Goal: Task Accomplishment & Management: Manage account settings

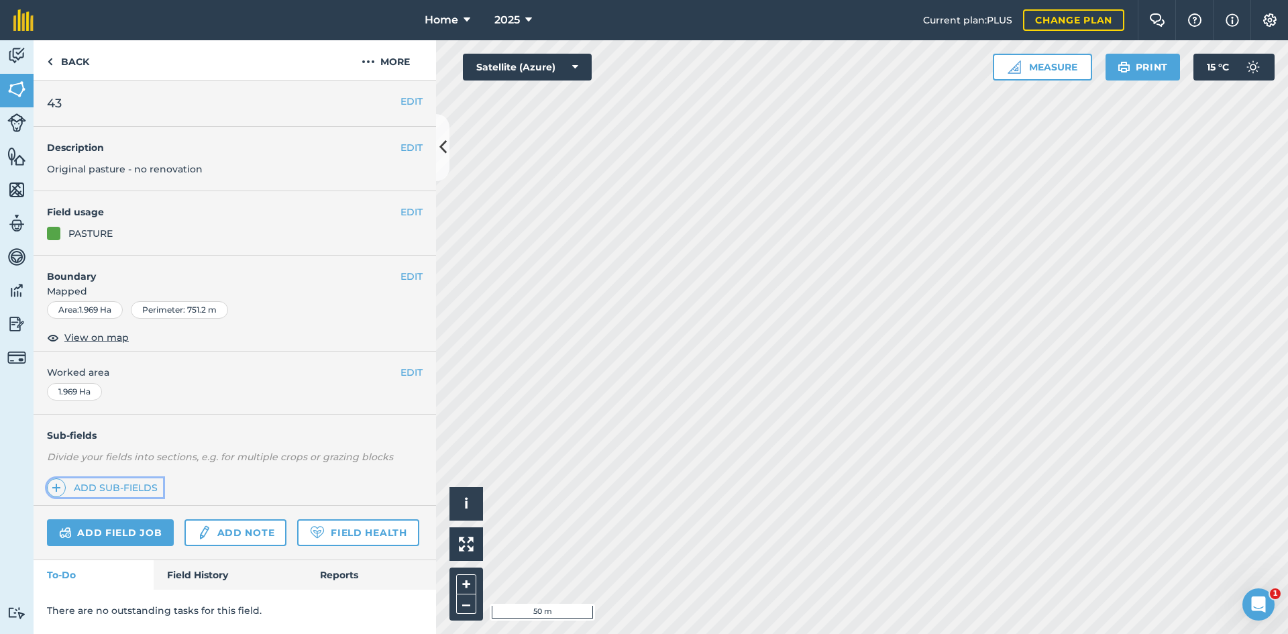
click at [105, 486] on link "Add sub-fields" at bounding box center [105, 487] width 116 height 19
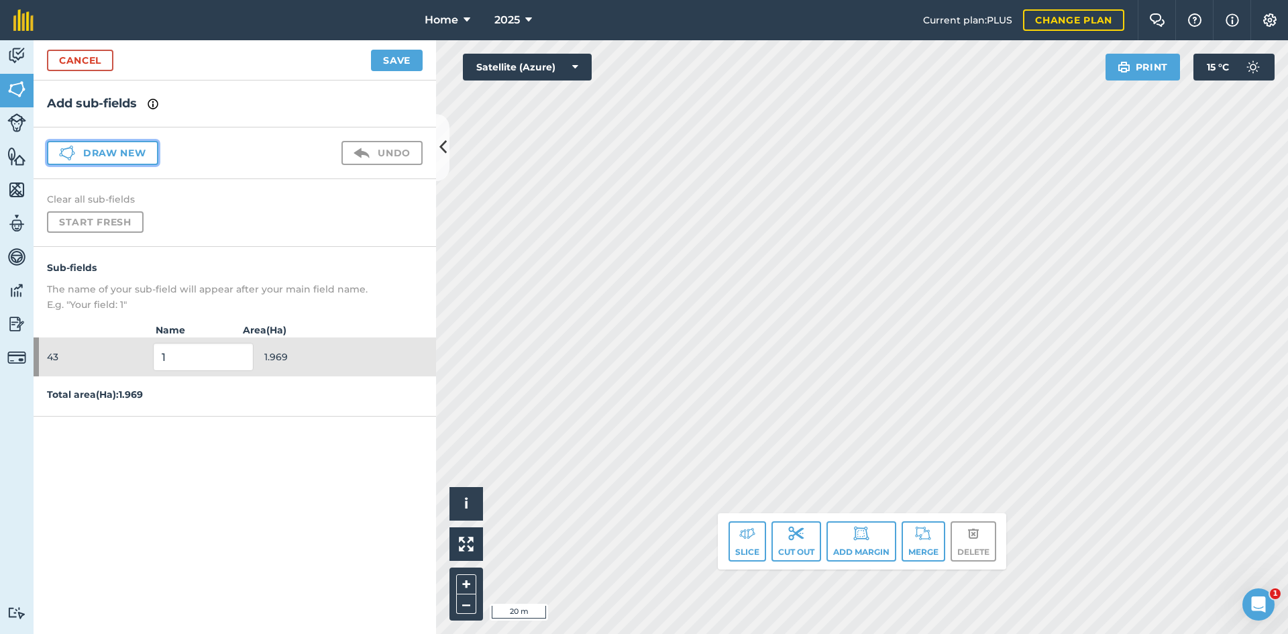
click at [111, 147] on button "Draw new" at bounding box center [102, 153] width 111 height 24
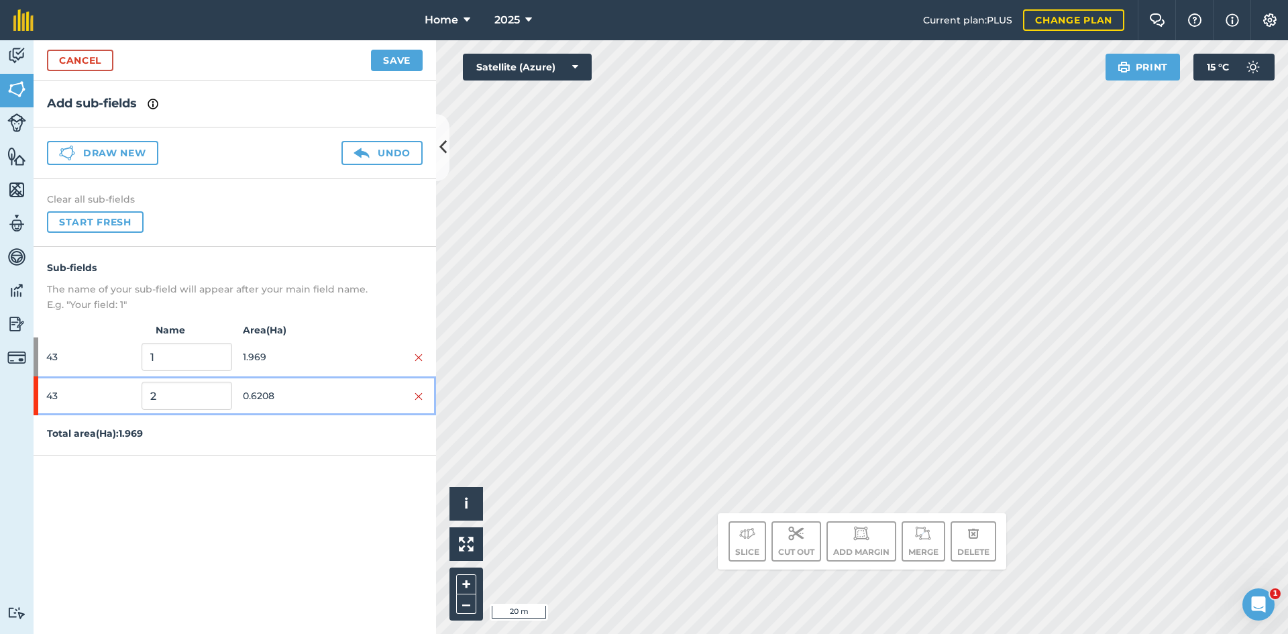
click at [279, 398] on span "0.6208" at bounding box center [288, 395] width 90 height 25
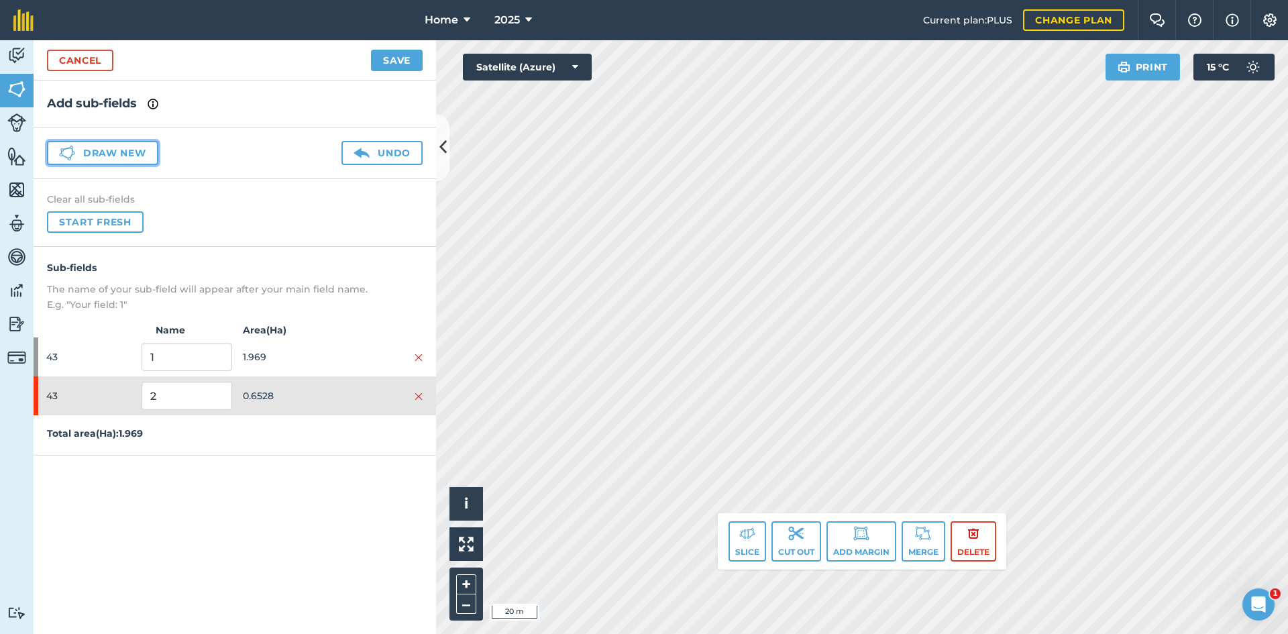
click at [130, 151] on button "Draw new" at bounding box center [102, 153] width 111 height 24
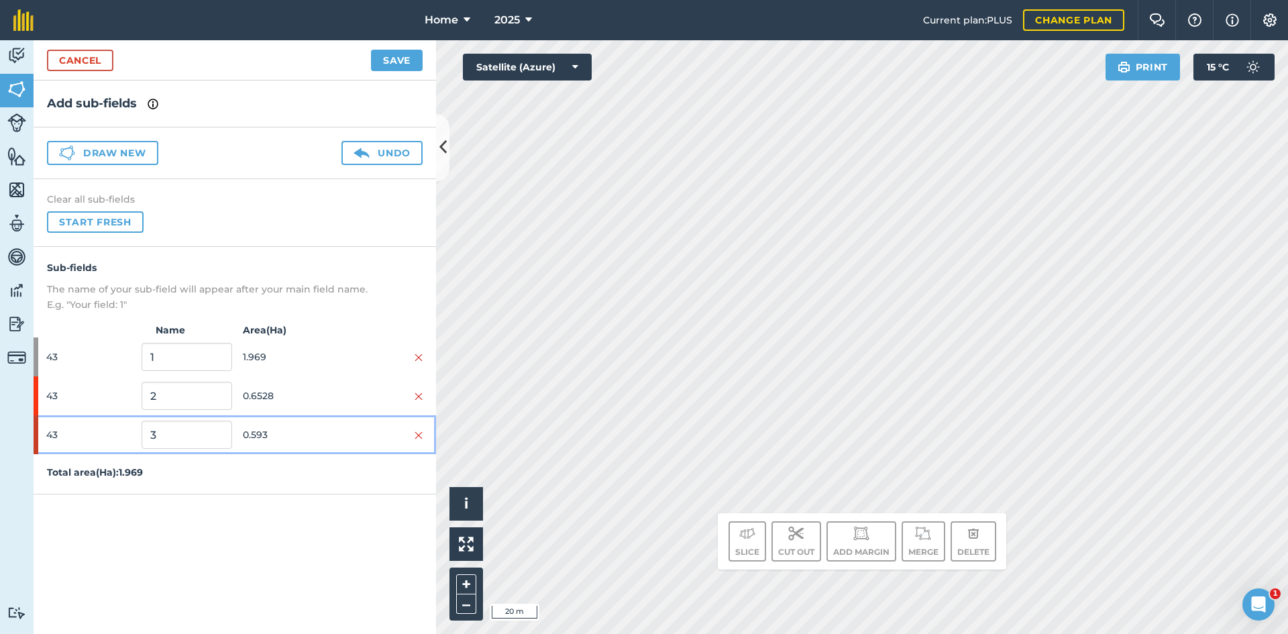
drag, startPoint x: 345, startPoint y: 429, endPoint x: 393, endPoint y: 363, distance: 81.5
click at [344, 429] on div at bounding box center [378, 434] width 90 height 15
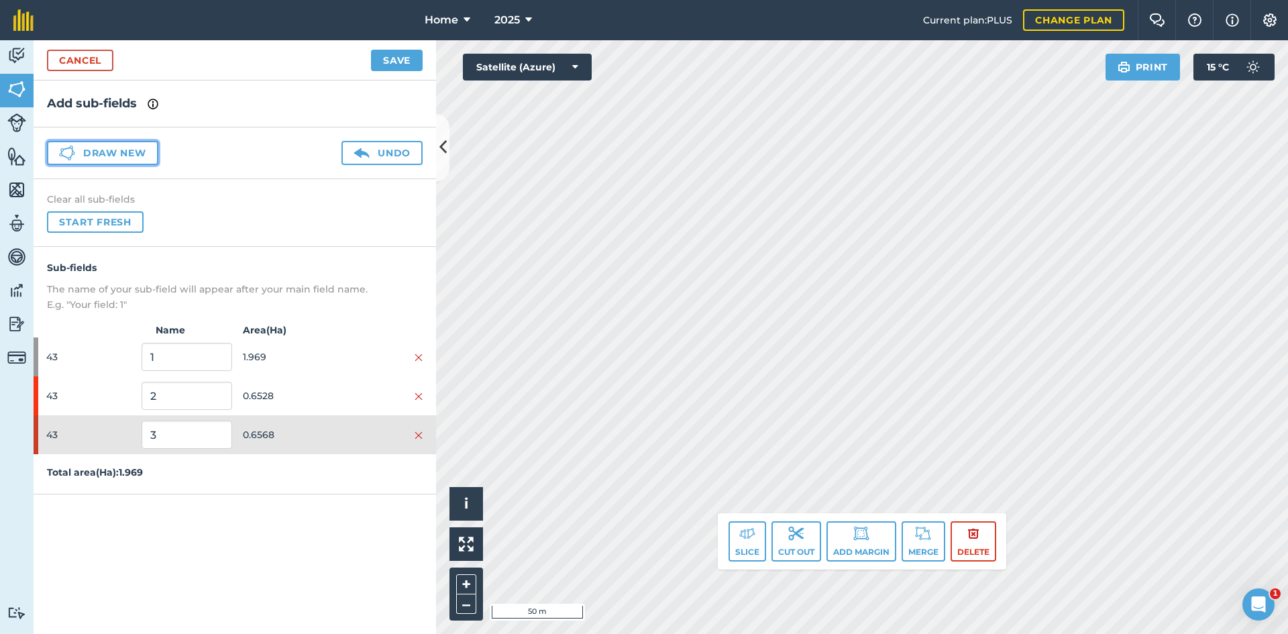
click at [130, 164] on button "Draw new" at bounding box center [102, 153] width 111 height 24
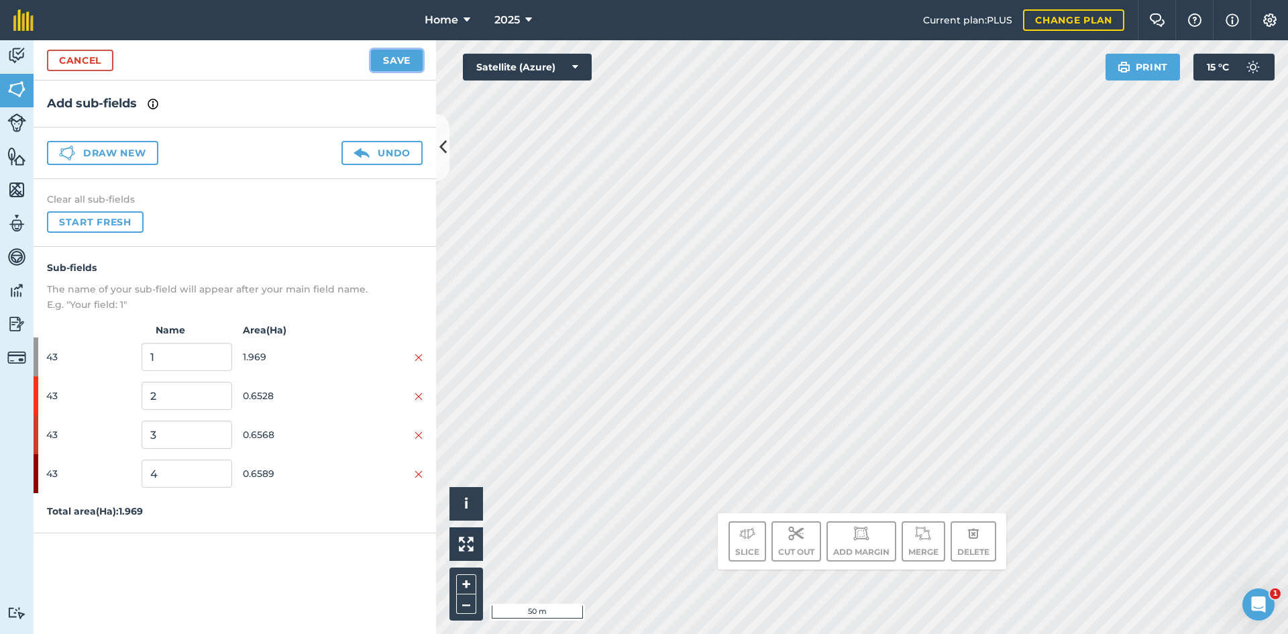
click at [402, 67] on button "Save" at bounding box center [397, 60] width 52 height 21
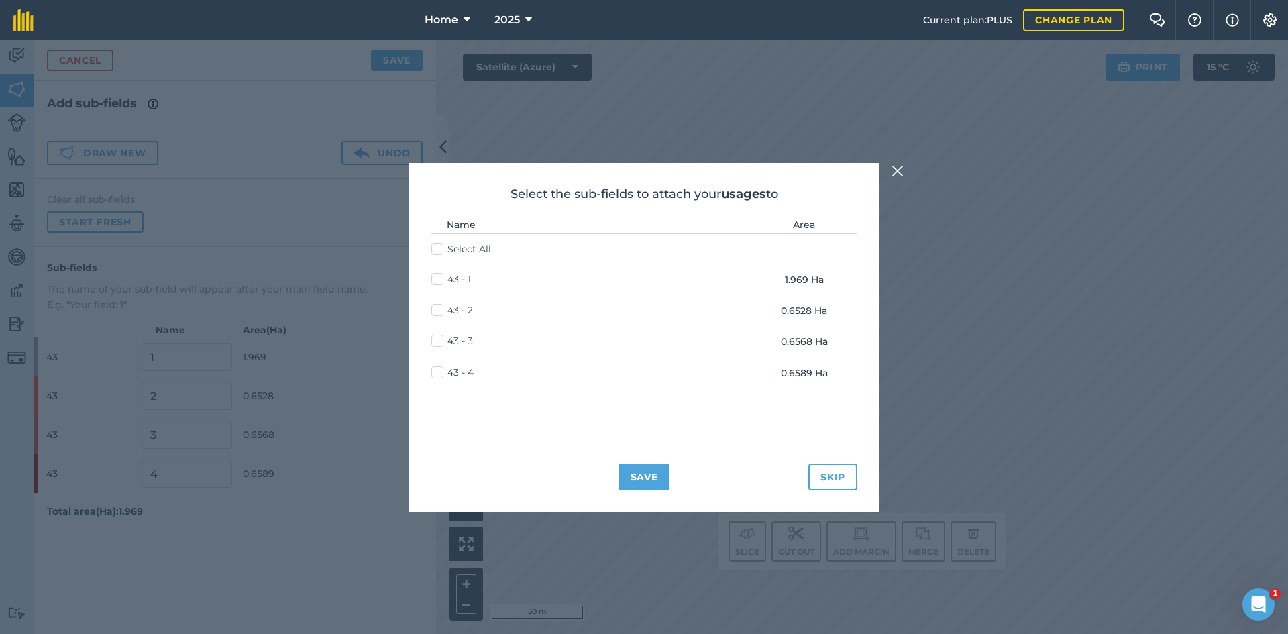
click at [443, 306] on label "43 - 2" at bounding box center [452, 310] width 42 height 14
click at [440, 306] on input "43 - 2" at bounding box center [435, 307] width 9 height 9
checkbox input "true"
drag, startPoint x: 440, startPoint y: 337, endPoint x: 438, endPoint y: 354, distance: 17.6
click at [440, 337] on label "43 - 3" at bounding box center [452, 341] width 42 height 14
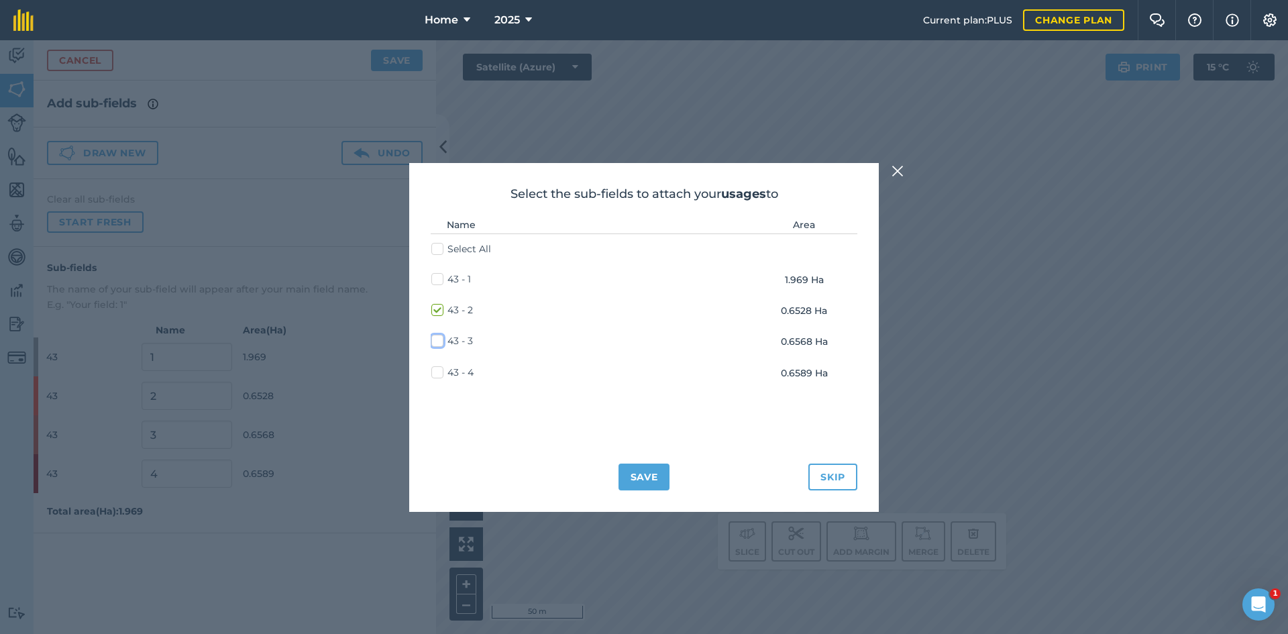
click at [440, 337] on input "43 - 3" at bounding box center [435, 338] width 9 height 9
checkbox input "true"
click at [436, 375] on label "43 - 4" at bounding box center [452, 372] width 42 height 14
click at [436, 374] on input "43 - 4" at bounding box center [435, 369] width 9 height 9
checkbox input "true"
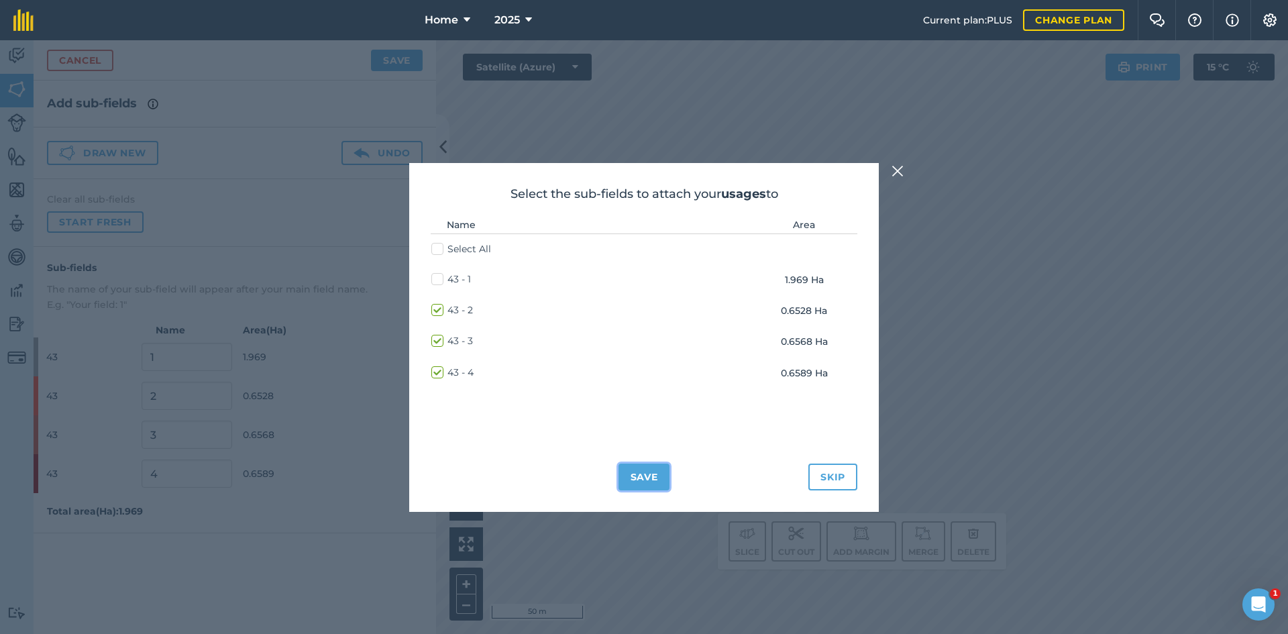
click at [645, 484] on button "Save" at bounding box center [644, 476] width 52 height 27
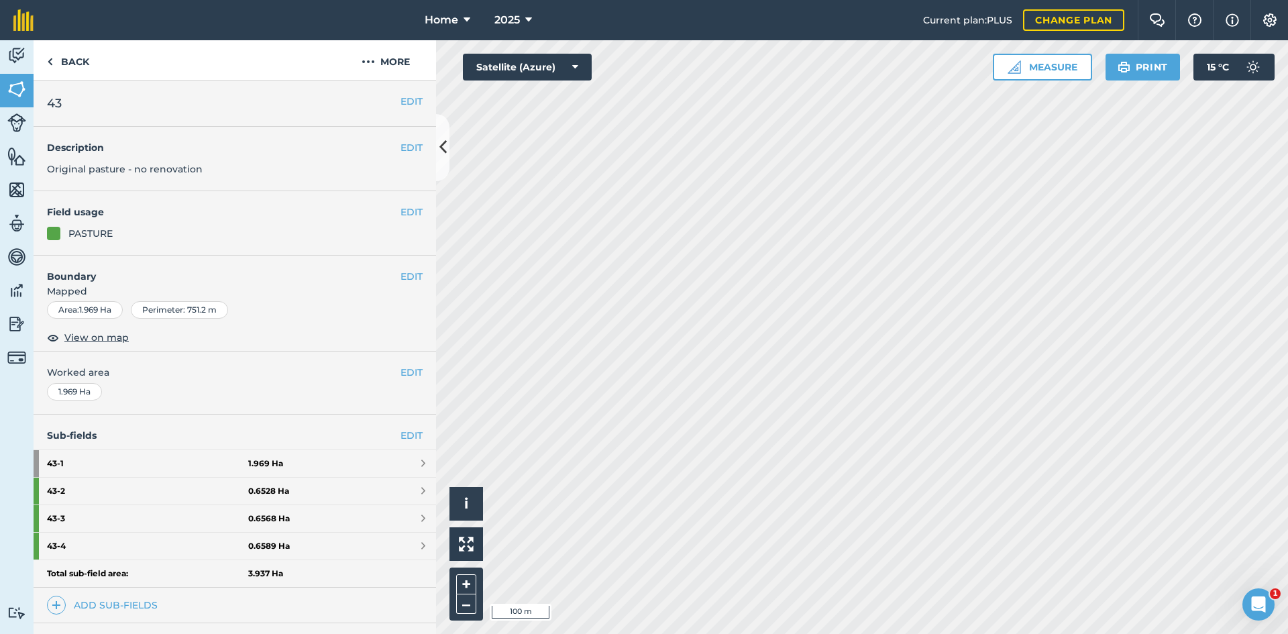
click at [913, 633] on html "Home 2025 Current plan : PLUS Change plan Farm Chat Help Info Settings Home - 2…" at bounding box center [644, 317] width 1288 height 634
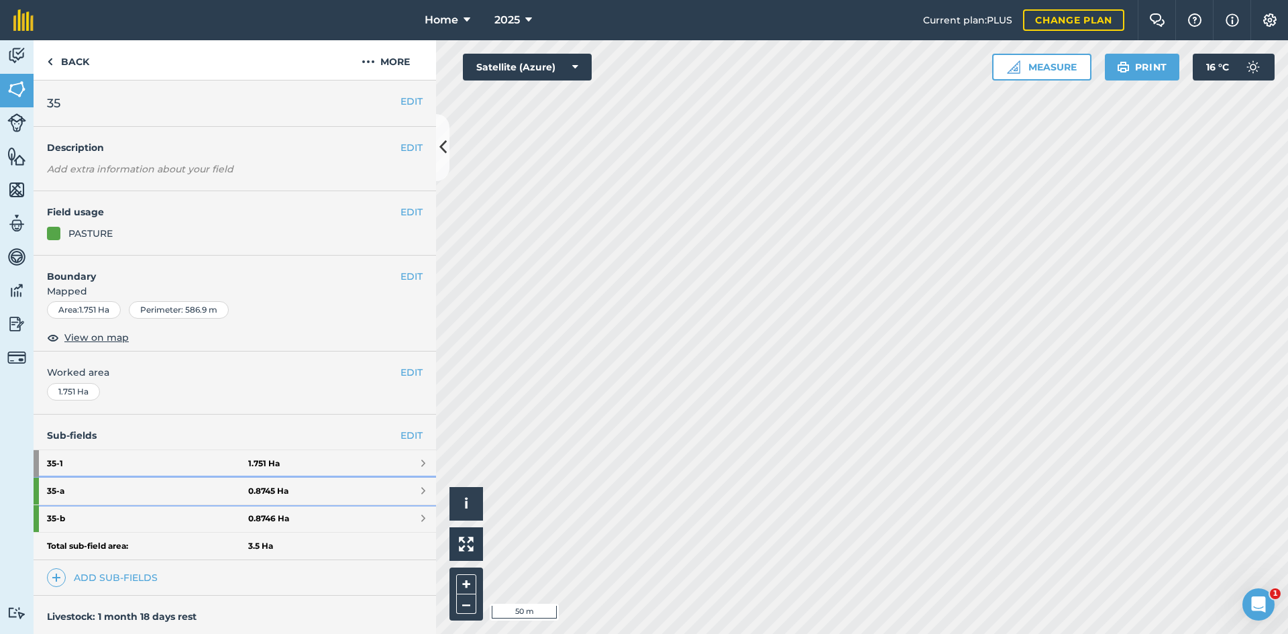
click at [156, 495] on strong "35 - a" at bounding box center [147, 490] width 201 height 27
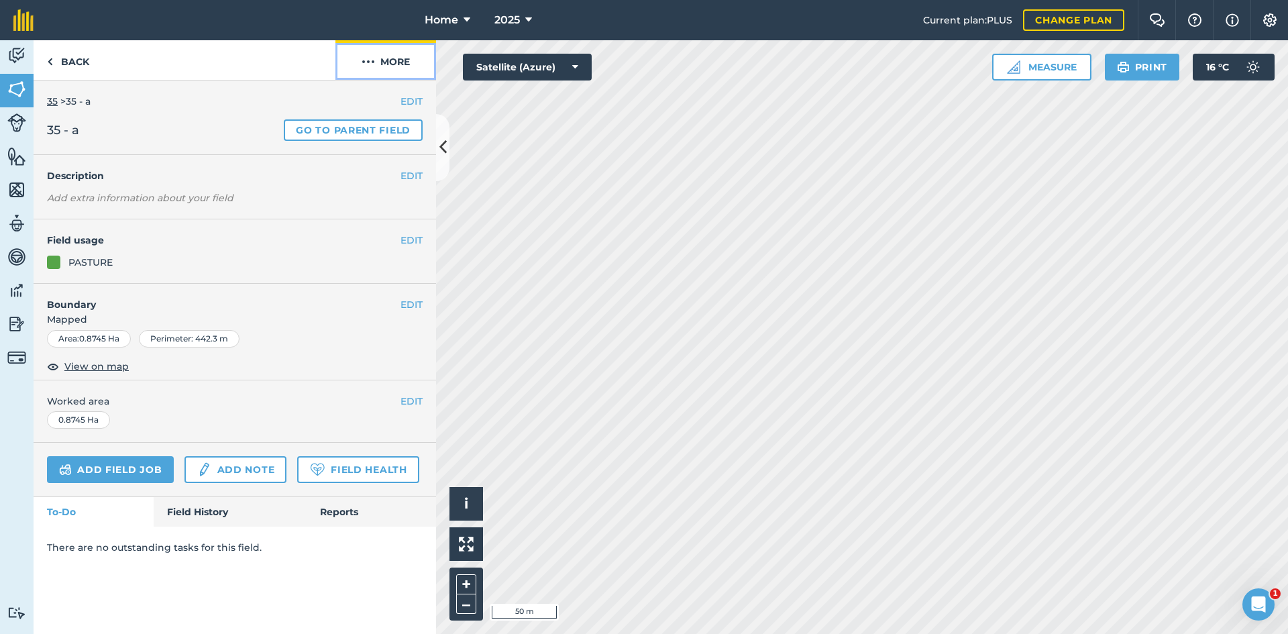
click at [402, 66] on button "More" at bounding box center [385, 60] width 101 height 40
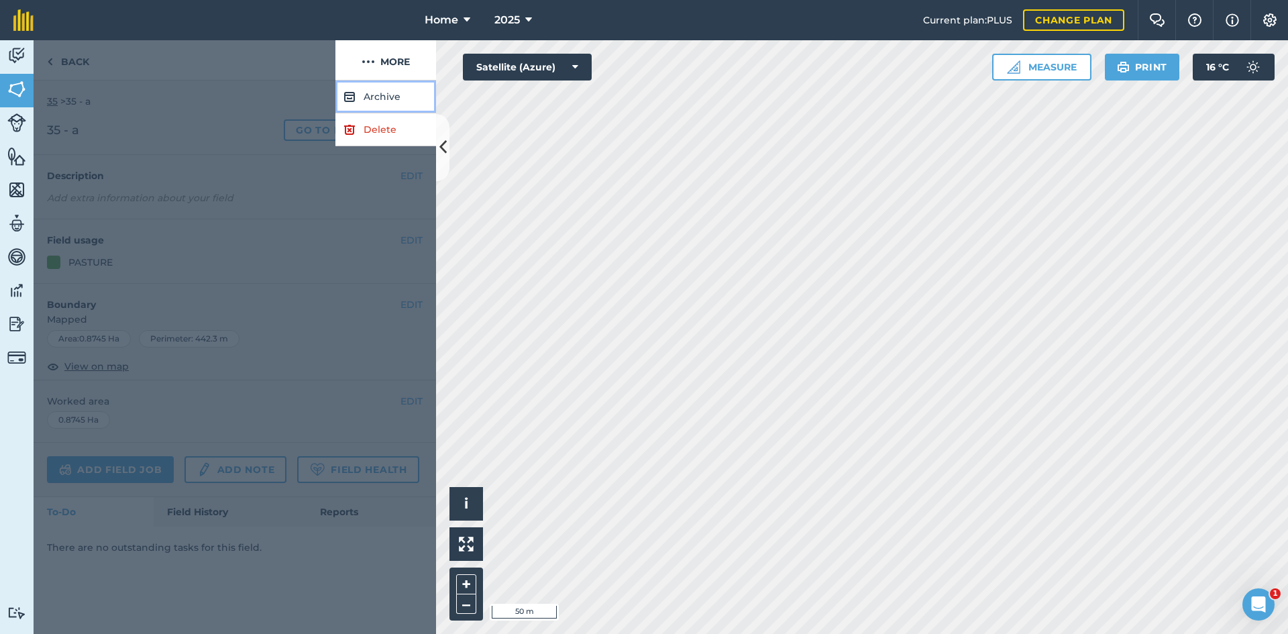
click at [390, 93] on button "Archive" at bounding box center [385, 96] width 101 height 33
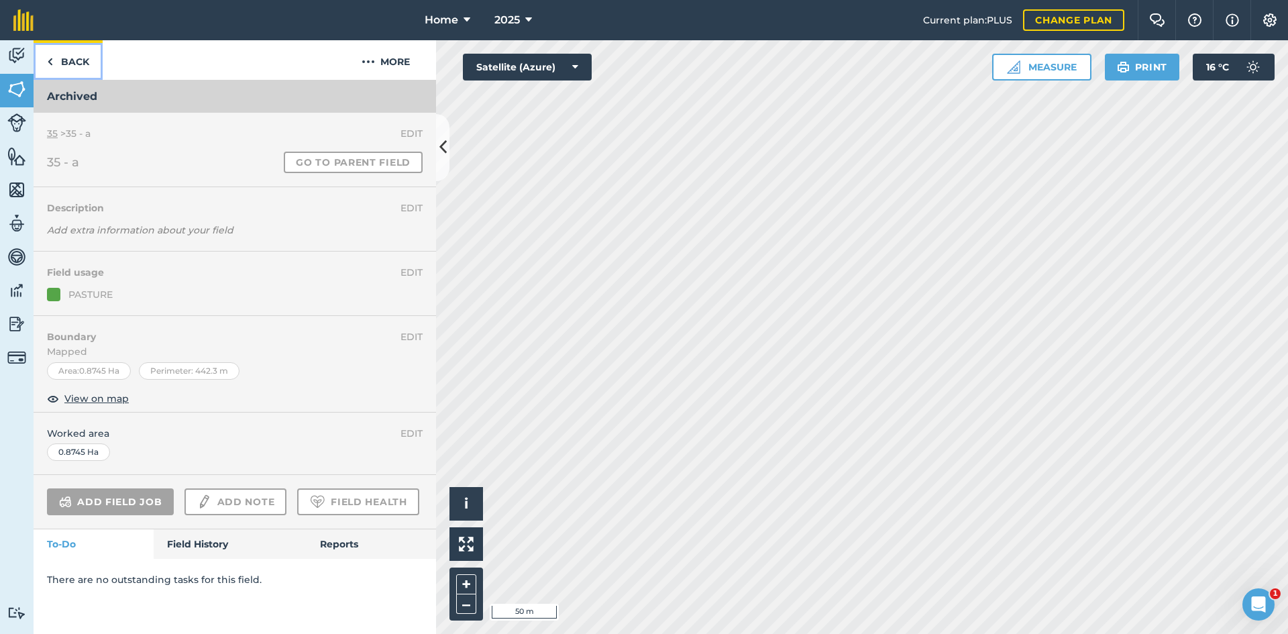
click at [84, 66] on link "Back" at bounding box center [68, 60] width 69 height 40
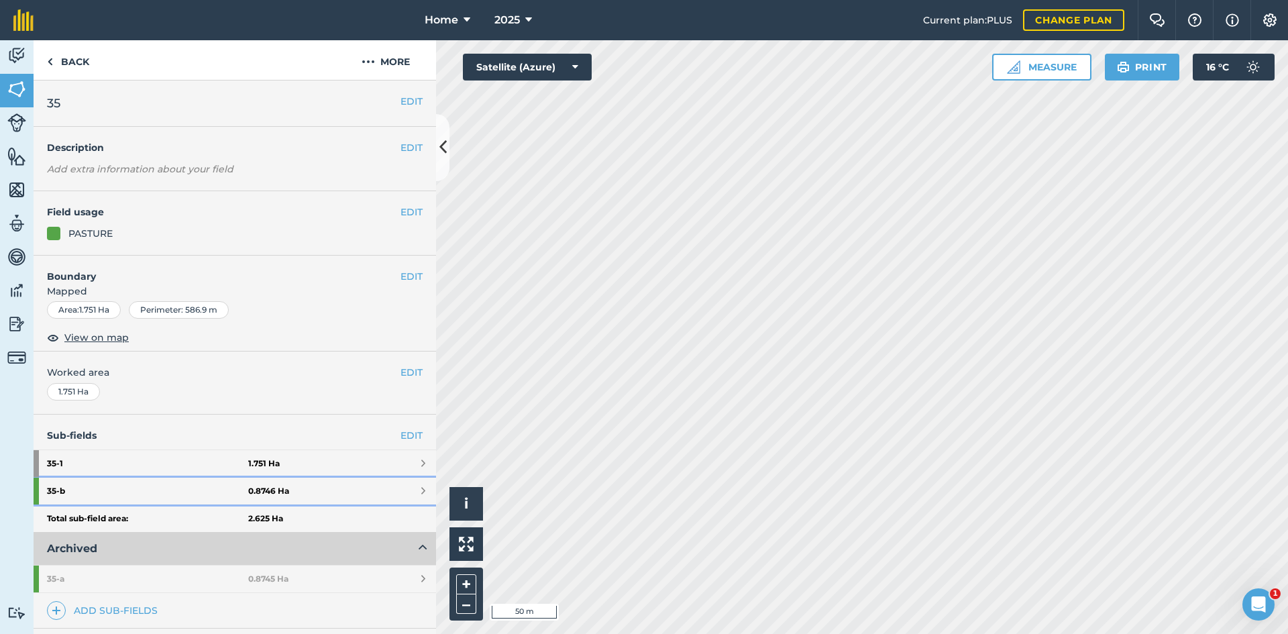
click at [235, 482] on strong "35 - b" at bounding box center [147, 490] width 201 height 27
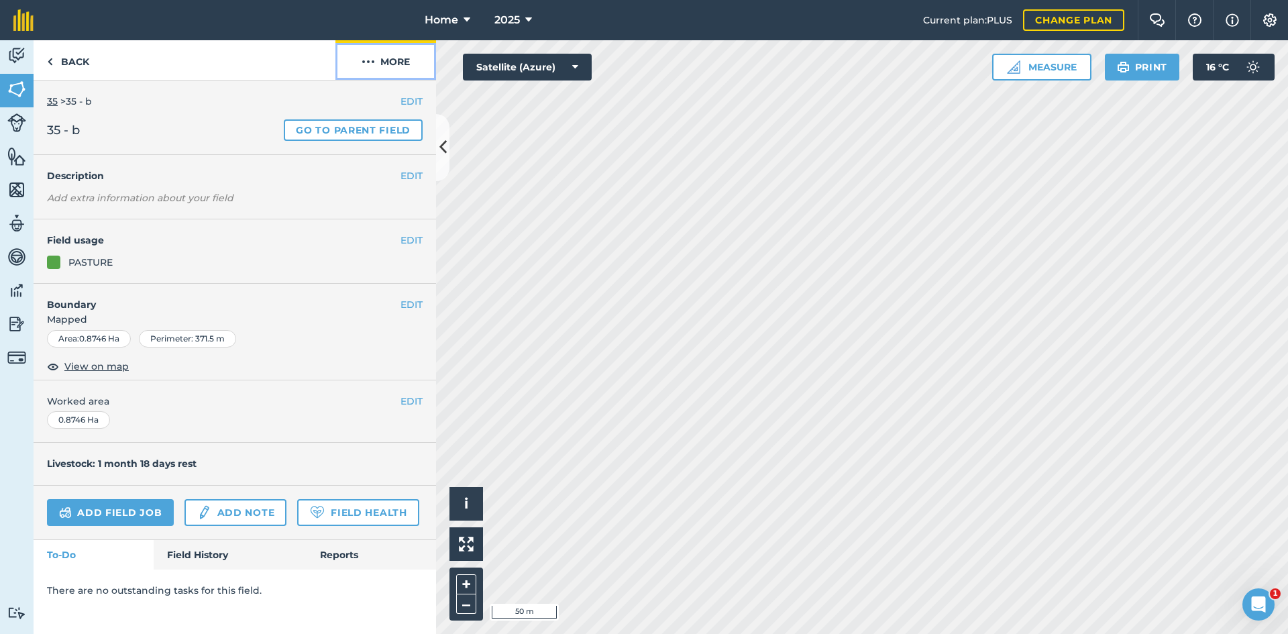
click at [418, 61] on button "More" at bounding box center [385, 60] width 101 height 40
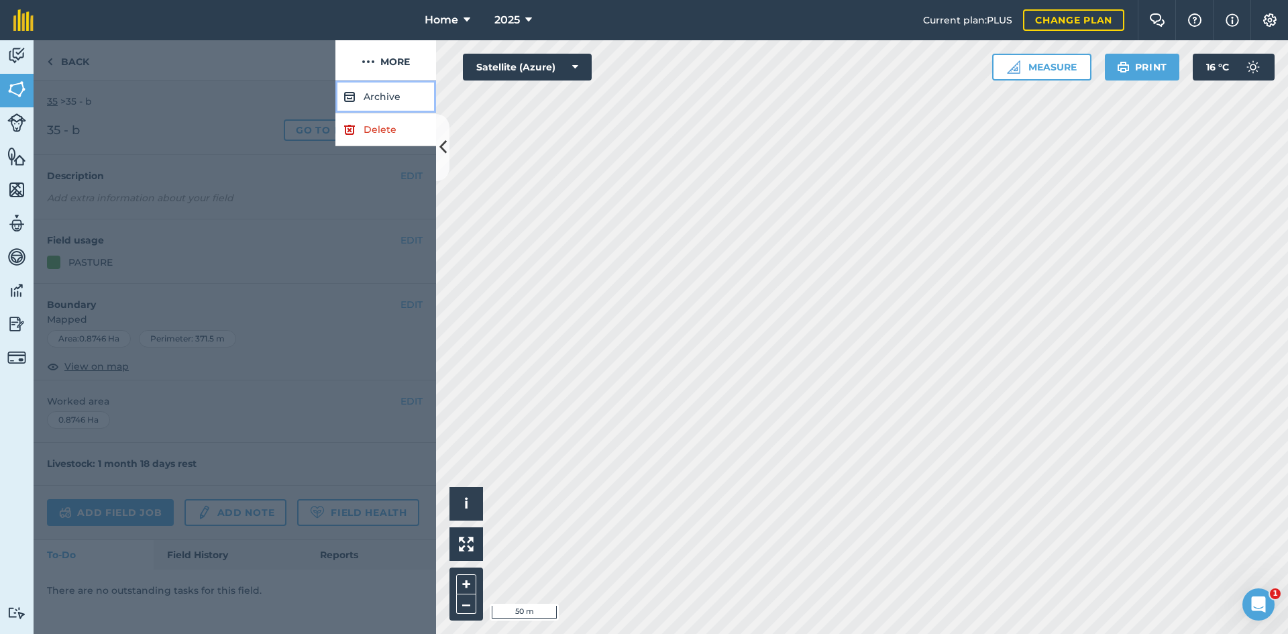
click at [396, 95] on button "Archive" at bounding box center [385, 96] width 101 height 33
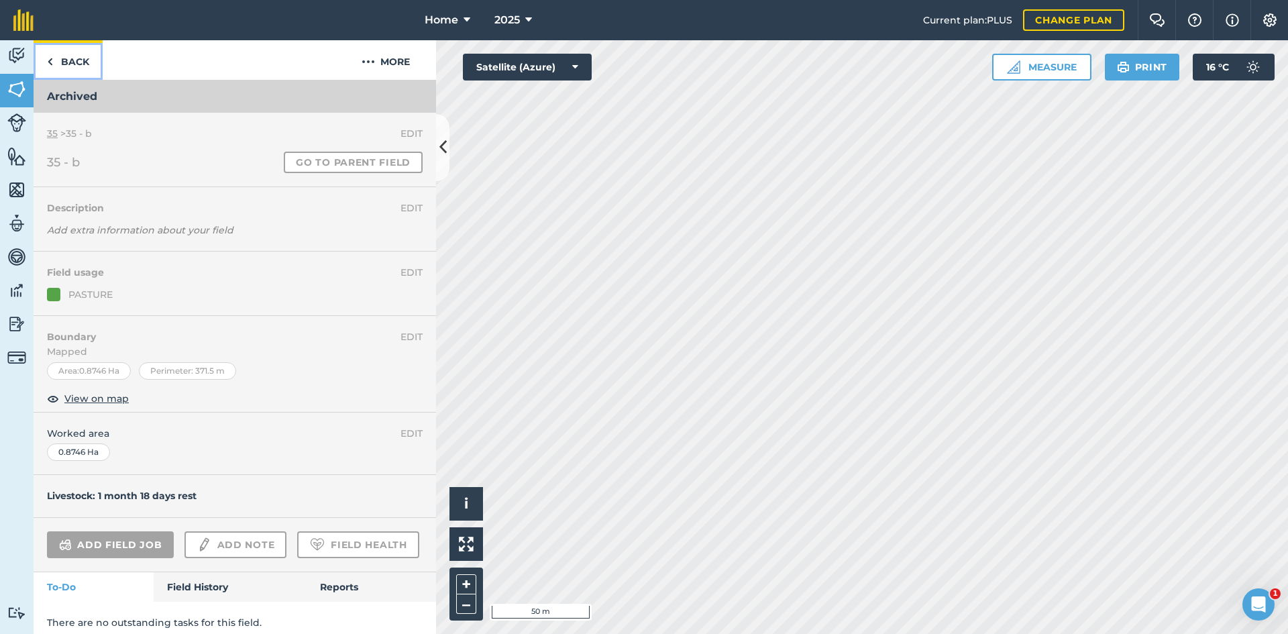
click at [87, 62] on link "Back" at bounding box center [68, 60] width 69 height 40
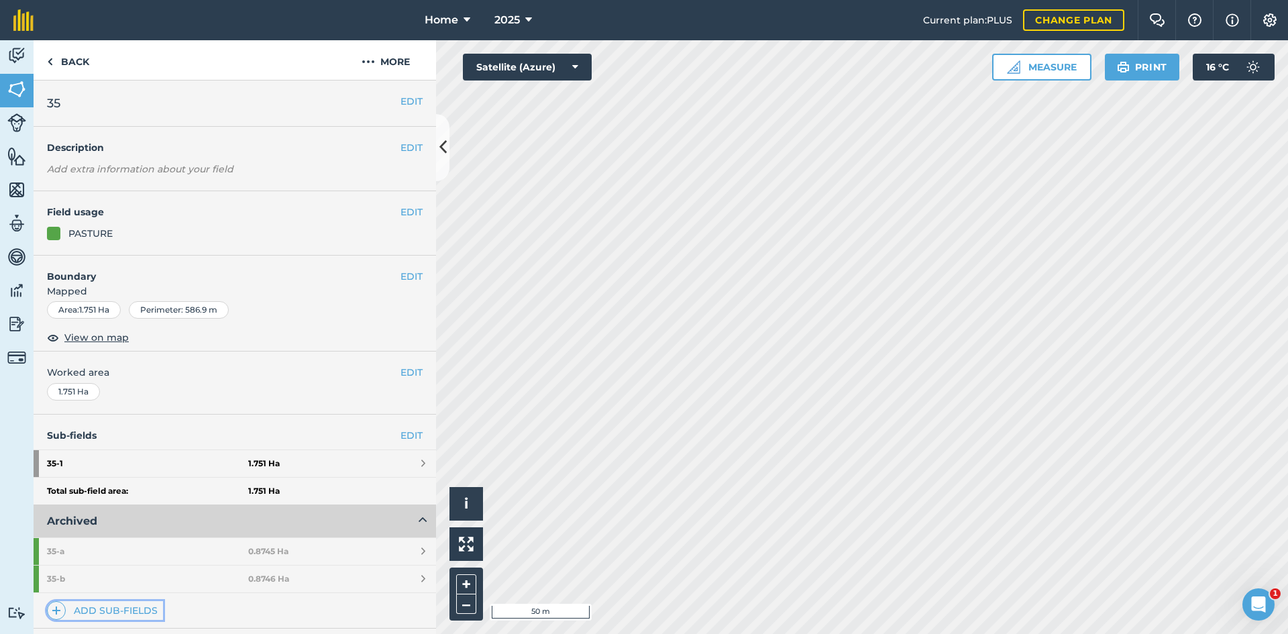
click at [107, 617] on link "Add sub-fields" at bounding box center [105, 610] width 116 height 19
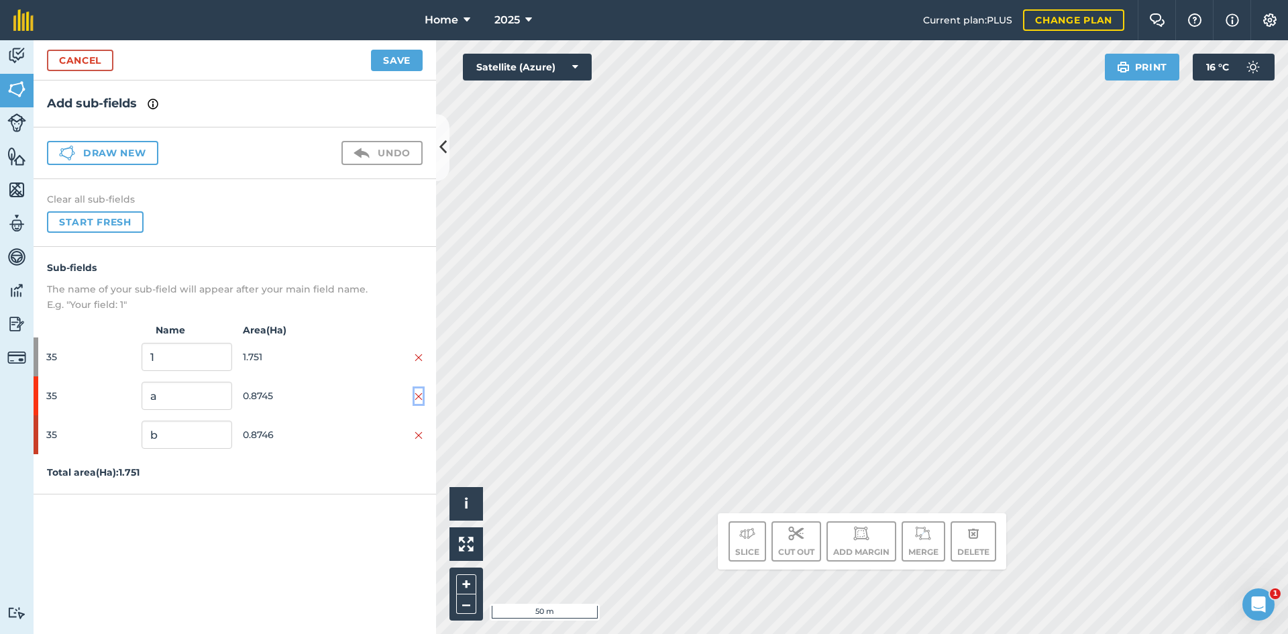
click at [416, 398] on img at bounding box center [418, 396] width 8 height 11
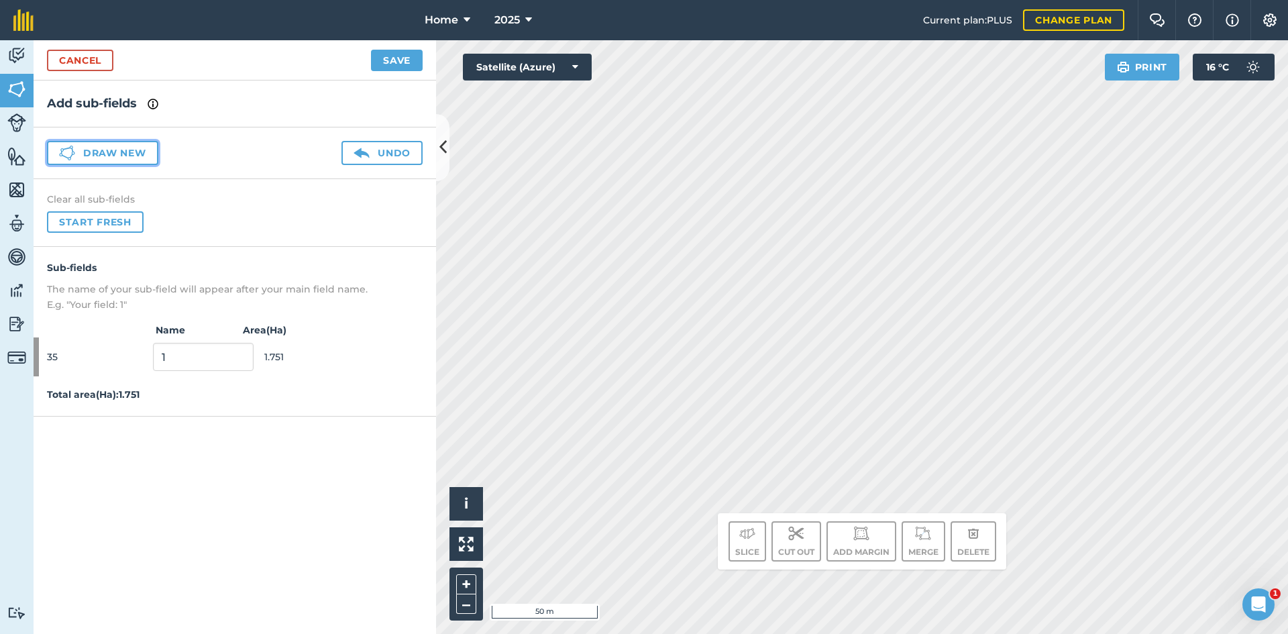
click at [142, 146] on button "Draw new" at bounding box center [102, 153] width 111 height 24
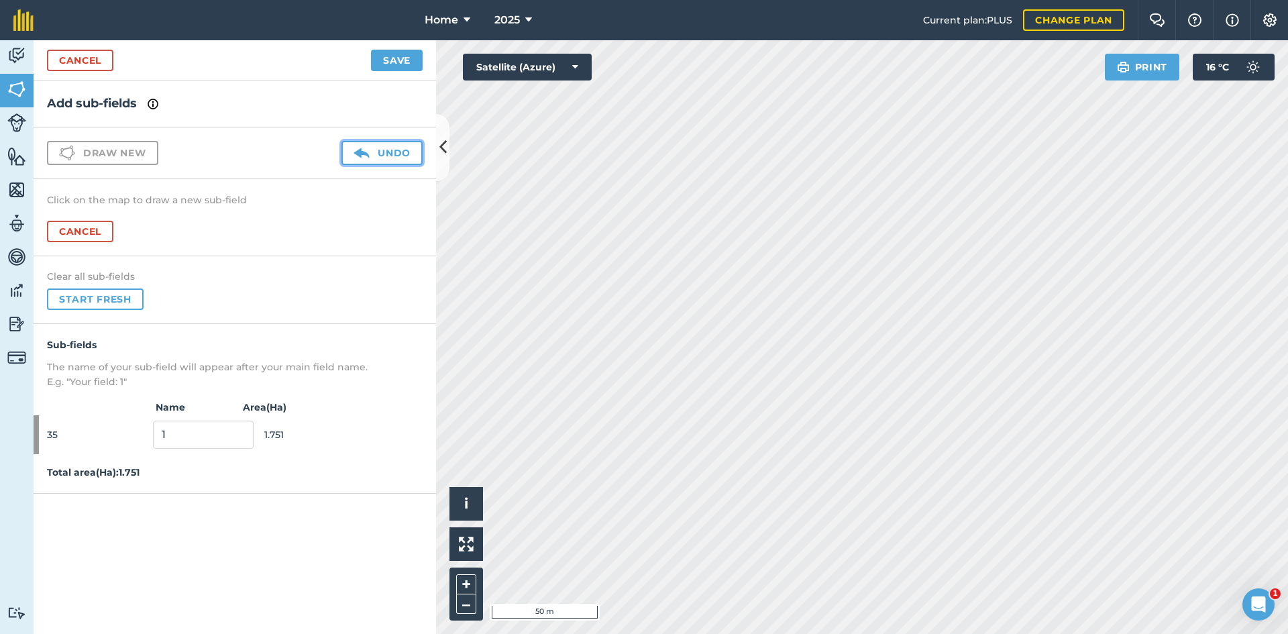
click at [392, 153] on button "Undo" at bounding box center [381, 153] width 81 height 24
click at [422, 479] on button at bounding box center [418, 473] width 8 height 15
click at [81, 231] on button "Cancel" at bounding box center [80, 231] width 66 height 21
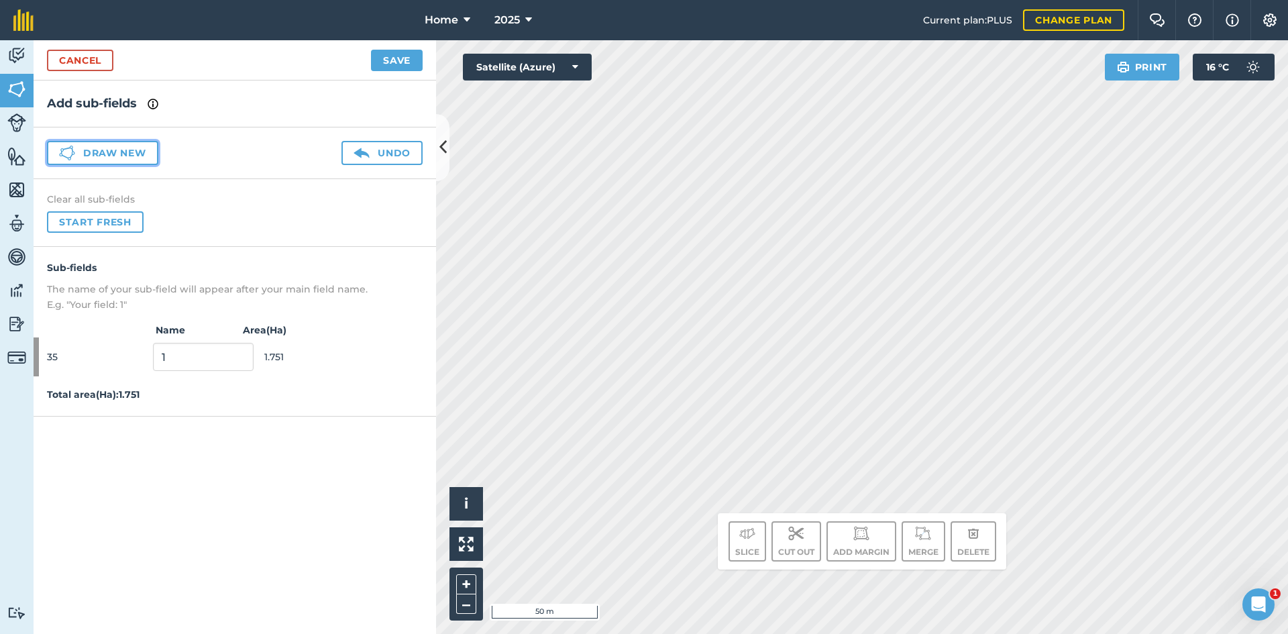
click at [80, 162] on button "Draw new" at bounding box center [102, 153] width 111 height 24
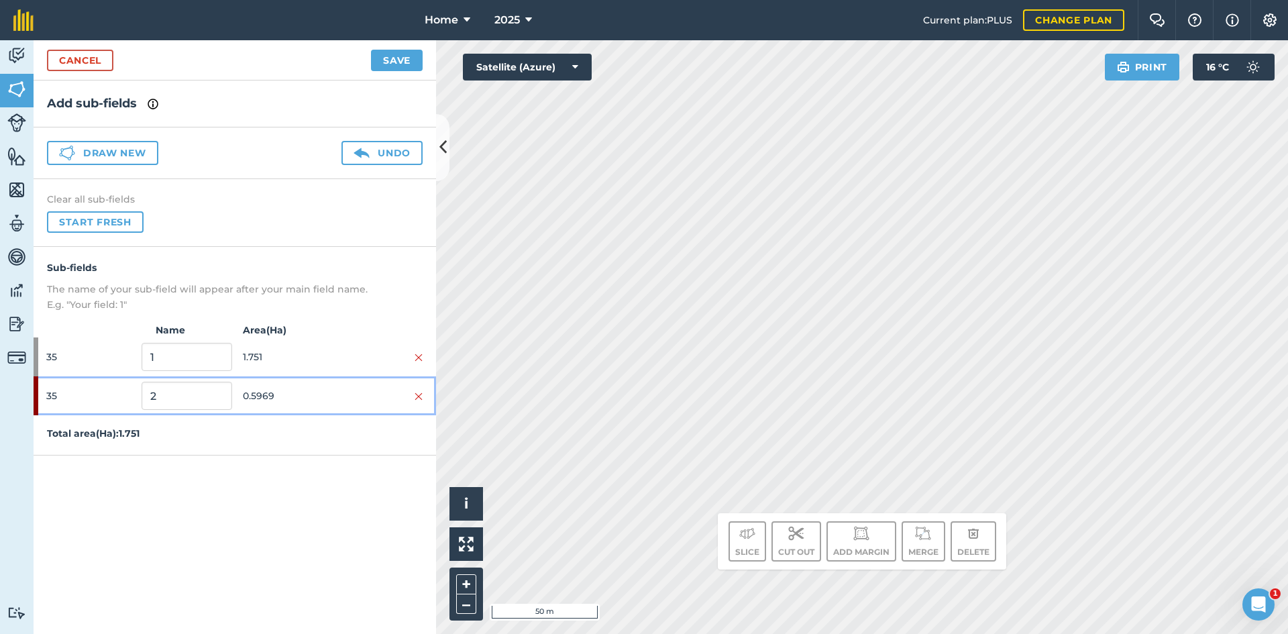
click at [305, 378] on div "35 2 0.5969" at bounding box center [235, 395] width 402 height 39
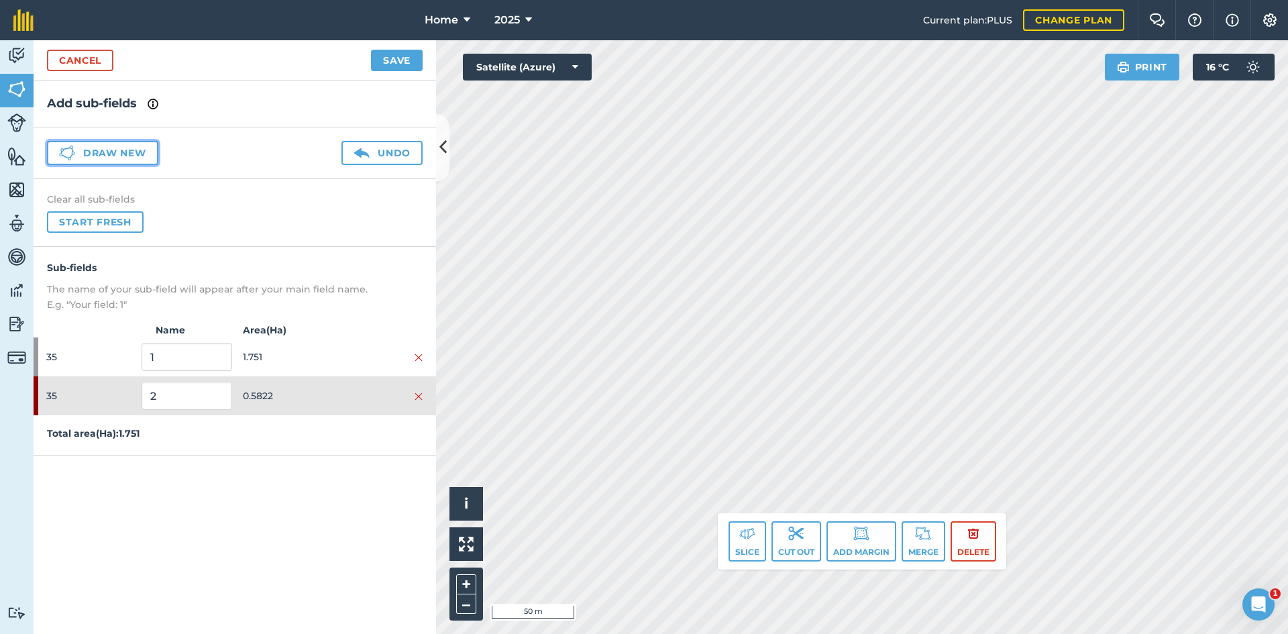
click at [152, 150] on button "Draw new" at bounding box center [102, 153] width 111 height 24
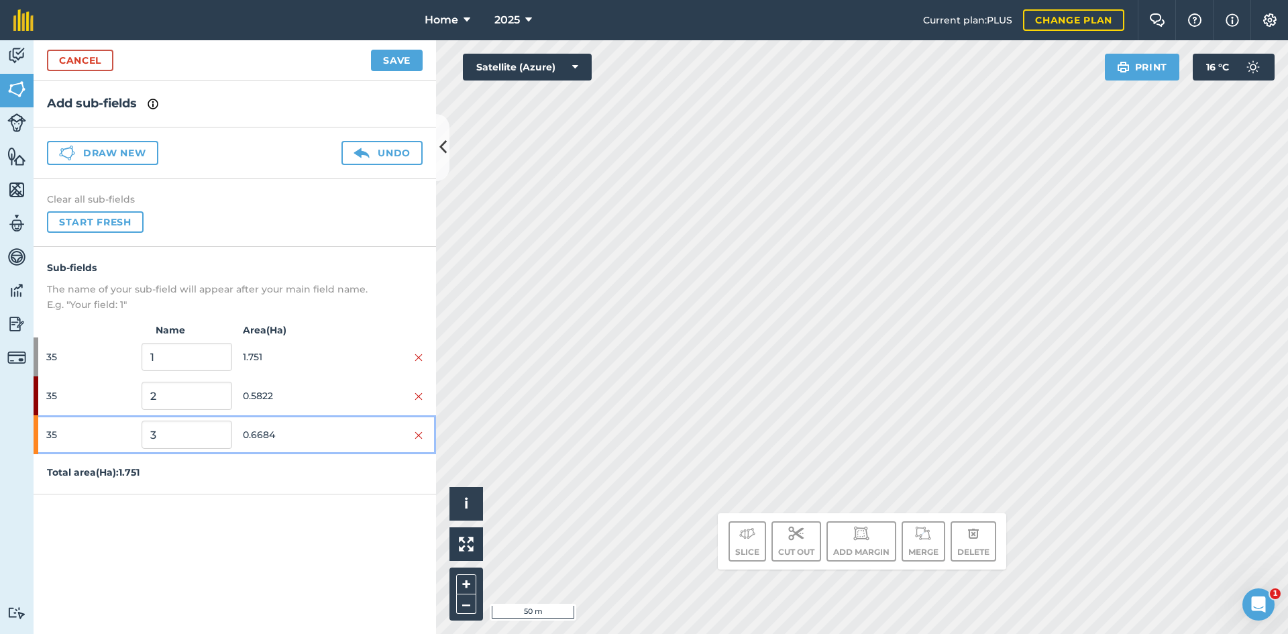
click at [273, 429] on span "0.6684" at bounding box center [288, 434] width 90 height 25
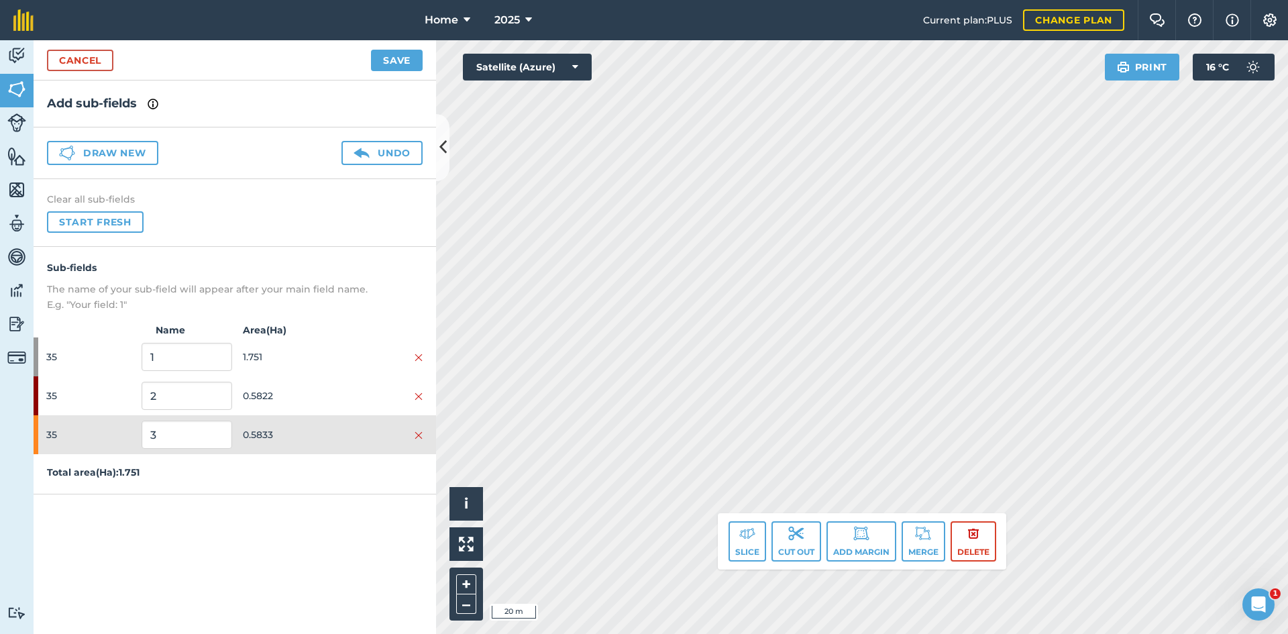
click at [123, 165] on div "Draw new Undo" at bounding box center [235, 153] width 402 height 52
click at [132, 154] on button "Draw new" at bounding box center [102, 153] width 111 height 24
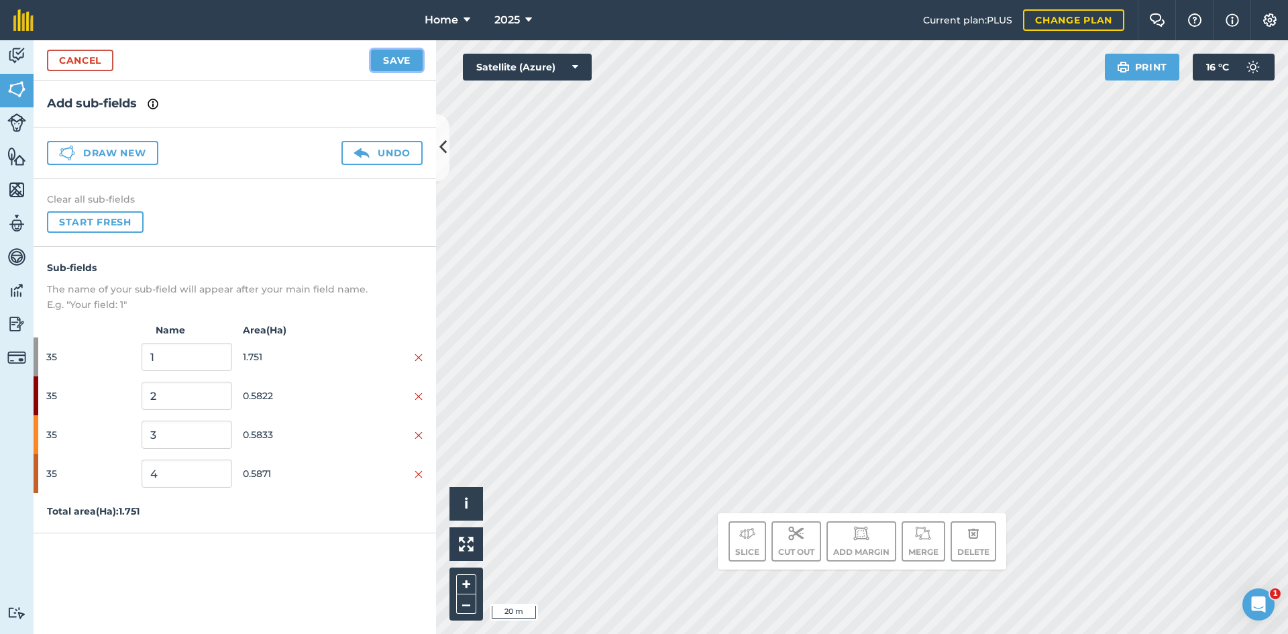
click at [399, 62] on button "Save" at bounding box center [397, 60] width 52 height 21
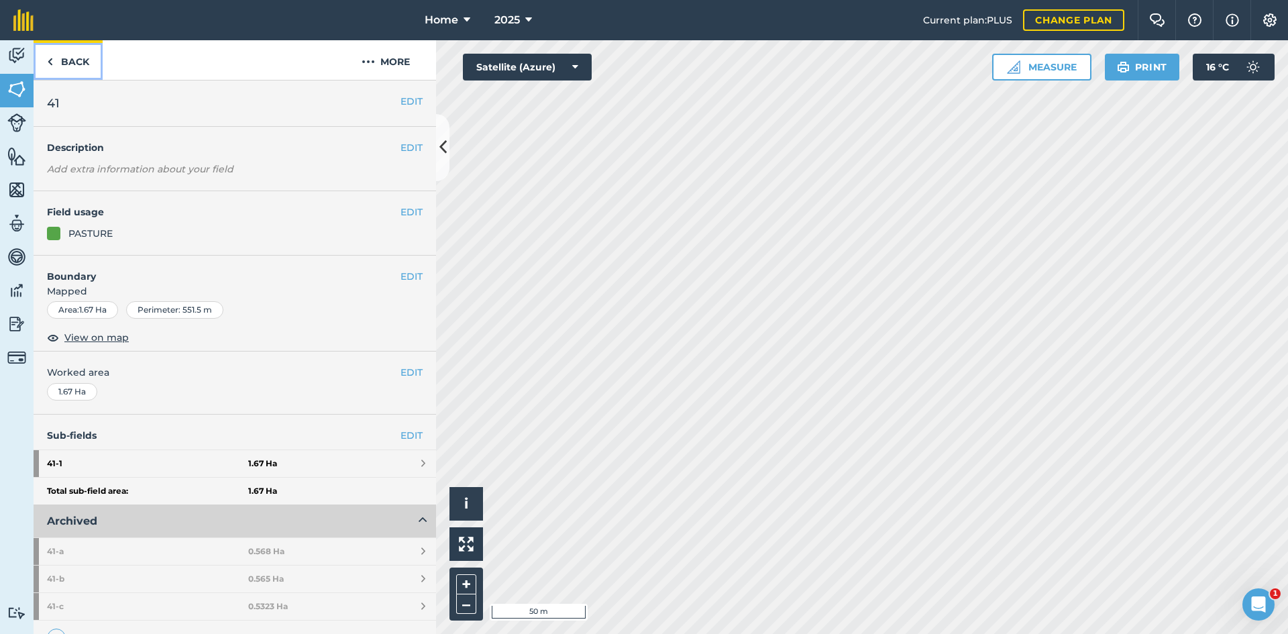
click at [71, 58] on link "Back" at bounding box center [68, 60] width 69 height 40
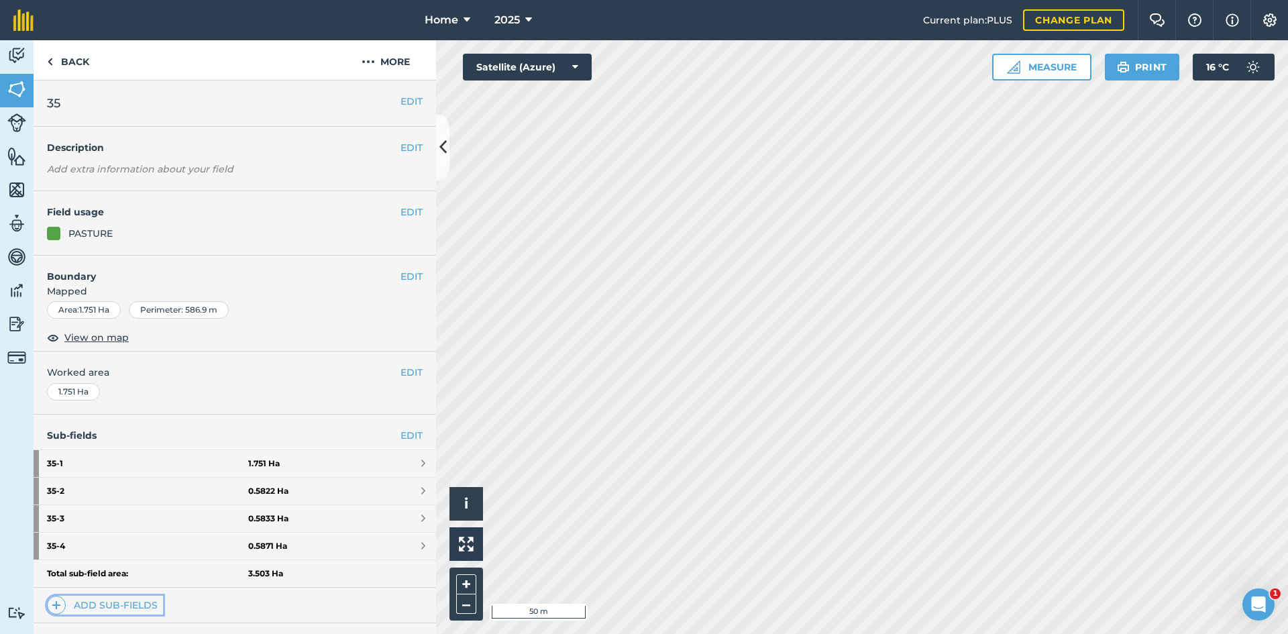
click at [133, 598] on link "Add sub-fields" at bounding box center [105, 604] width 116 height 19
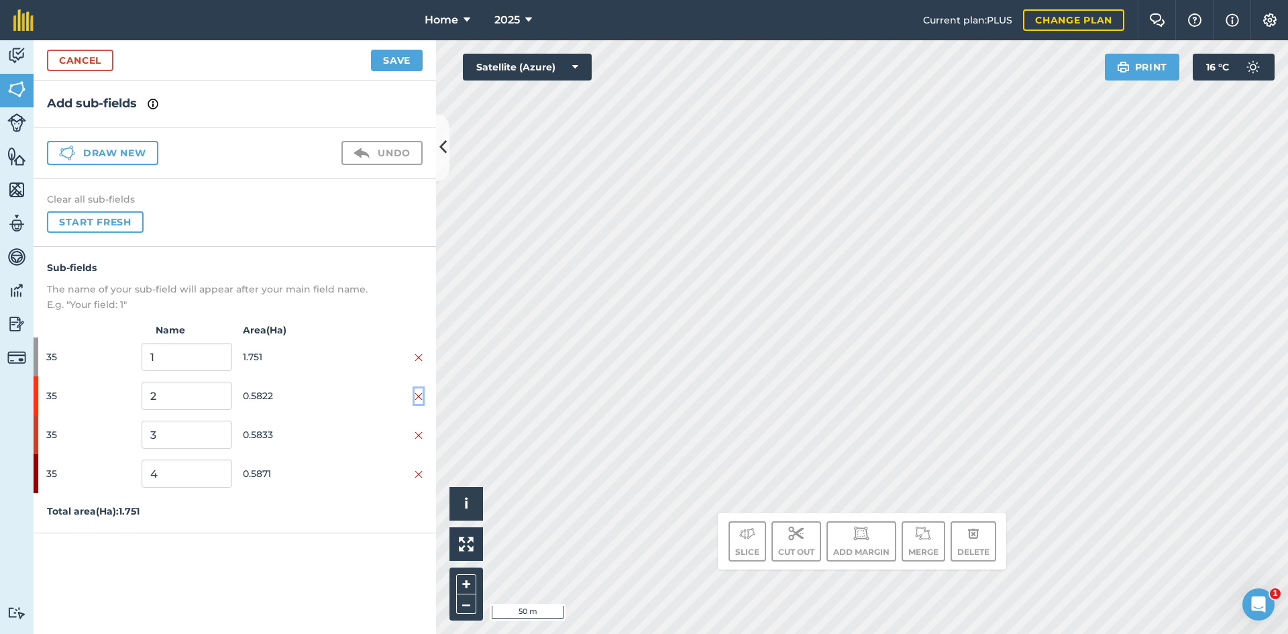
click at [421, 392] on img at bounding box center [418, 396] width 8 height 11
click at [414, 398] on img at bounding box center [418, 396] width 8 height 11
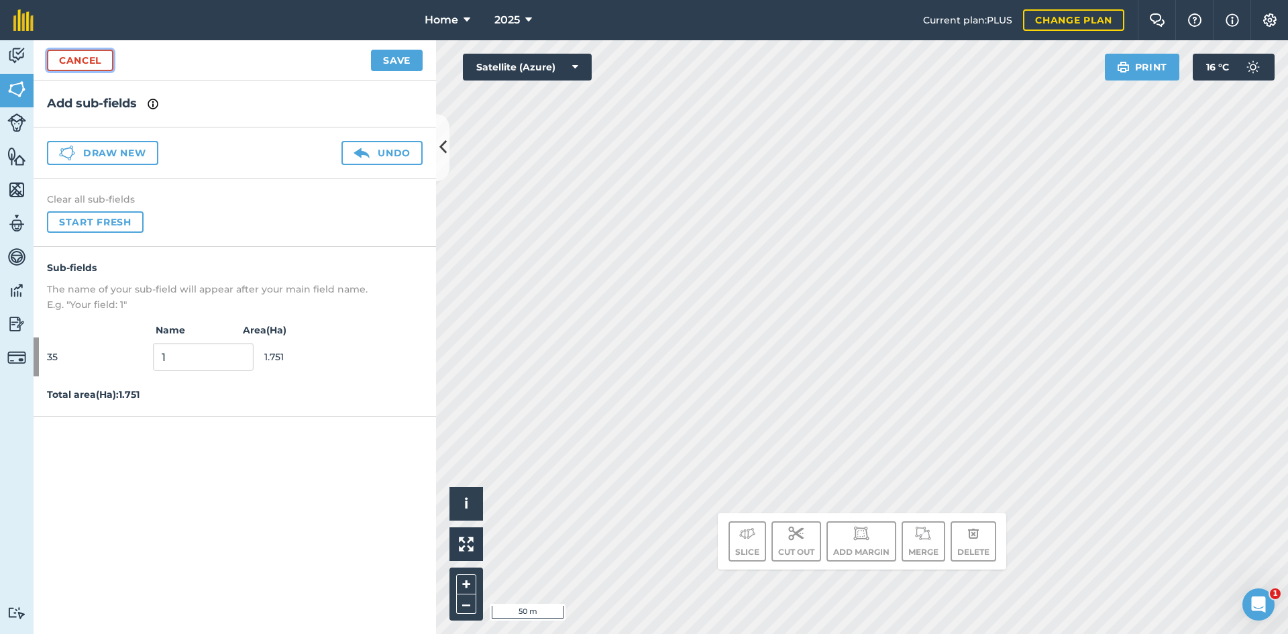
click at [98, 60] on link "Cancel" at bounding box center [80, 60] width 66 height 21
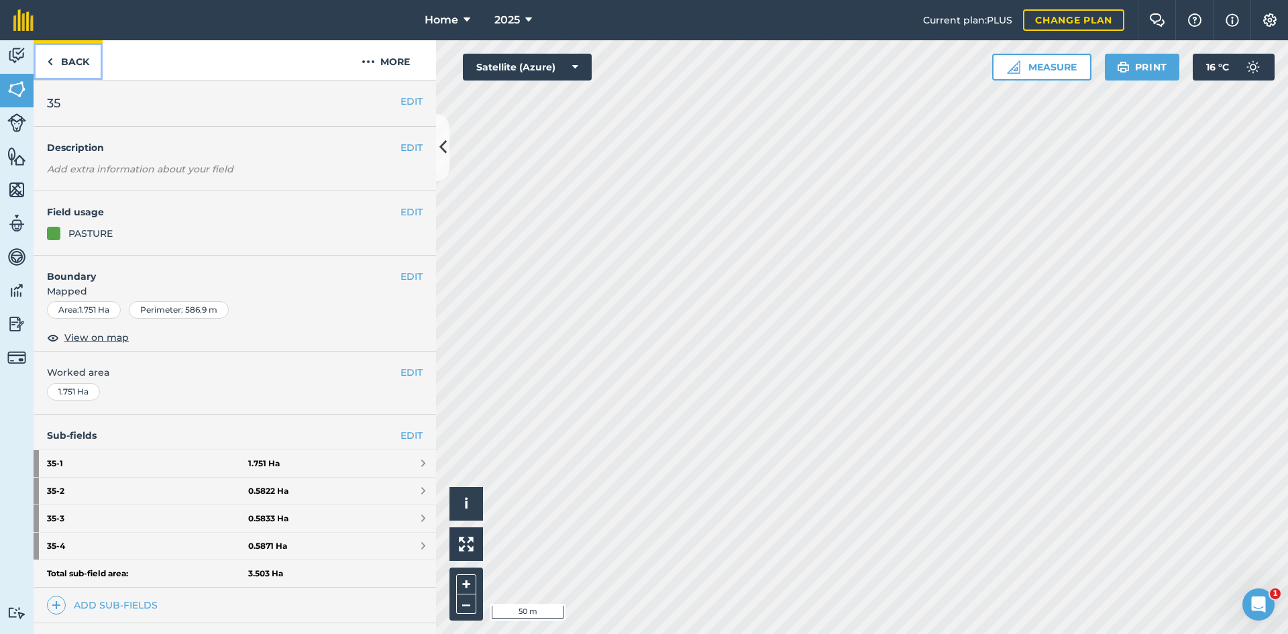
click at [58, 62] on link "Back" at bounding box center [68, 60] width 69 height 40
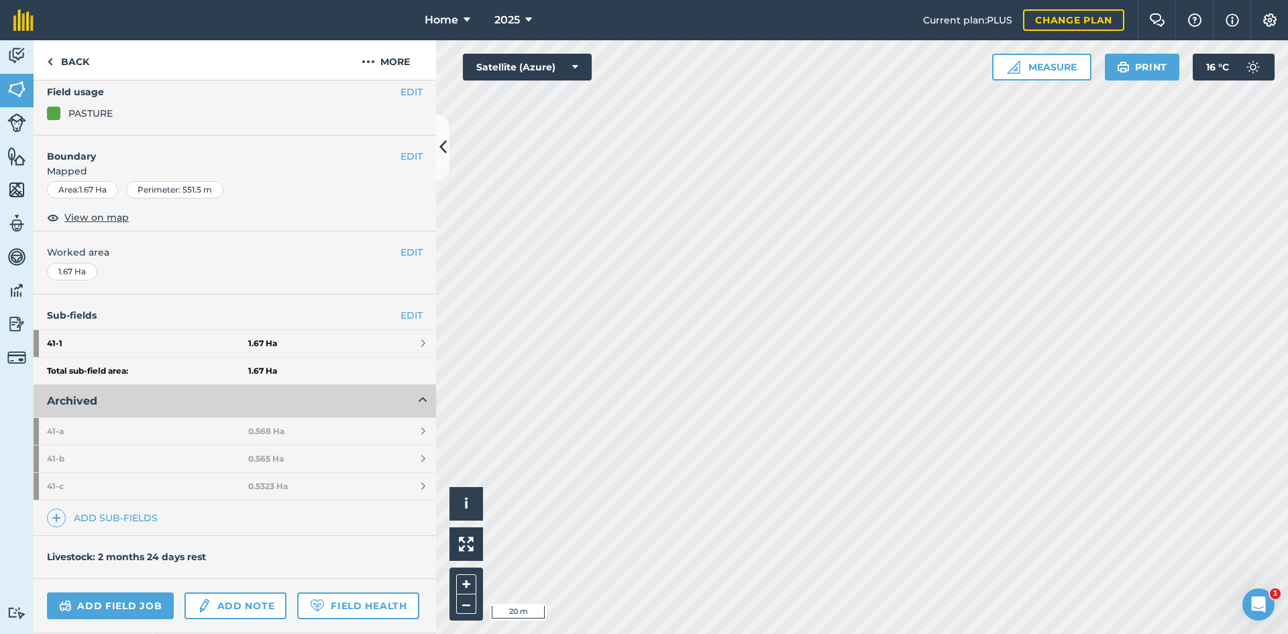
scroll to position [134, 0]
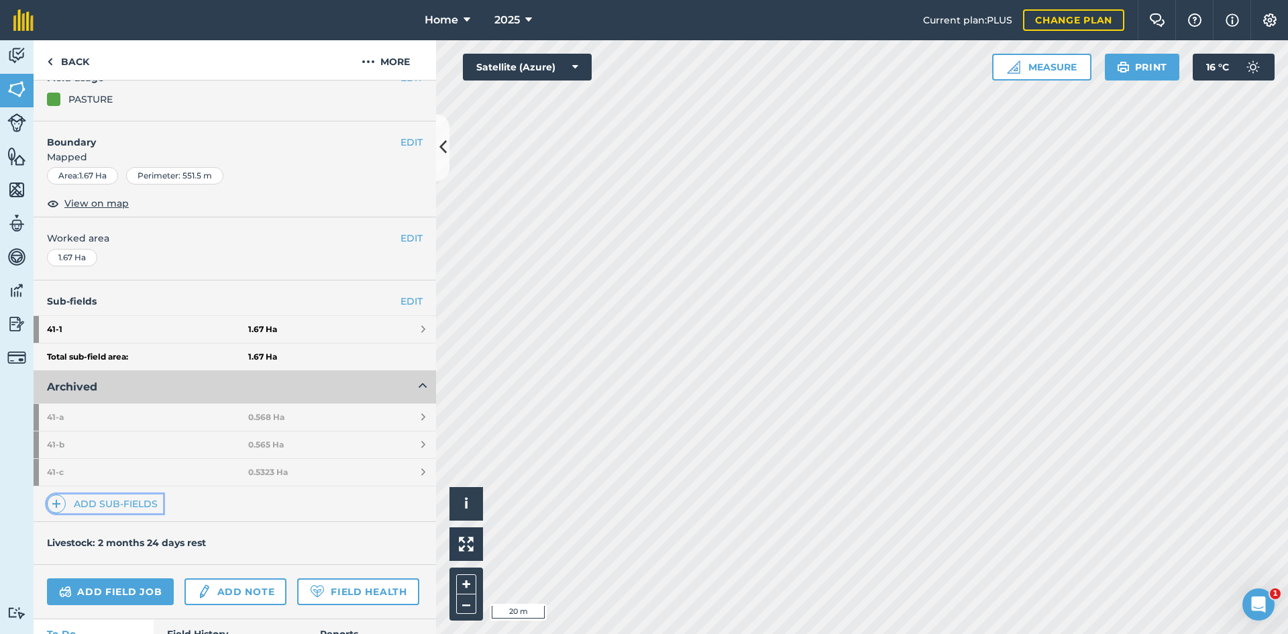
click at [108, 502] on link "Add sub-fields" at bounding box center [105, 503] width 116 height 19
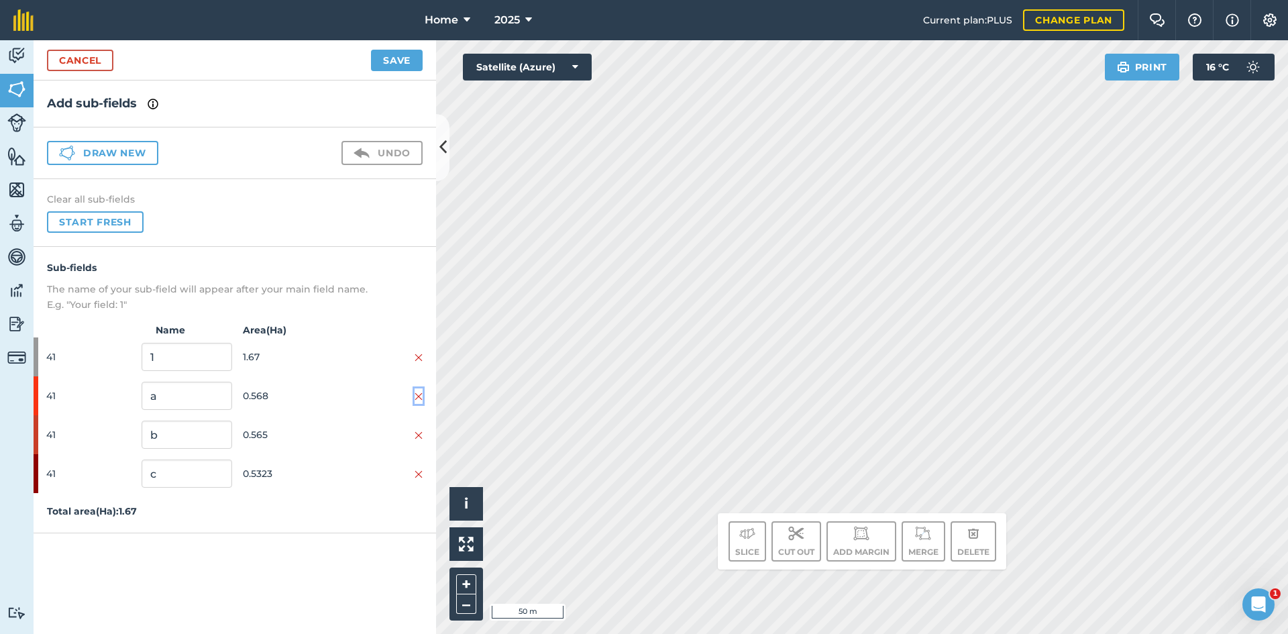
click at [421, 392] on img at bounding box center [418, 396] width 8 height 11
click at [420, 430] on img at bounding box center [418, 435] width 8 height 11
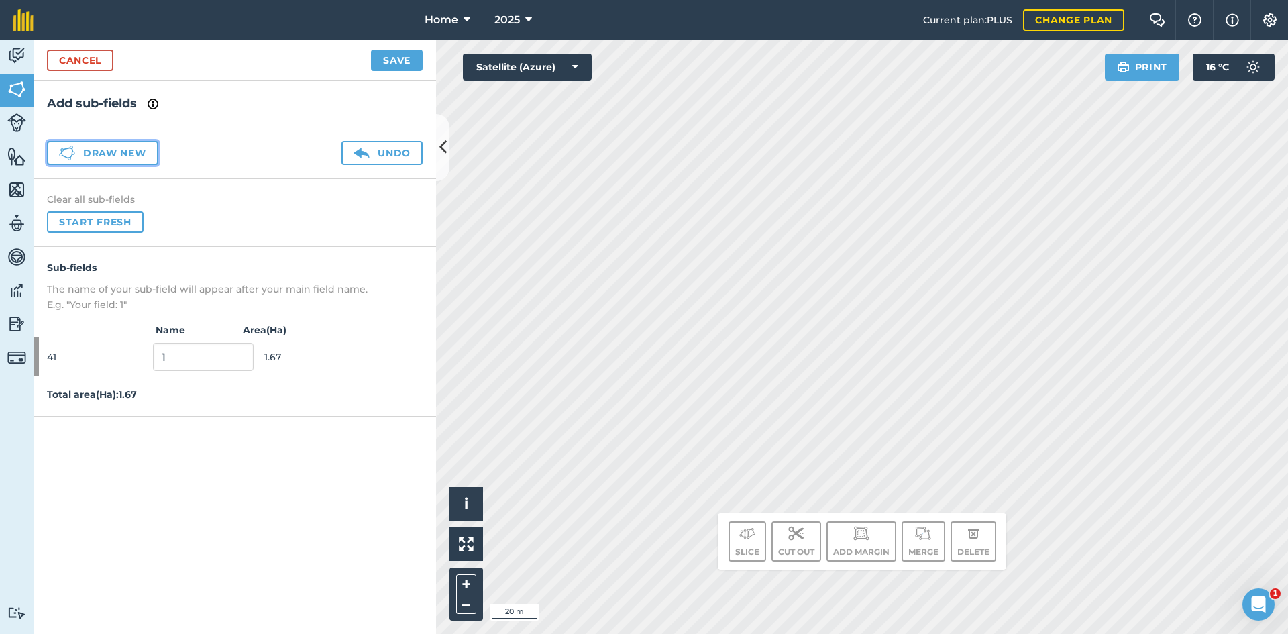
click at [123, 163] on button "Draw new" at bounding box center [102, 153] width 111 height 24
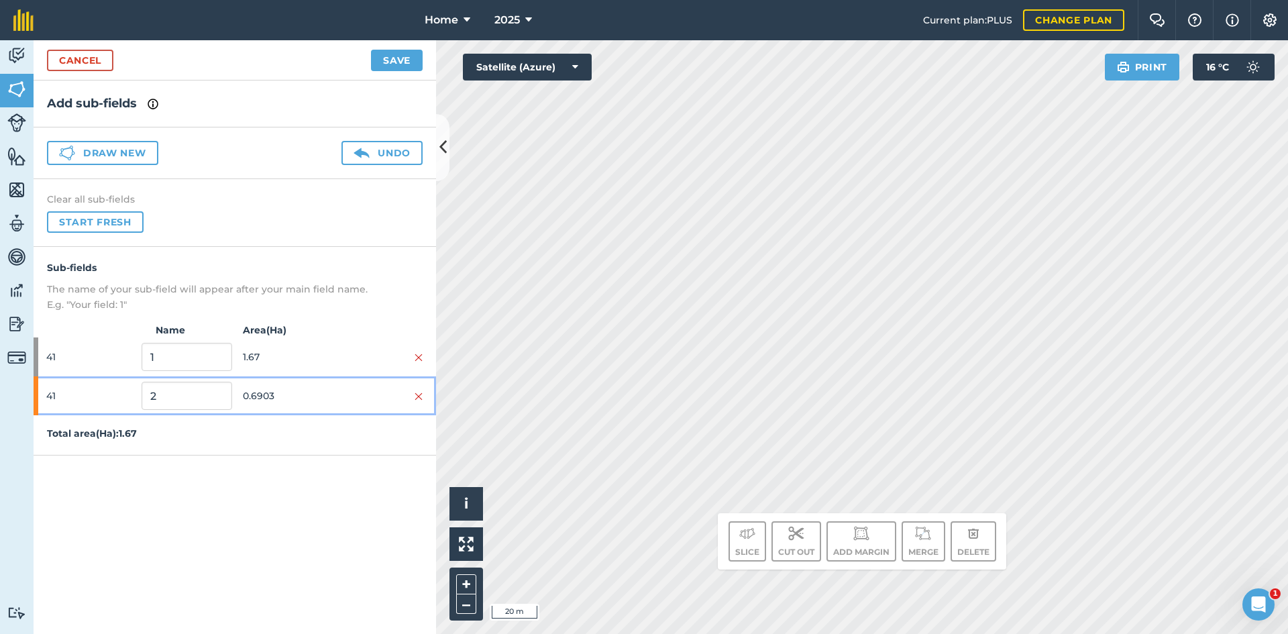
click at [306, 404] on span "0.6903" at bounding box center [288, 395] width 90 height 25
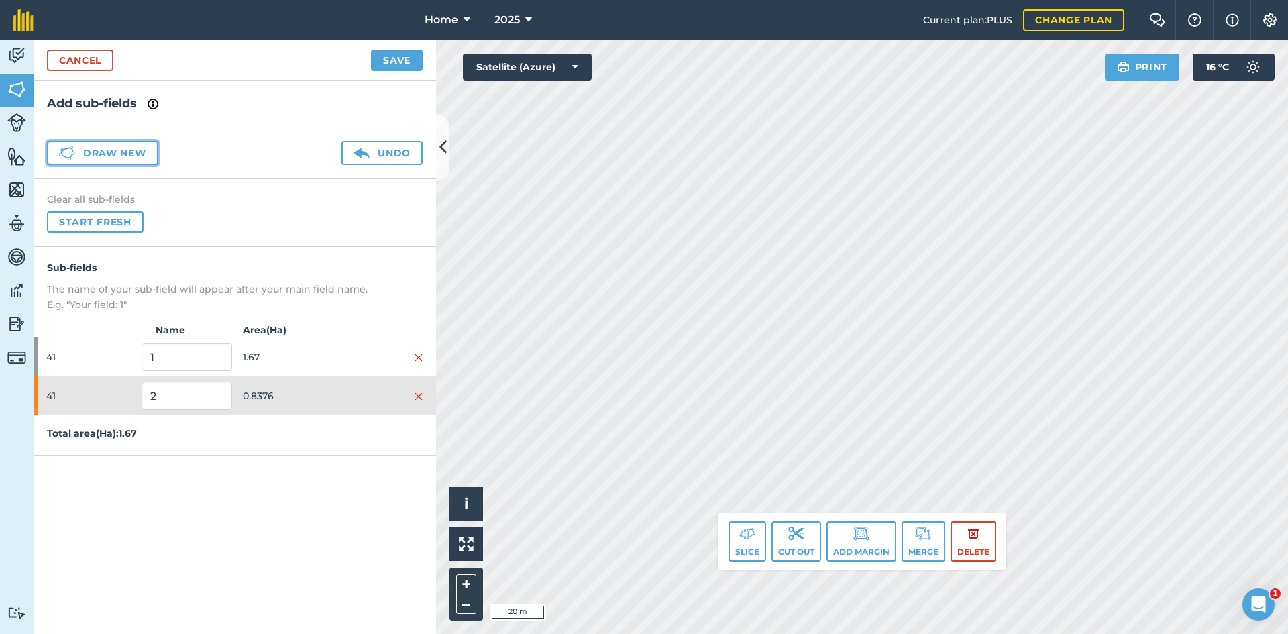
drag, startPoint x: 82, startPoint y: 154, endPoint x: 148, endPoint y: 144, distance: 66.4
click at [83, 154] on button "Draw new" at bounding box center [102, 153] width 111 height 24
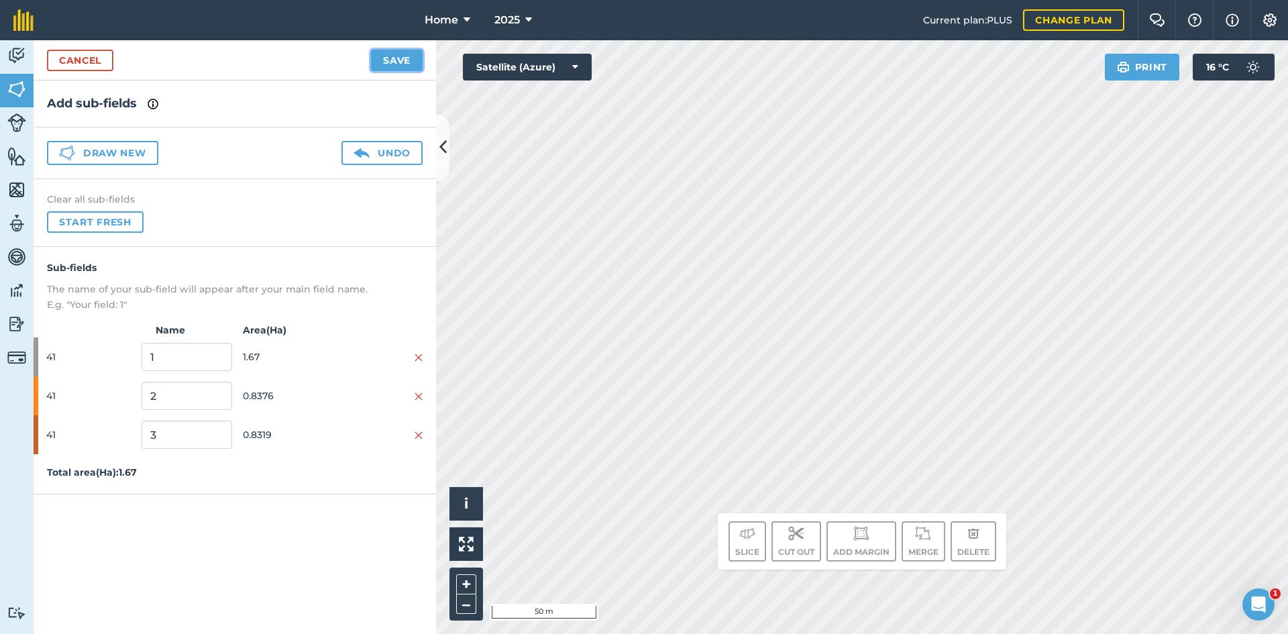
click at [398, 69] on button "Save" at bounding box center [397, 60] width 52 height 21
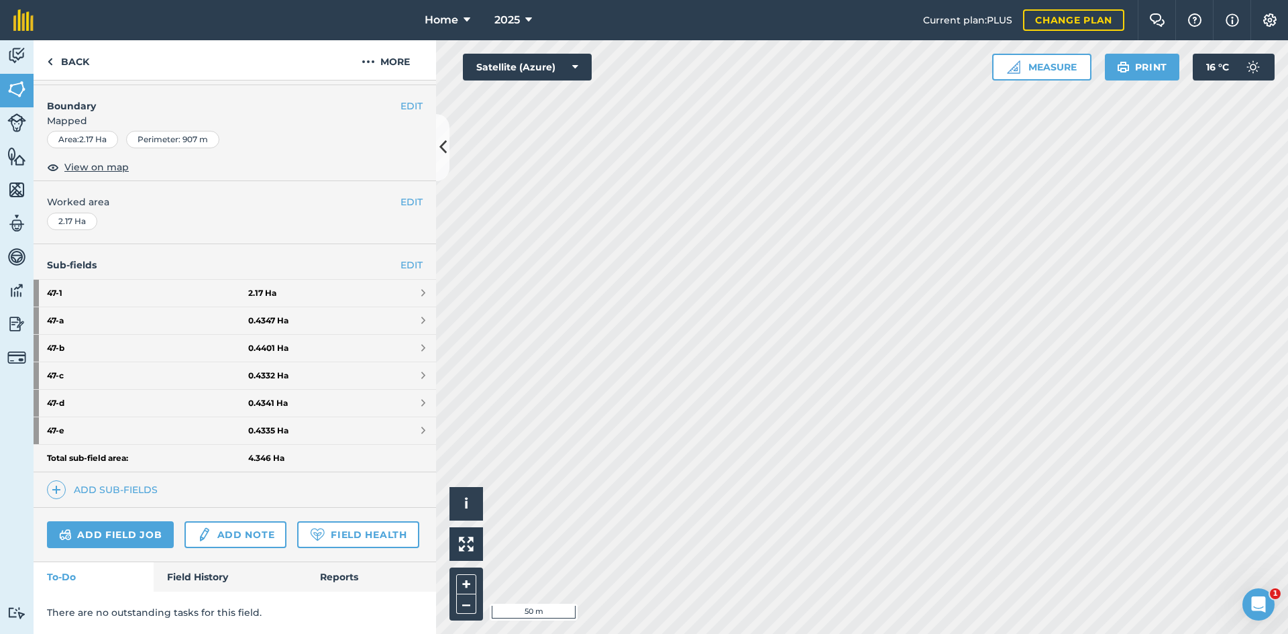
scroll to position [141, 0]
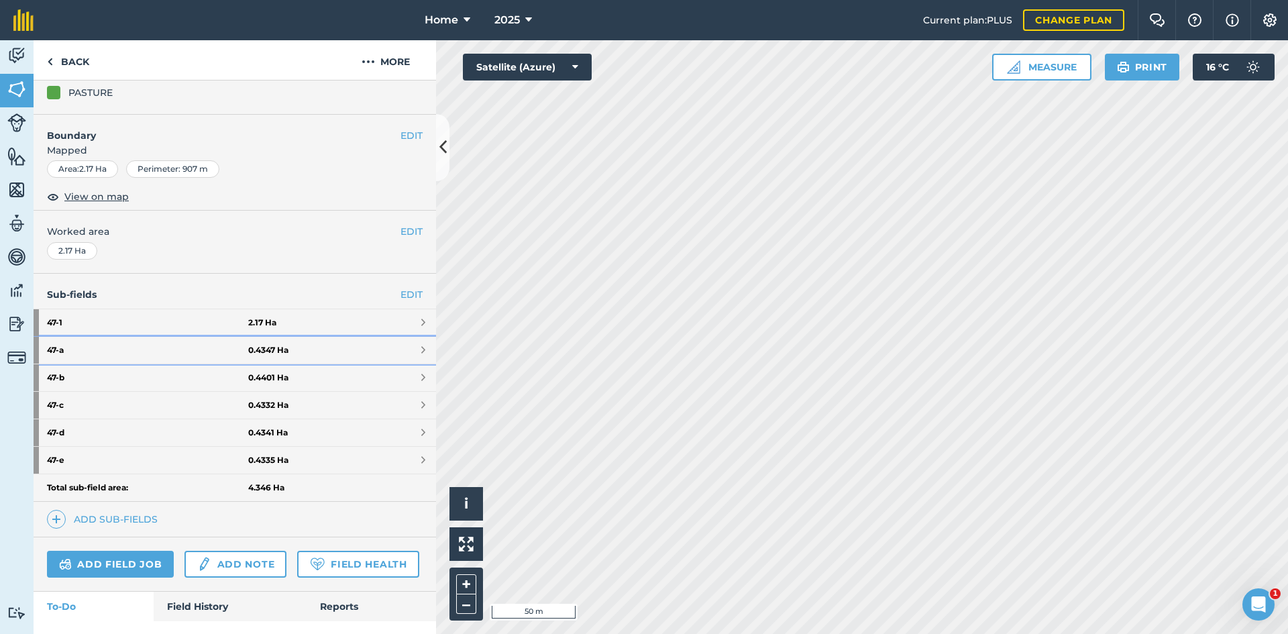
click at [304, 344] on link "47 - a 0.4347 Ha" at bounding box center [235, 350] width 402 height 27
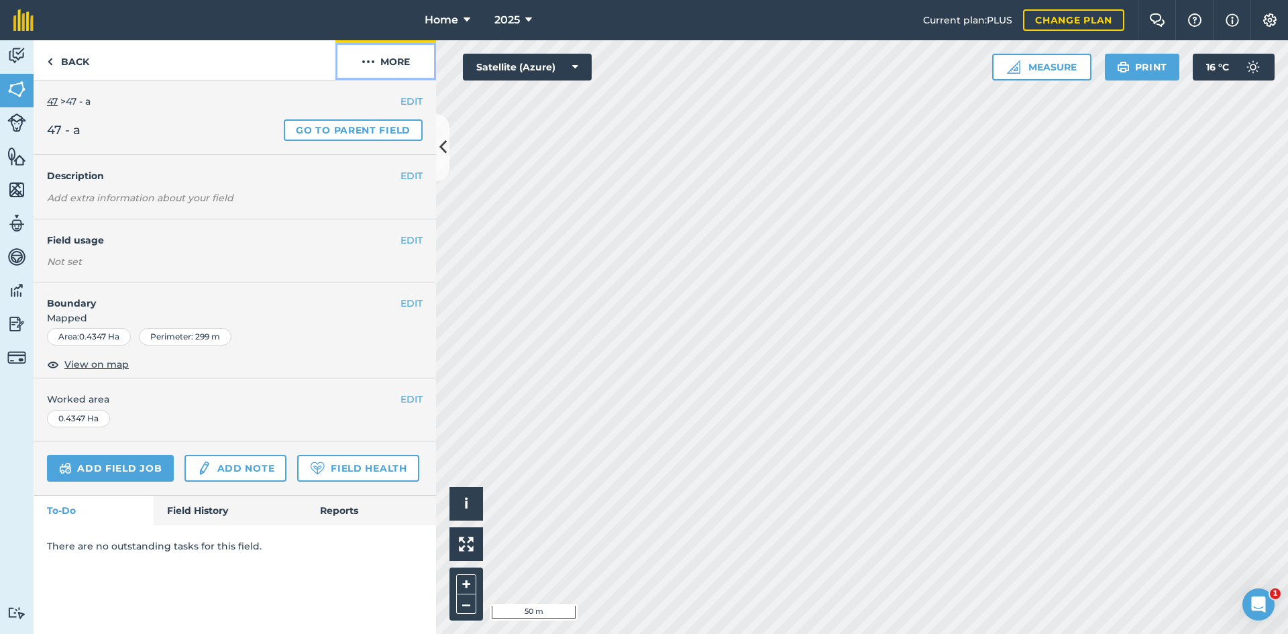
drag, startPoint x: 402, startPoint y: 43, endPoint x: 403, endPoint y: 68, distance: 24.8
click at [402, 44] on button "More" at bounding box center [385, 60] width 101 height 40
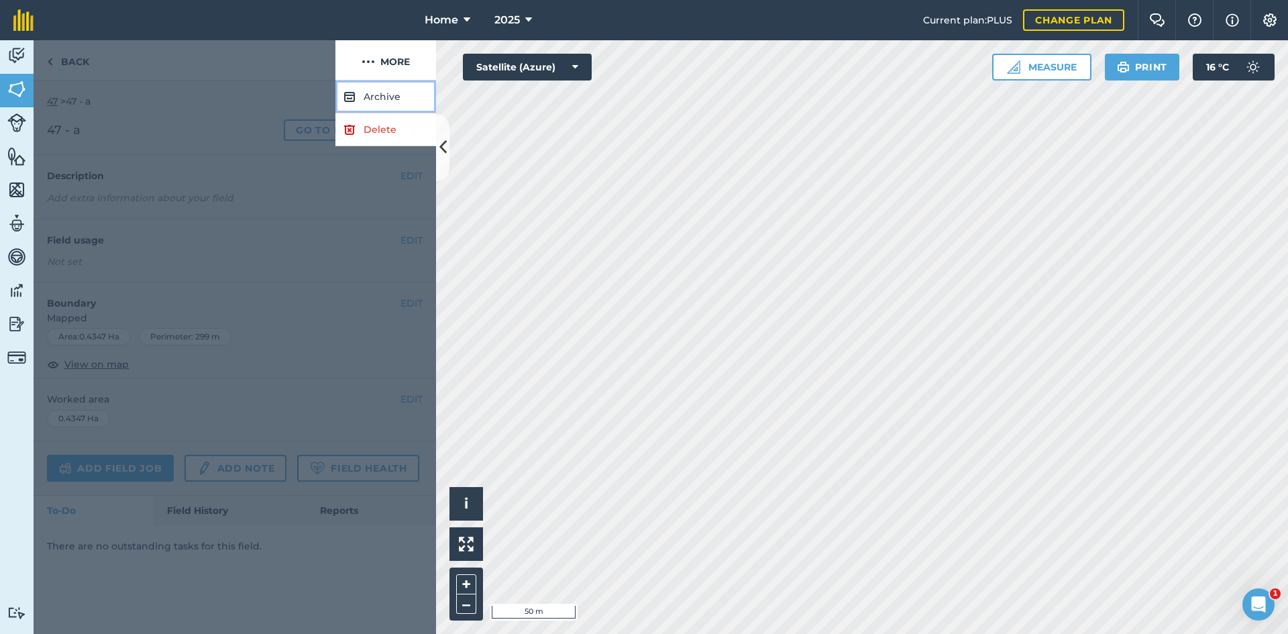
click at [399, 93] on button "Archive" at bounding box center [385, 96] width 101 height 33
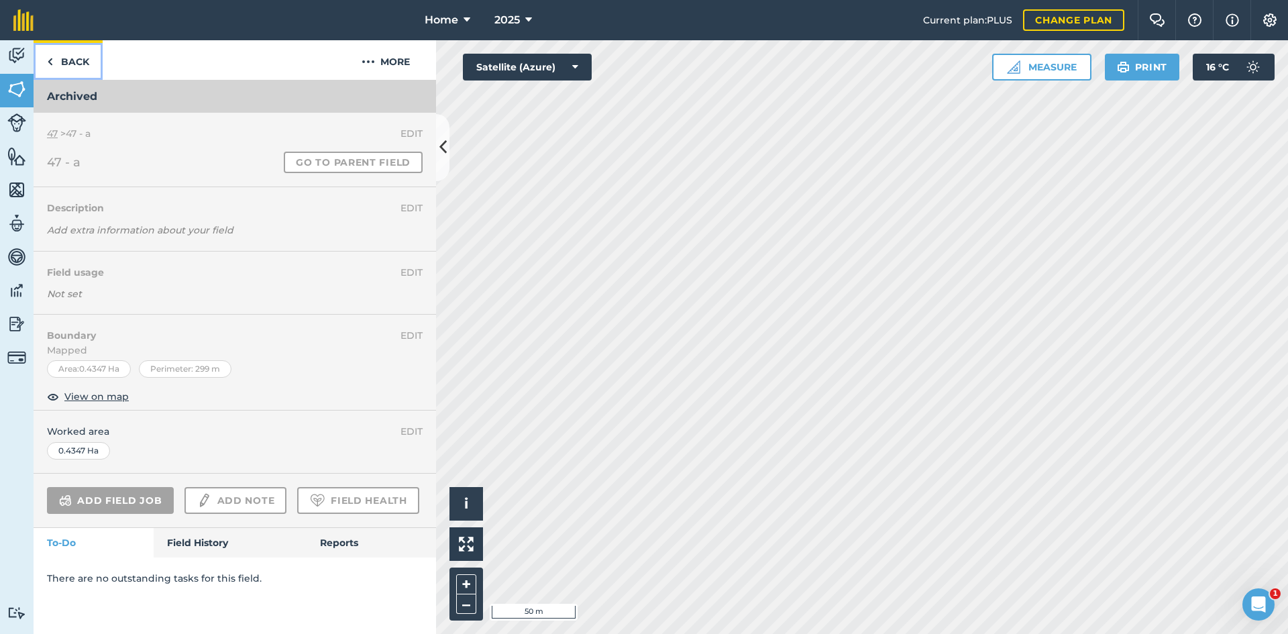
drag, startPoint x: 87, startPoint y: 68, endPoint x: 214, endPoint y: 264, distance: 233.3
click at [87, 69] on link "Back" at bounding box center [68, 60] width 69 height 40
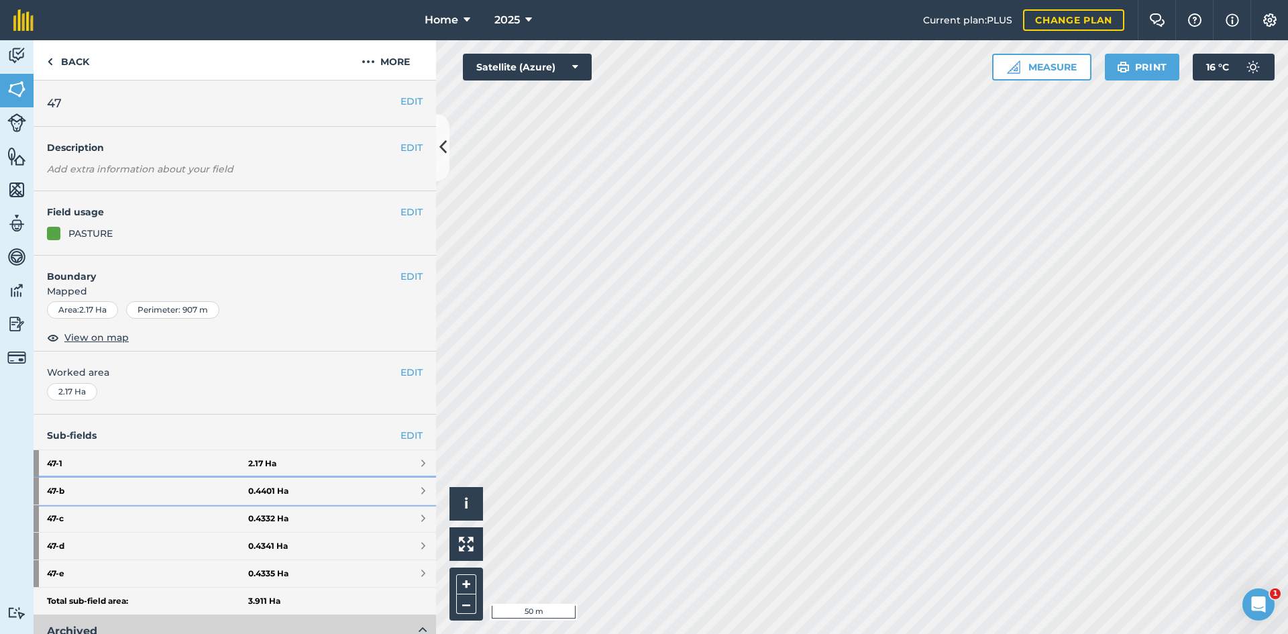
click at [316, 482] on link "47 - b 0.4401 Ha" at bounding box center [235, 490] width 402 height 27
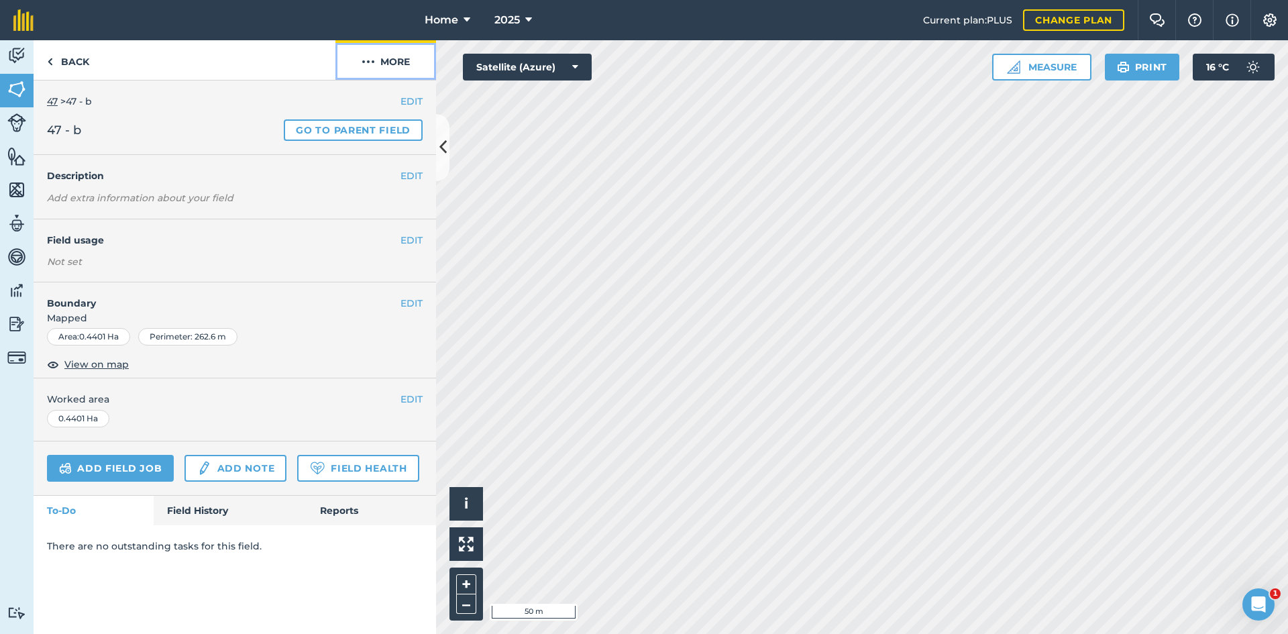
click at [391, 50] on button "More" at bounding box center [385, 60] width 101 height 40
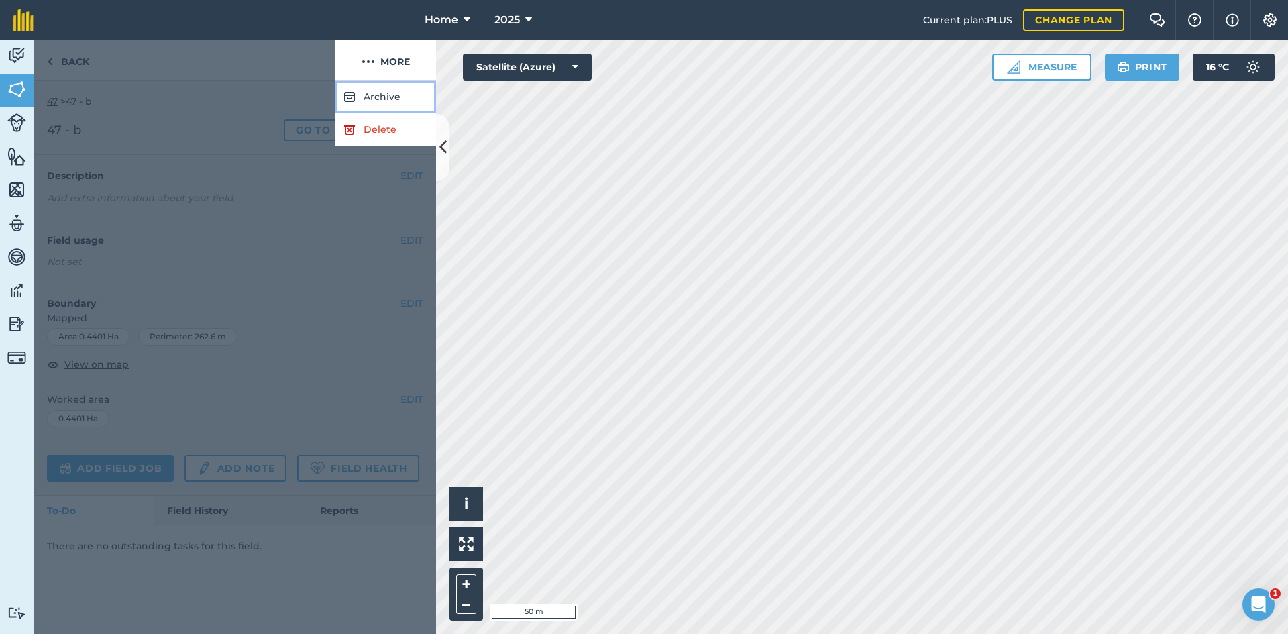
click at [396, 82] on button "Archive" at bounding box center [385, 96] width 101 height 33
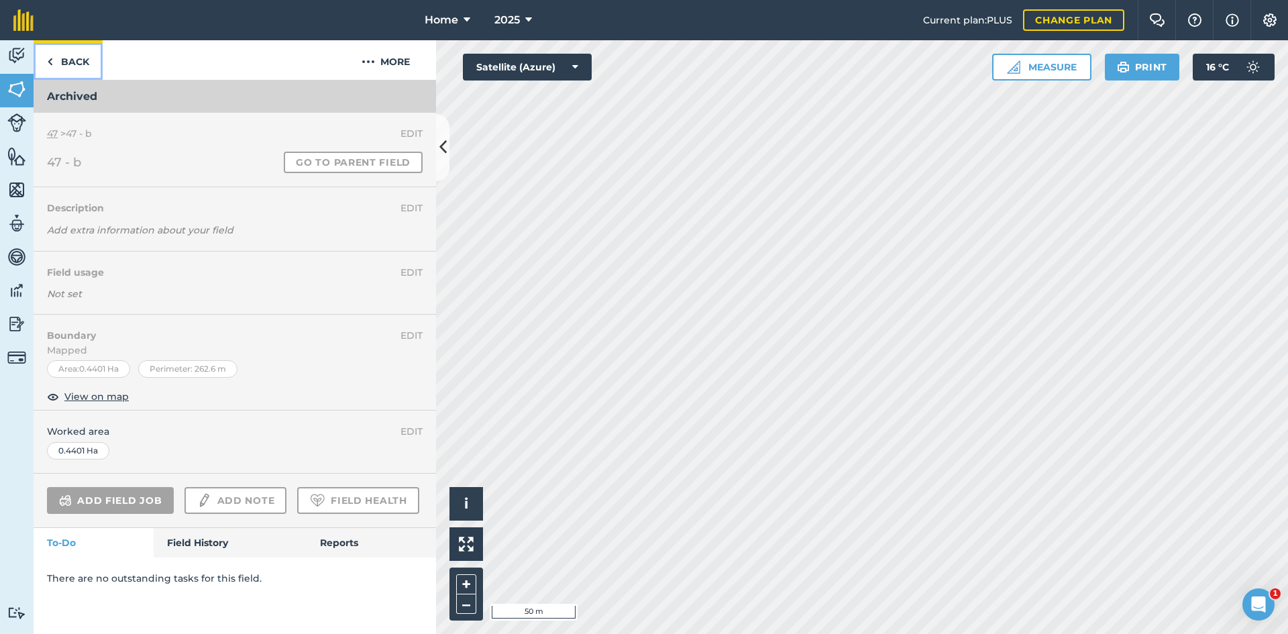
click at [84, 57] on link "Back" at bounding box center [68, 60] width 69 height 40
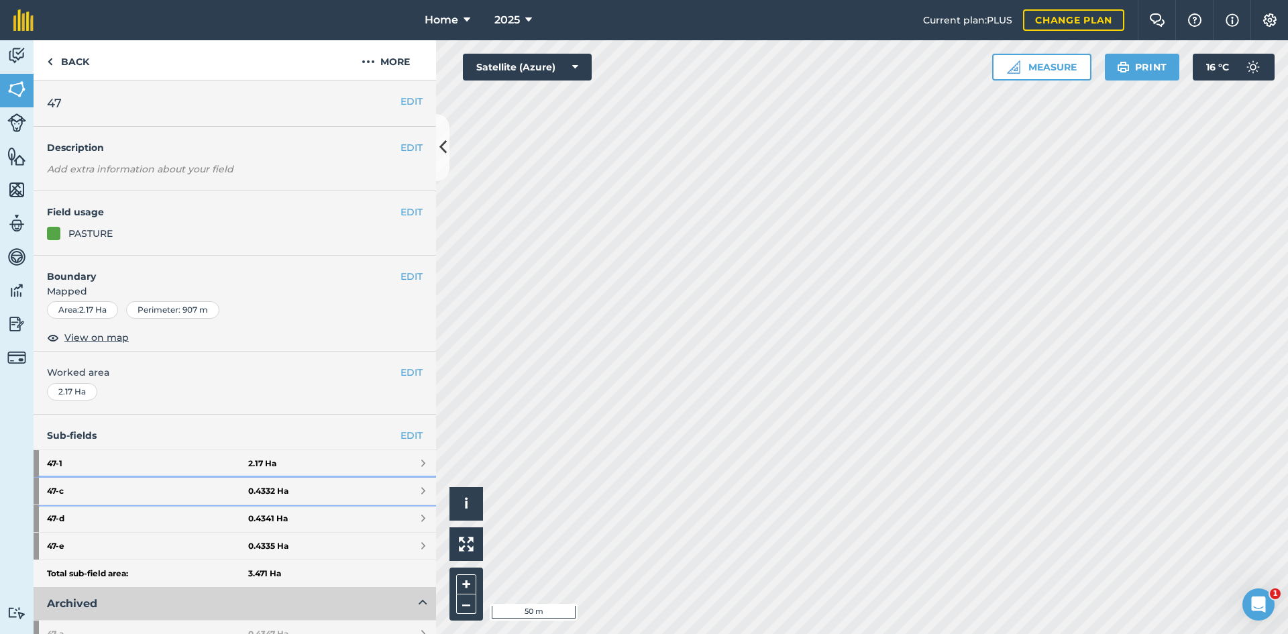
click at [239, 483] on strong "47 - c" at bounding box center [147, 490] width 201 height 27
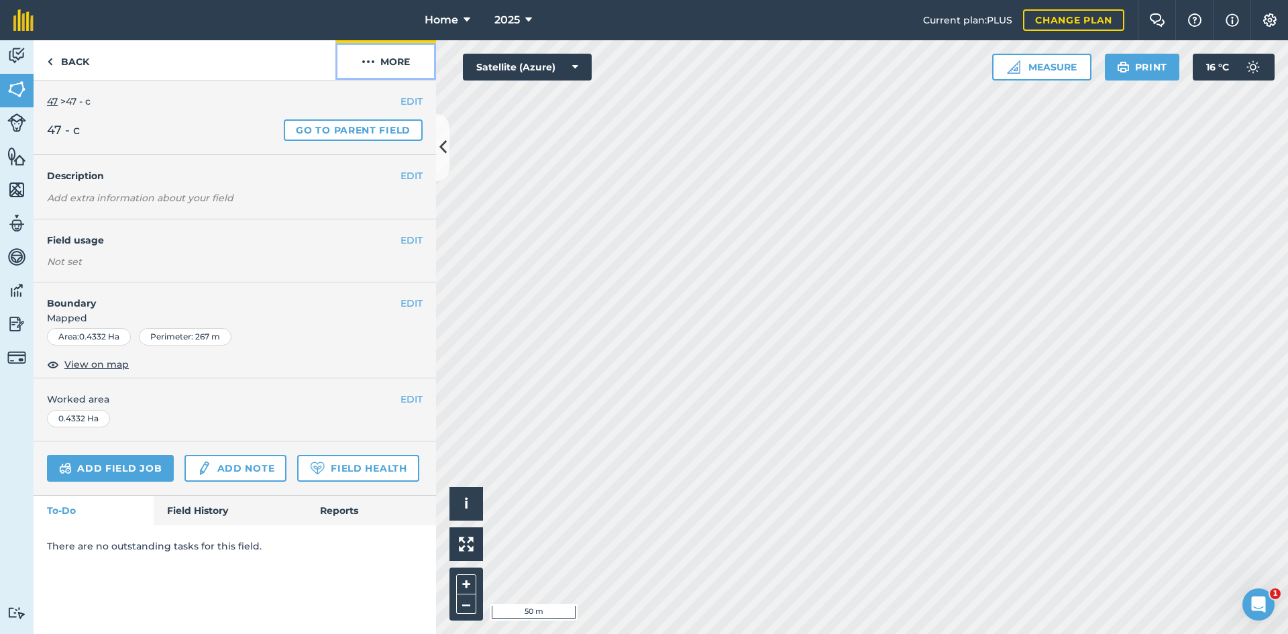
click at [379, 61] on button "More" at bounding box center [385, 60] width 101 height 40
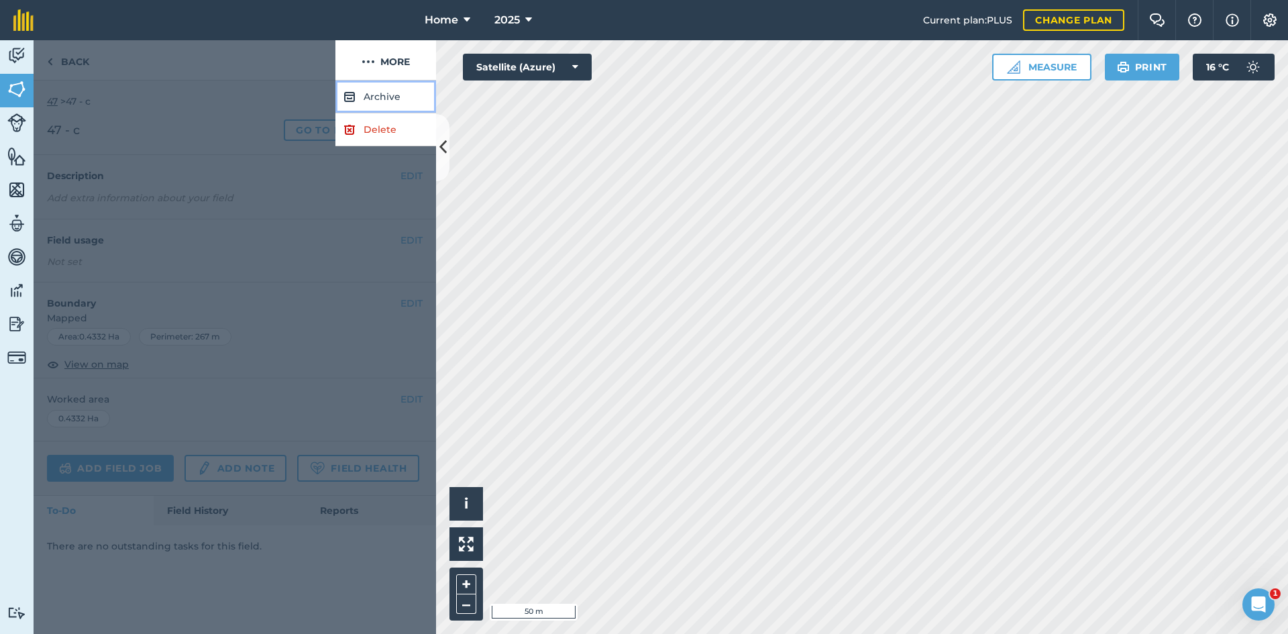
click at [371, 101] on button "Archive" at bounding box center [385, 96] width 101 height 33
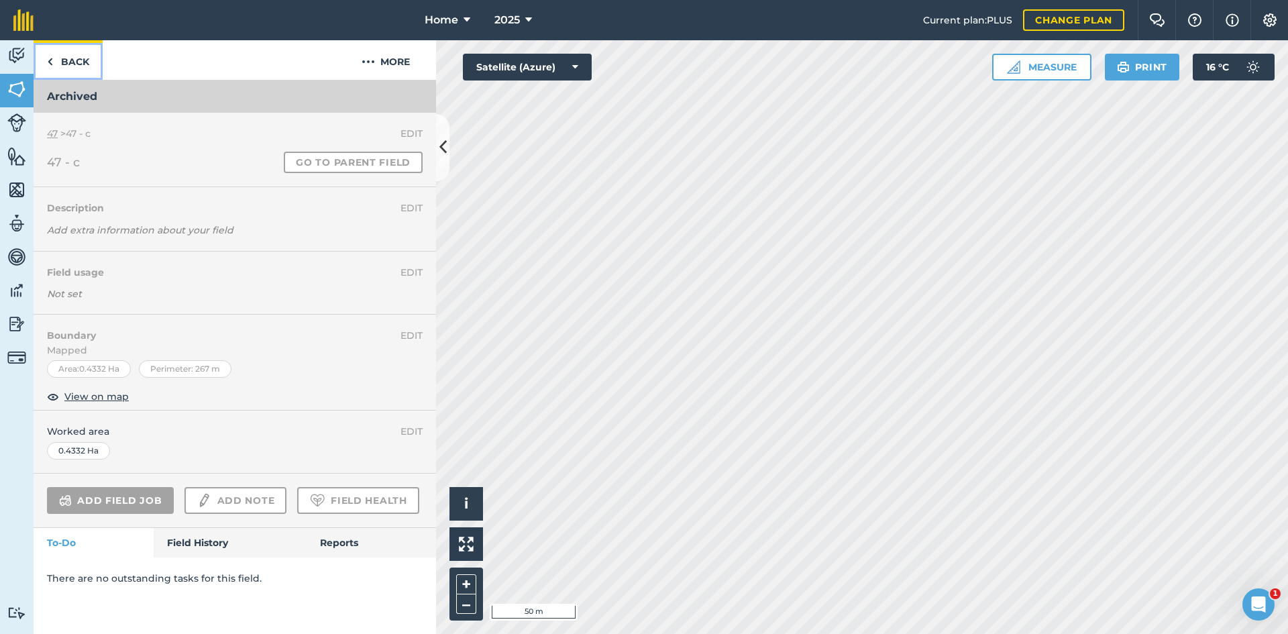
click at [74, 60] on link "Back" at bounding box center [68, 60] width 69 height 40
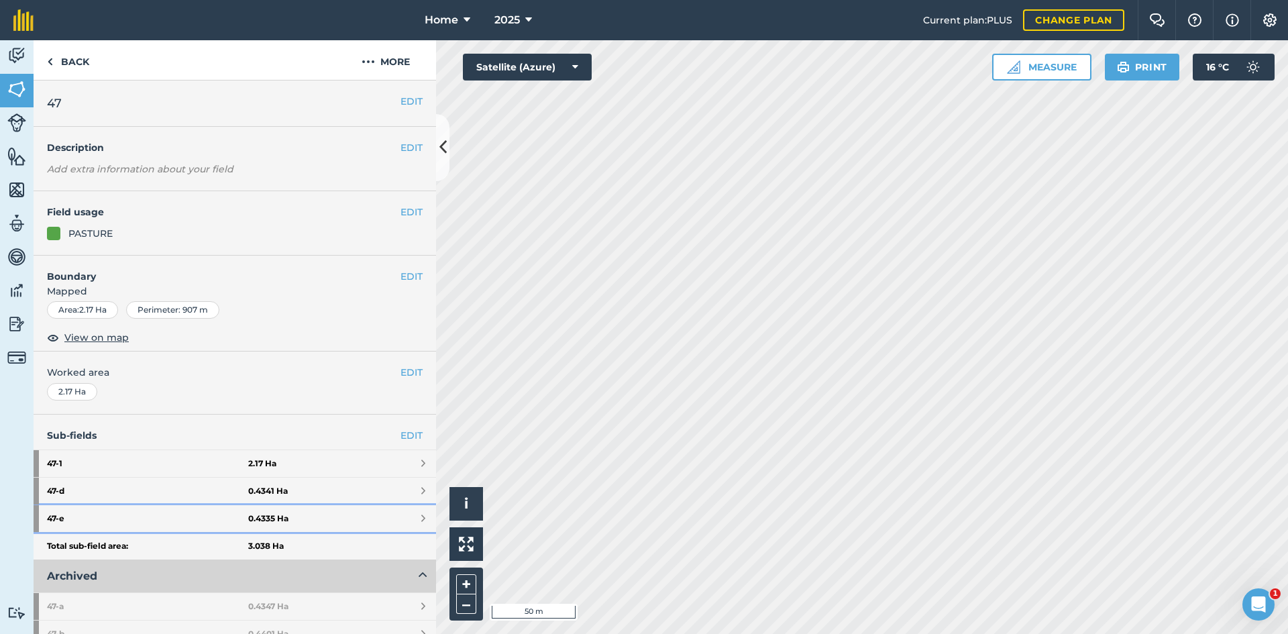
click at [239, 510] on strong "47 - e" at bounding box center [147, 518] width 201 height 27
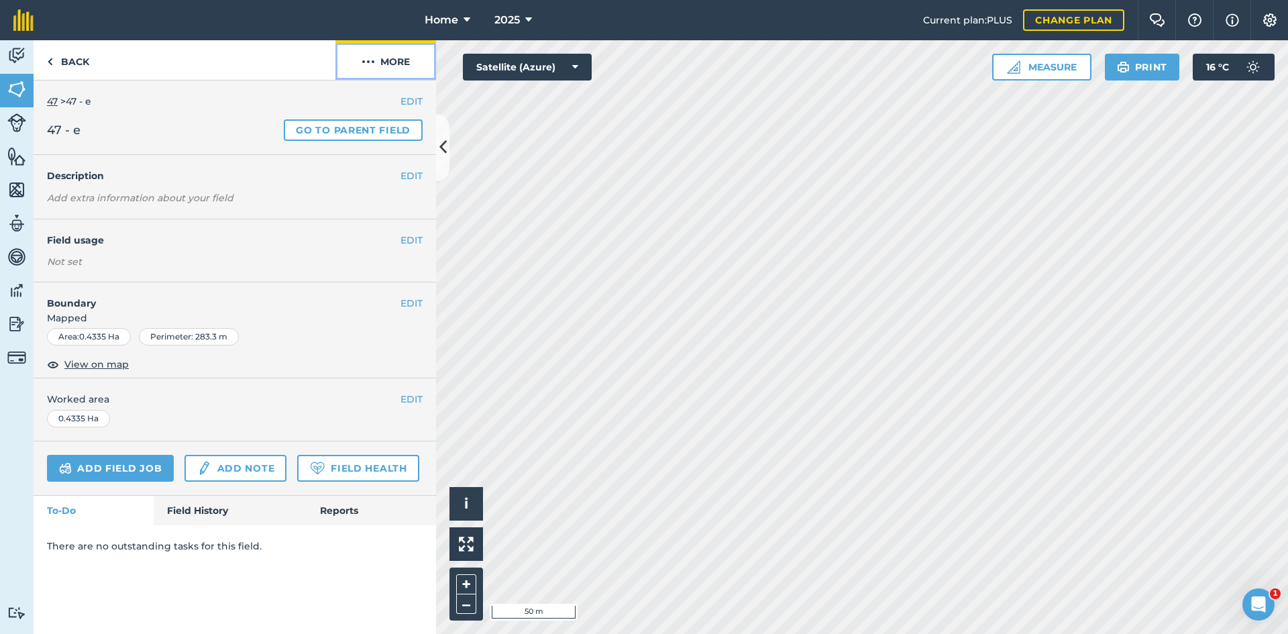
click at [365, 56] on img at bounding box center [367, 62] width 13 height 16
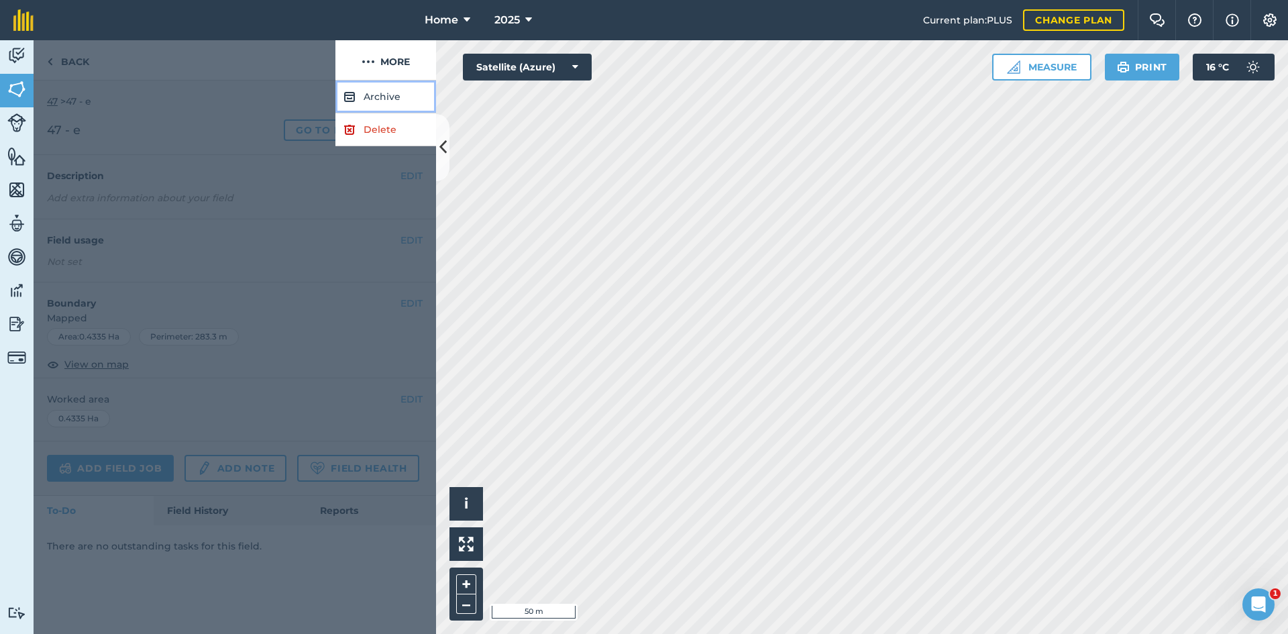
click at [382, 89] on button "Archive" at bounding box center [385, 96] width 101 height 33
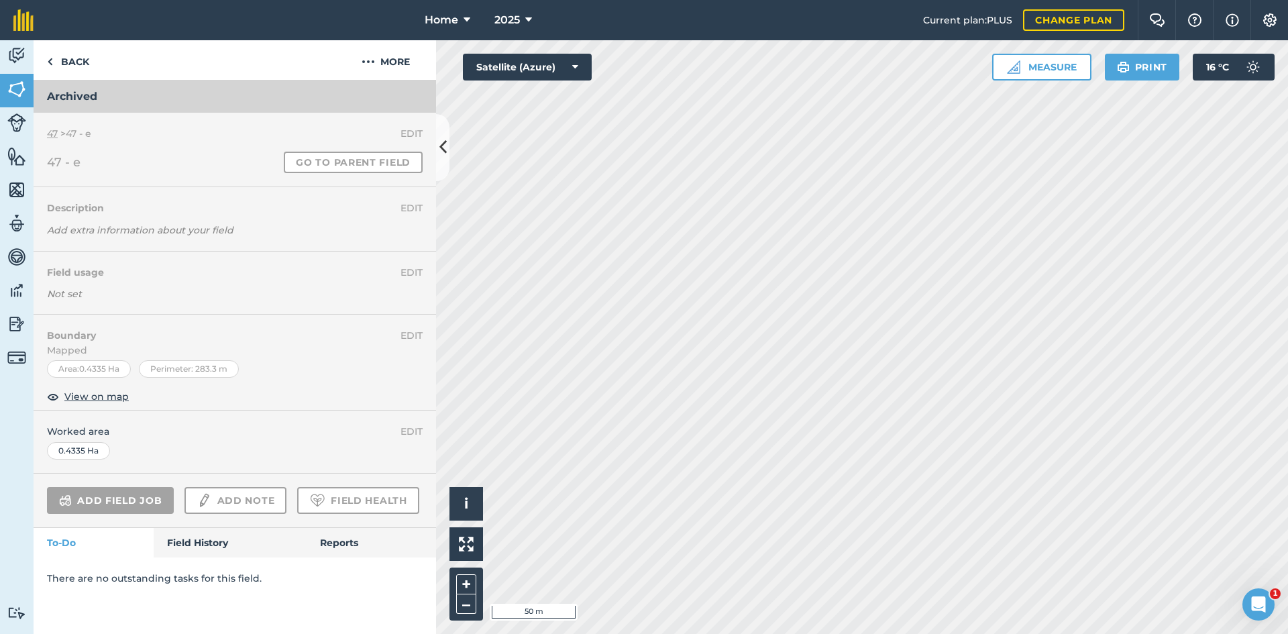
click at [382, 90] on h3 "Archived" at bounding box center [235, 96] width 402 height 32
click at [73, 67] on link "Back" at bounding box center [68, 60] width 69 height 40
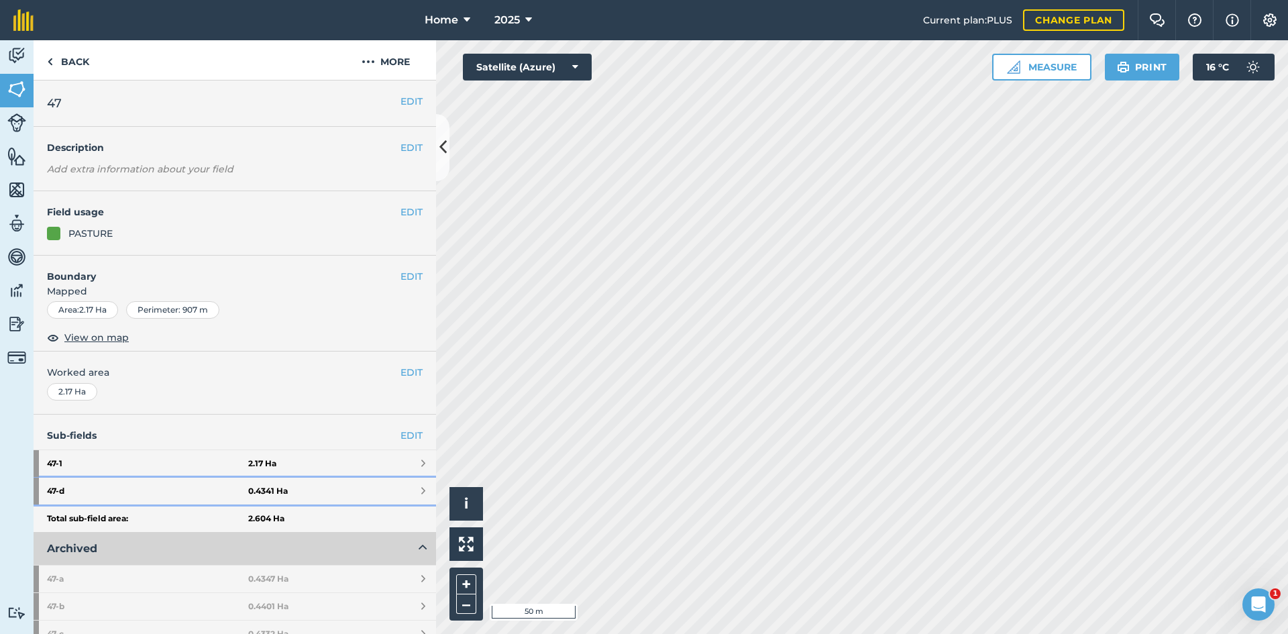
click at [278, 493] on strong "0.4341 Ha" at bounding box center [268, 491] width 40 height 11
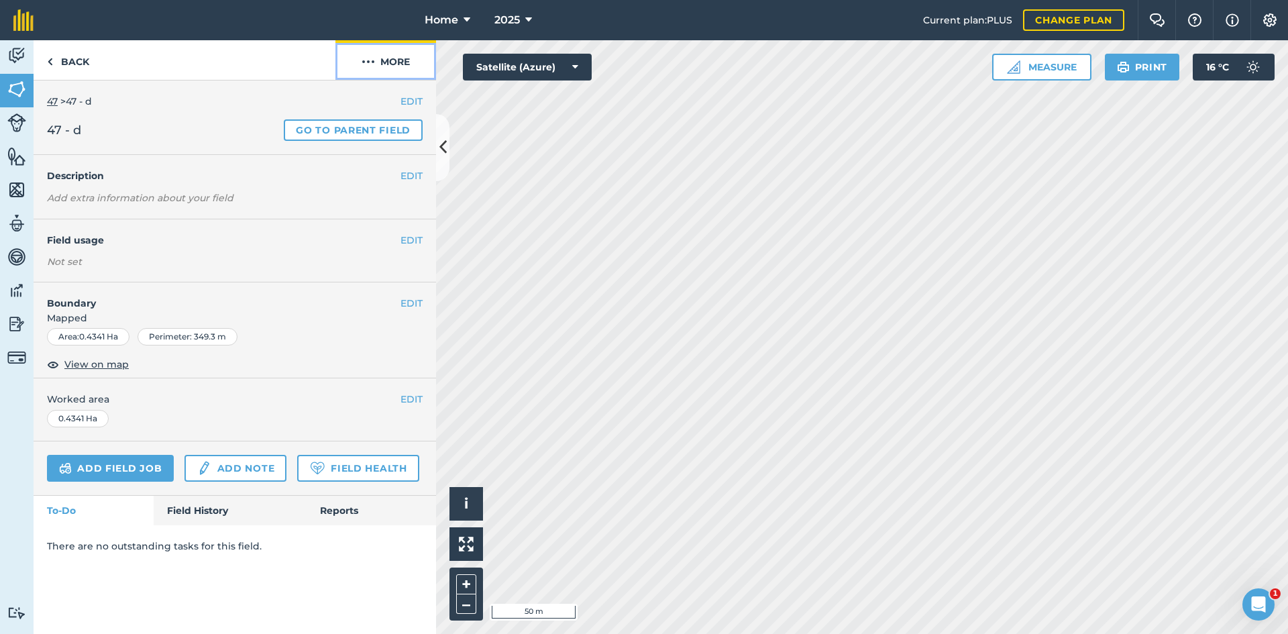
click at [388, 60] on button "More" at bounding box center [385, 60] width 101 height 40
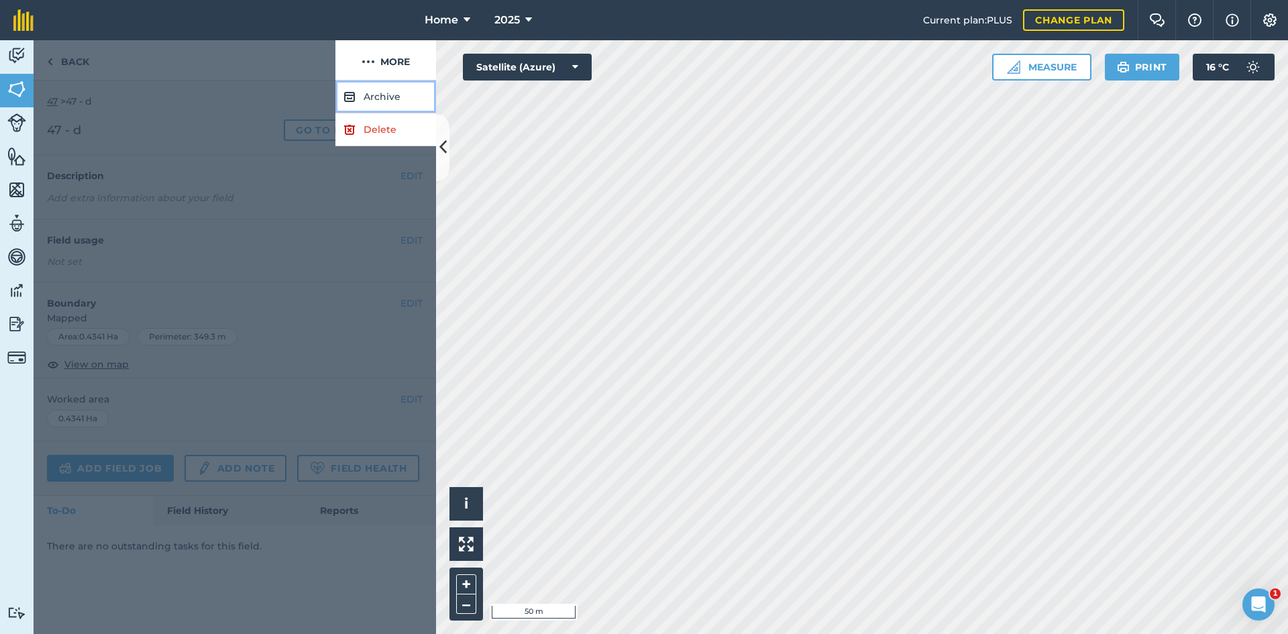
click at [378, 102] on button "Archive" at bounding box center [385, 96] width 101 height 33
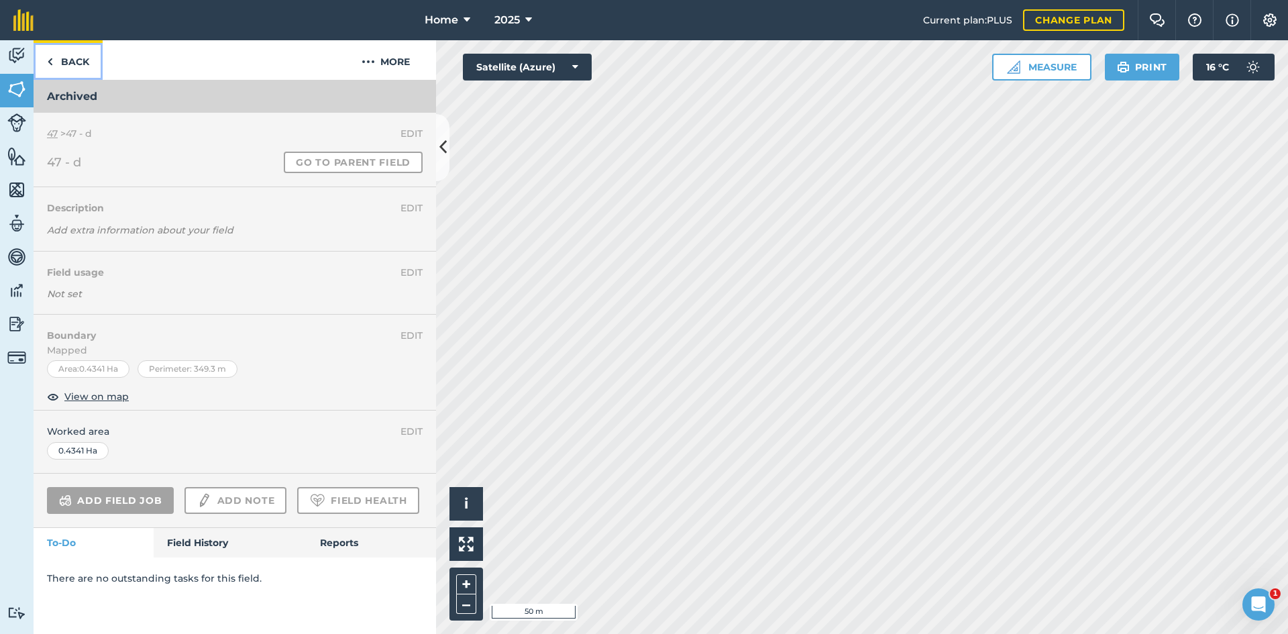
click at [77, 60] on link "Back" at bounding box center [68, 60] width 69 height 40
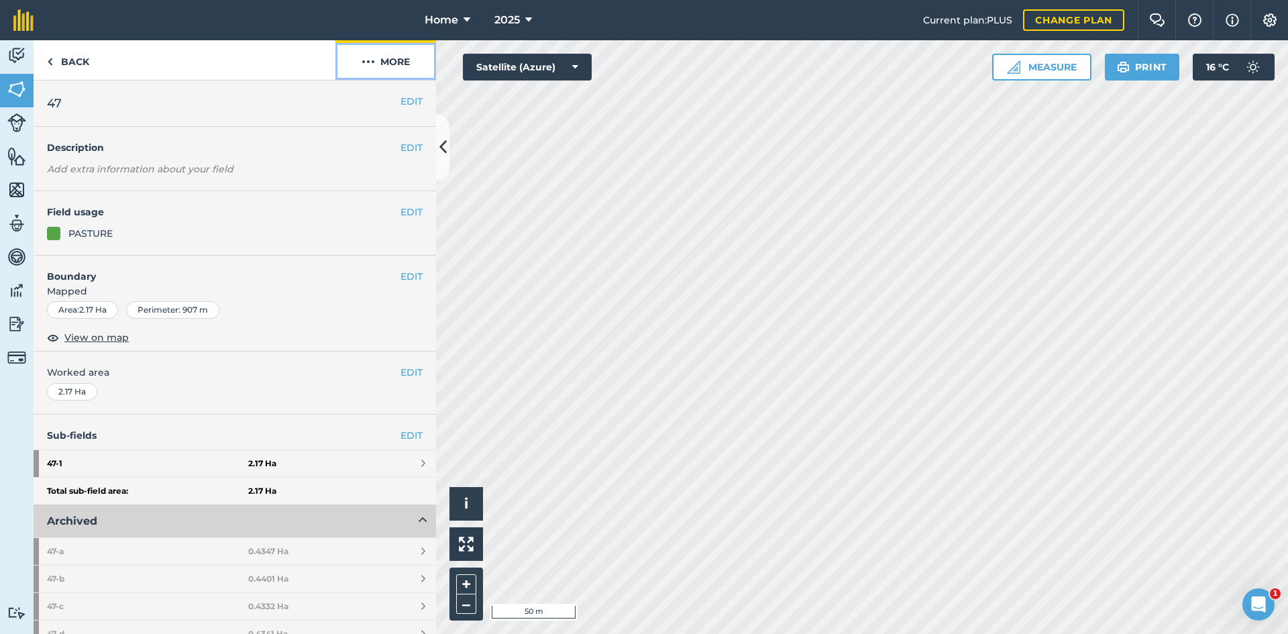
click at [395, 56] on button "More" at bounding box center [385, 60] width 101 height 40
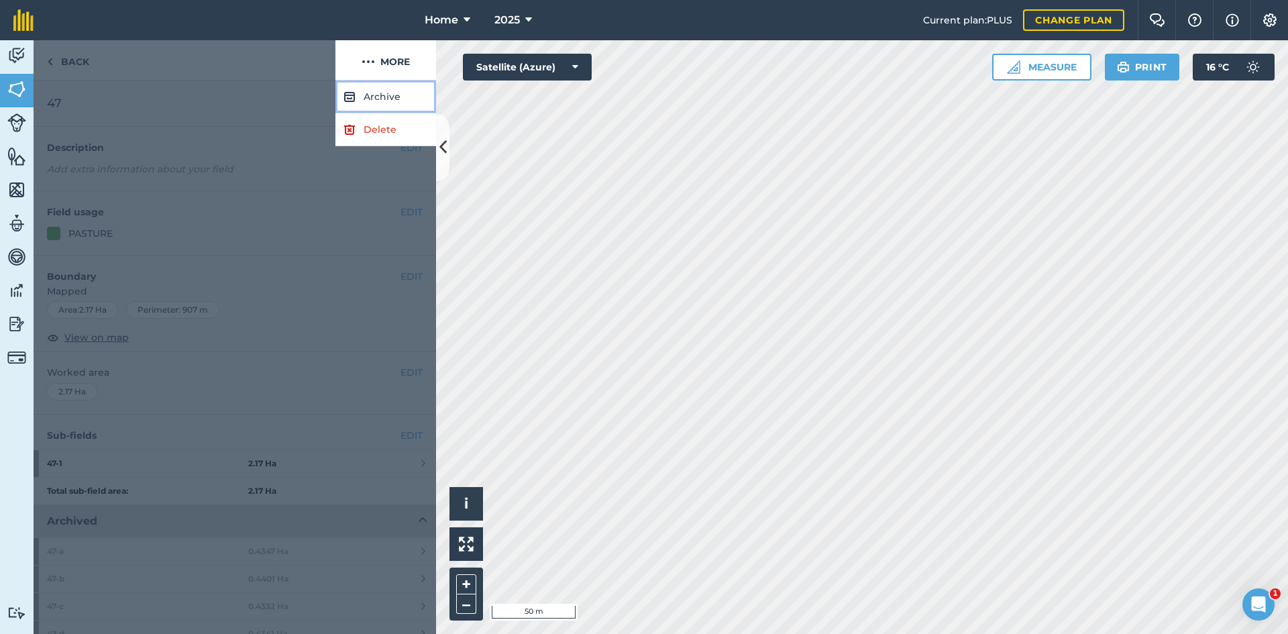
click at [392, 93] on button "Archive" at bounding box center [385, 96] width 101 height 33
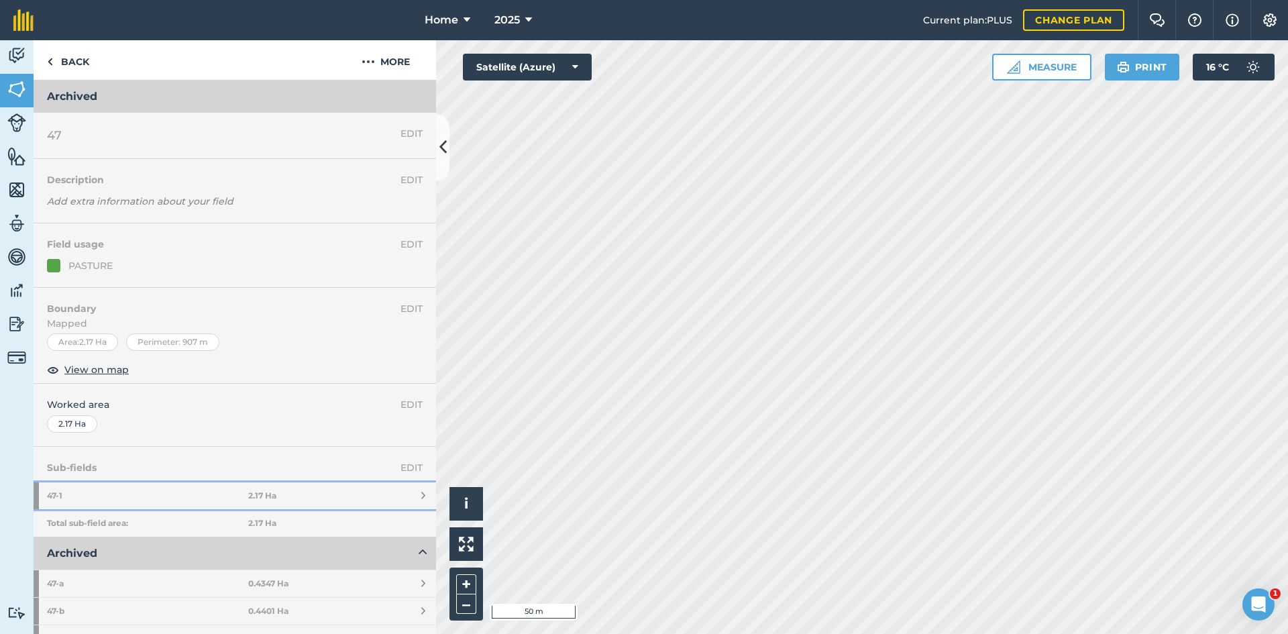
click at [238, 490] on strong "47 - 1" at bounding box center [147, 495] width 201 height 27
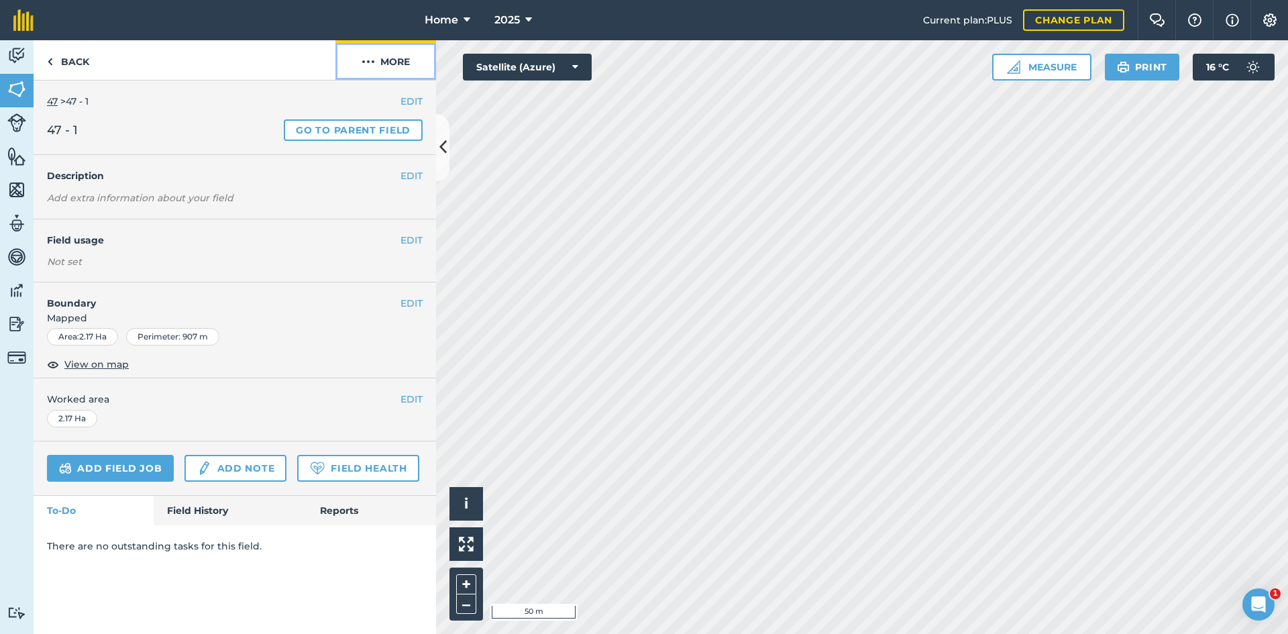
click at [400, 56] on button "More" at bounding box center [385, 60] width 101 height 40
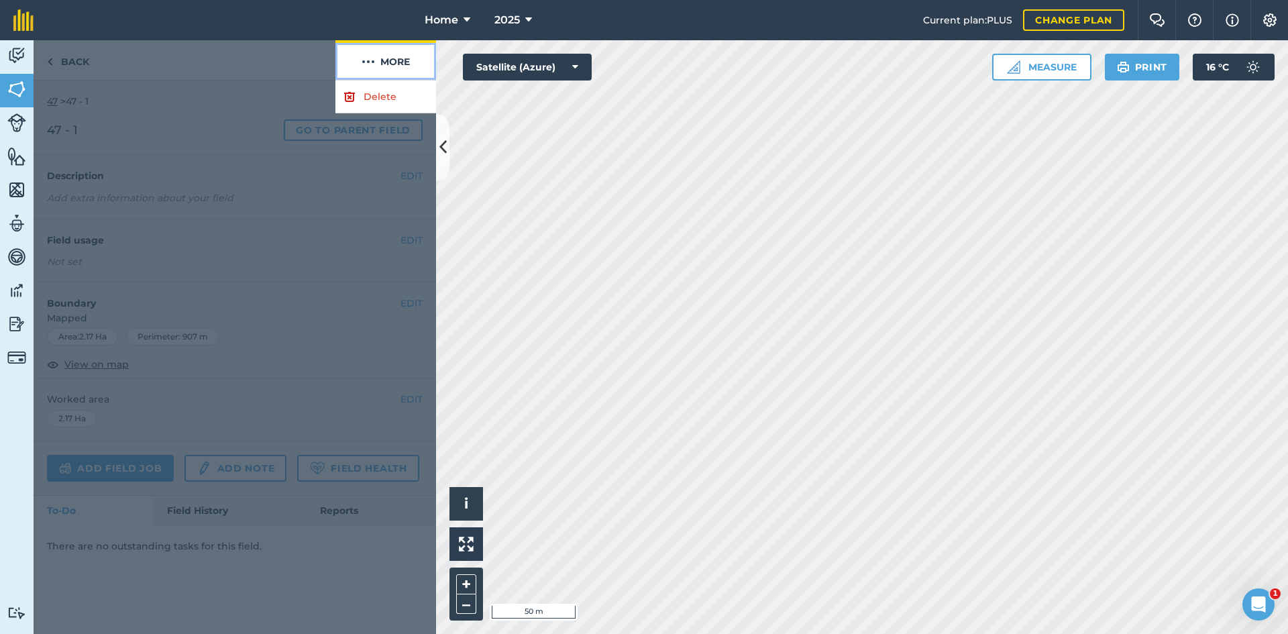
click at [400, 58] on button "More" at bounding box center [385, 60] width 101 height 40
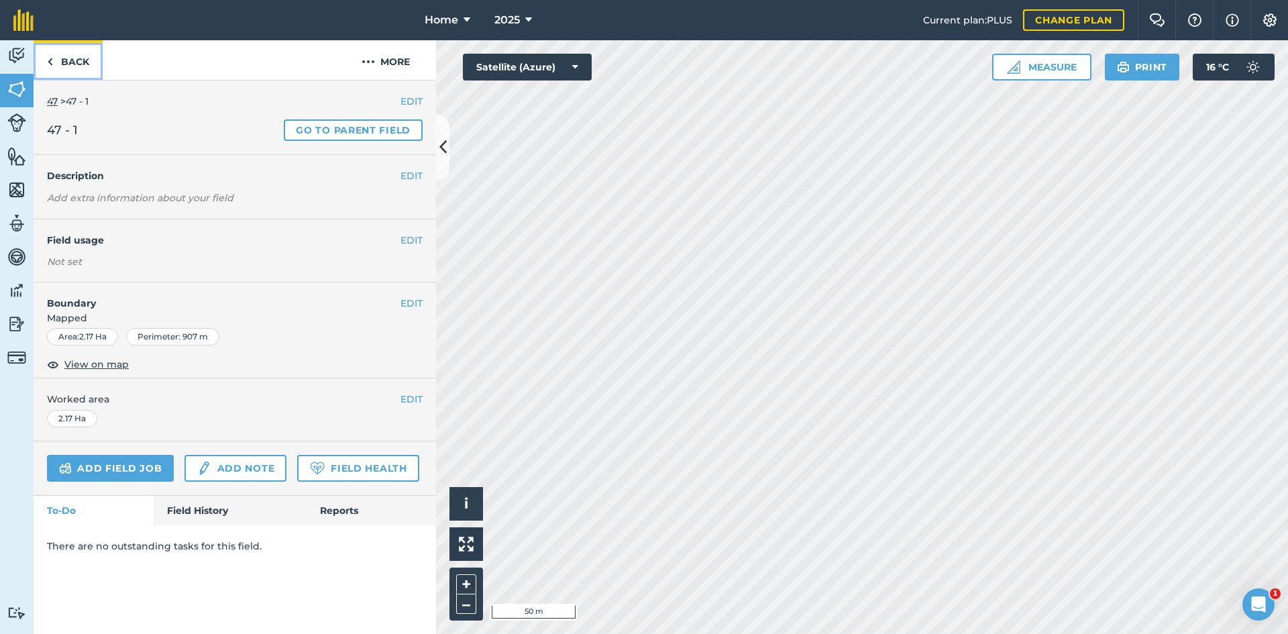
click at [83, 56] on link "Back" at bounding box center [68, 60] width 69 height 40
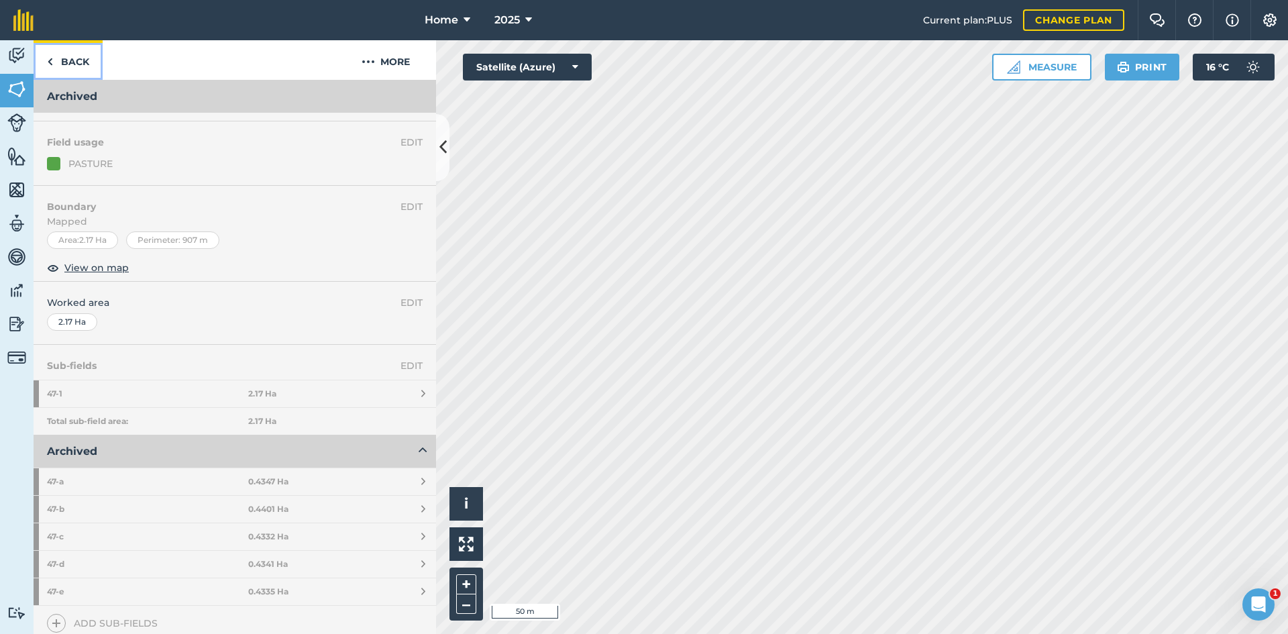
scroll to position [134, 0]
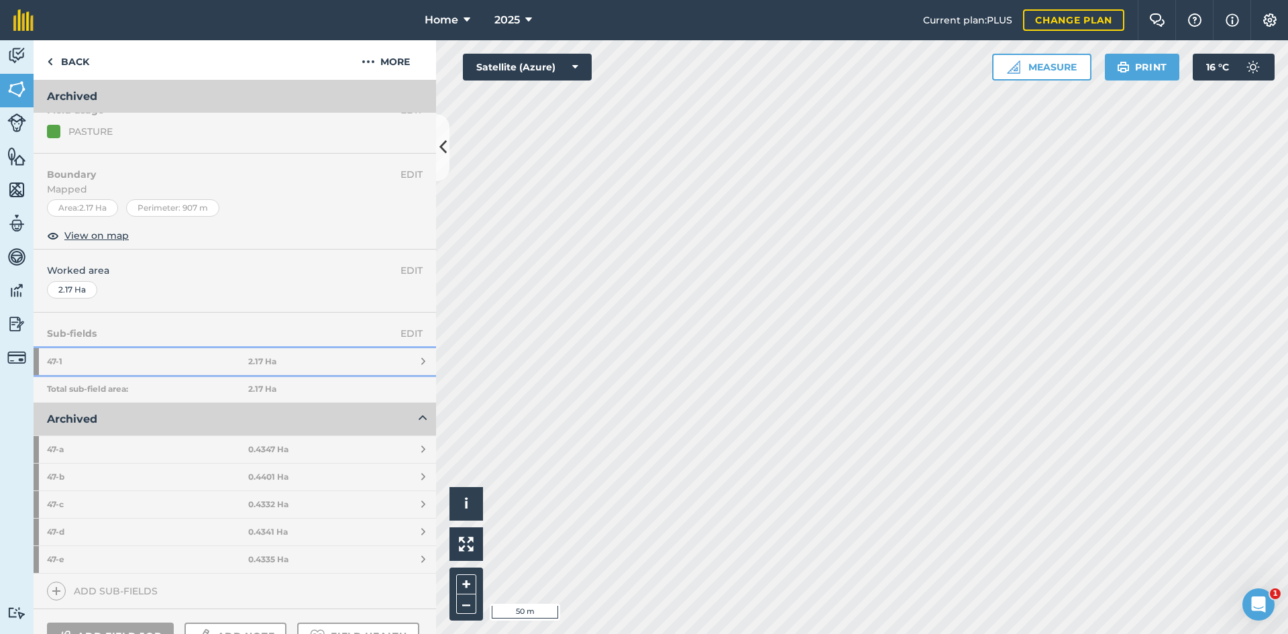
click at [296, 365] on link "47 - 1 2.17 Ha" at bounding box center [235, 361] width 402 height 27
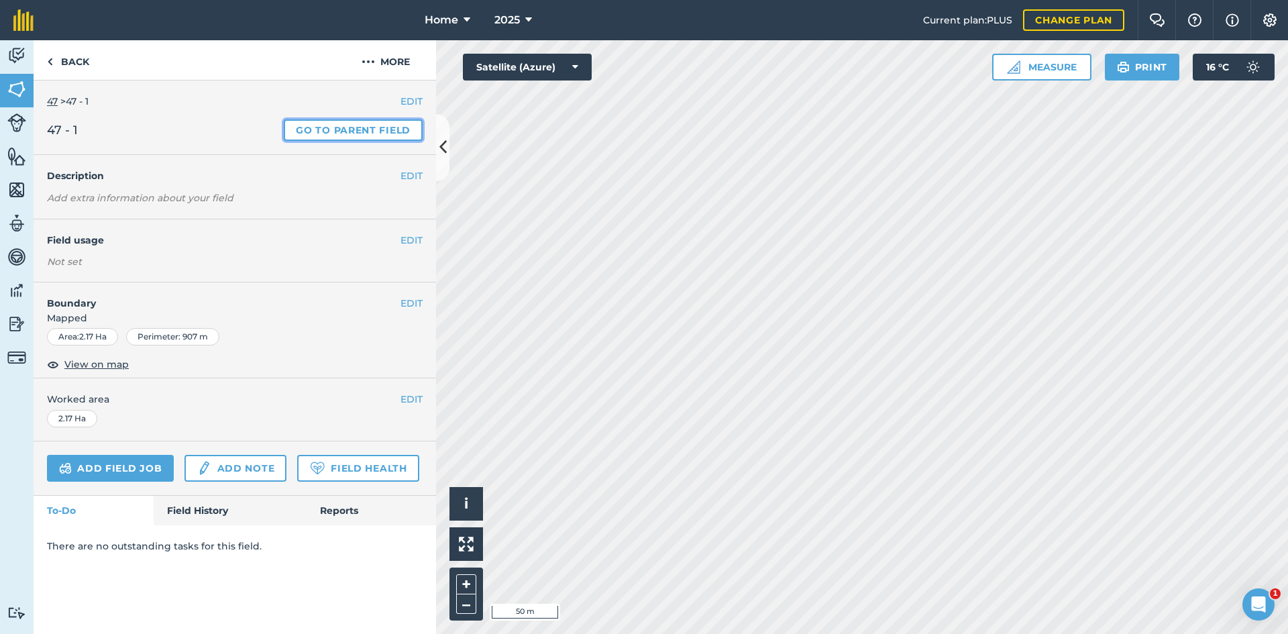
click at [386, 125] on link "Go to parent field" at bounding box center [353, 129] width 139 height 21
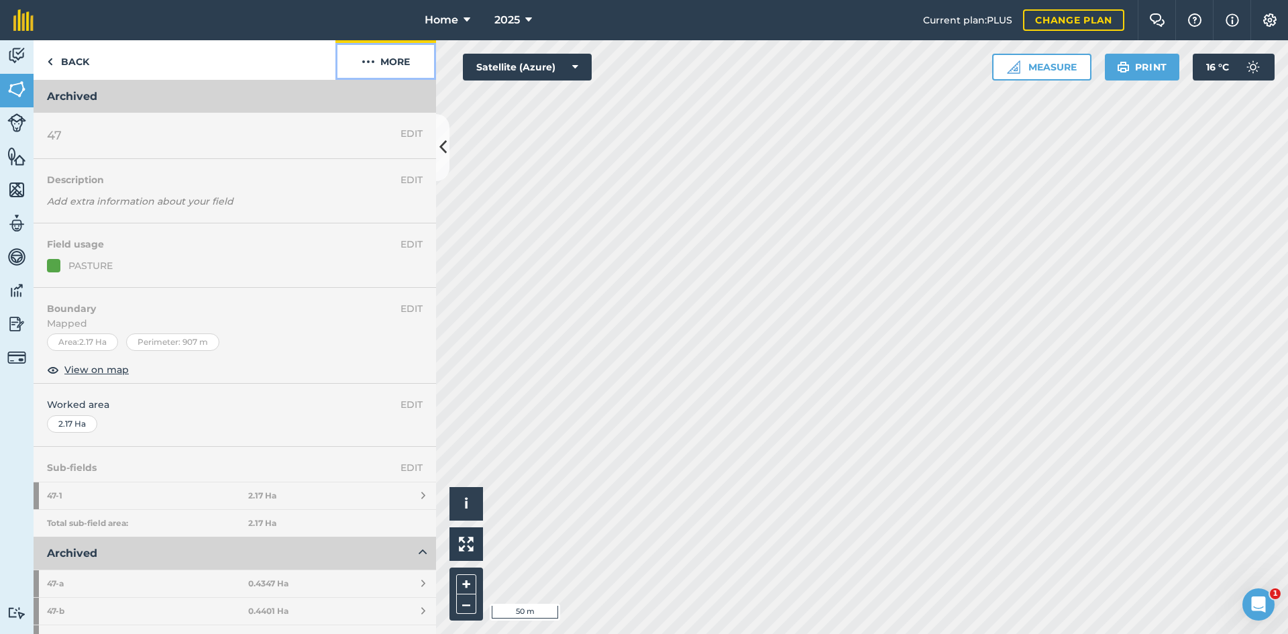
click at [397, 49] on button "More" at bounding box center [385, 60] width 101 height 40
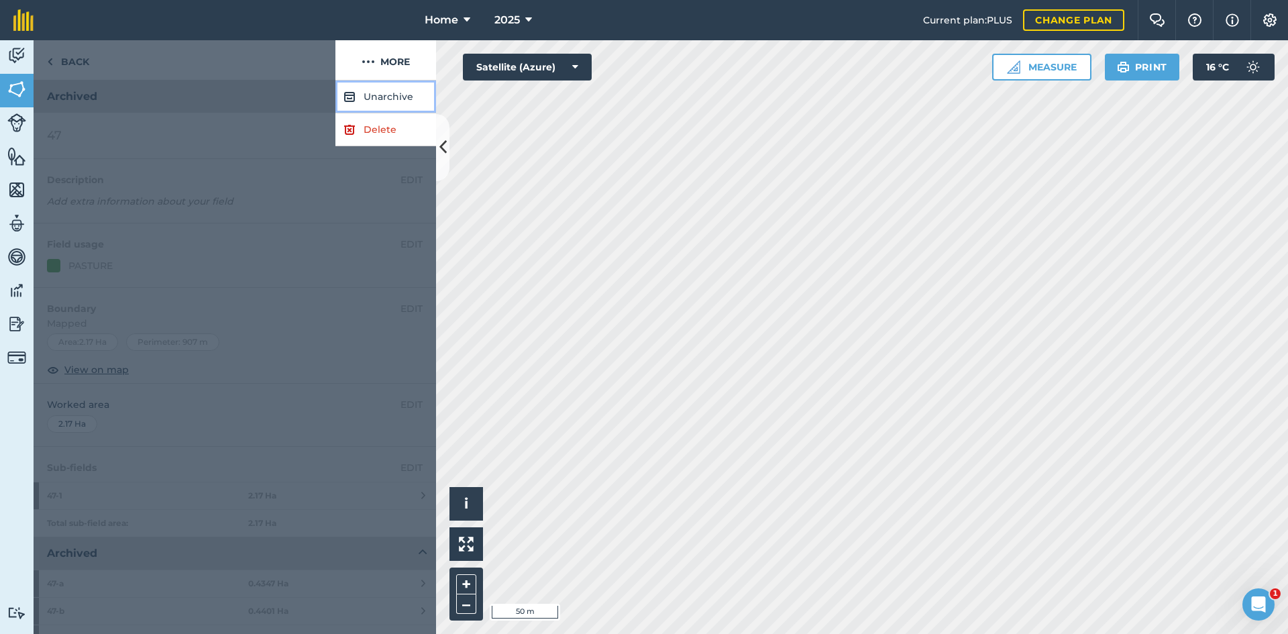
click at [381, 101] on button "Unarchive" at bounding box center [385, 96] width 101 height 33
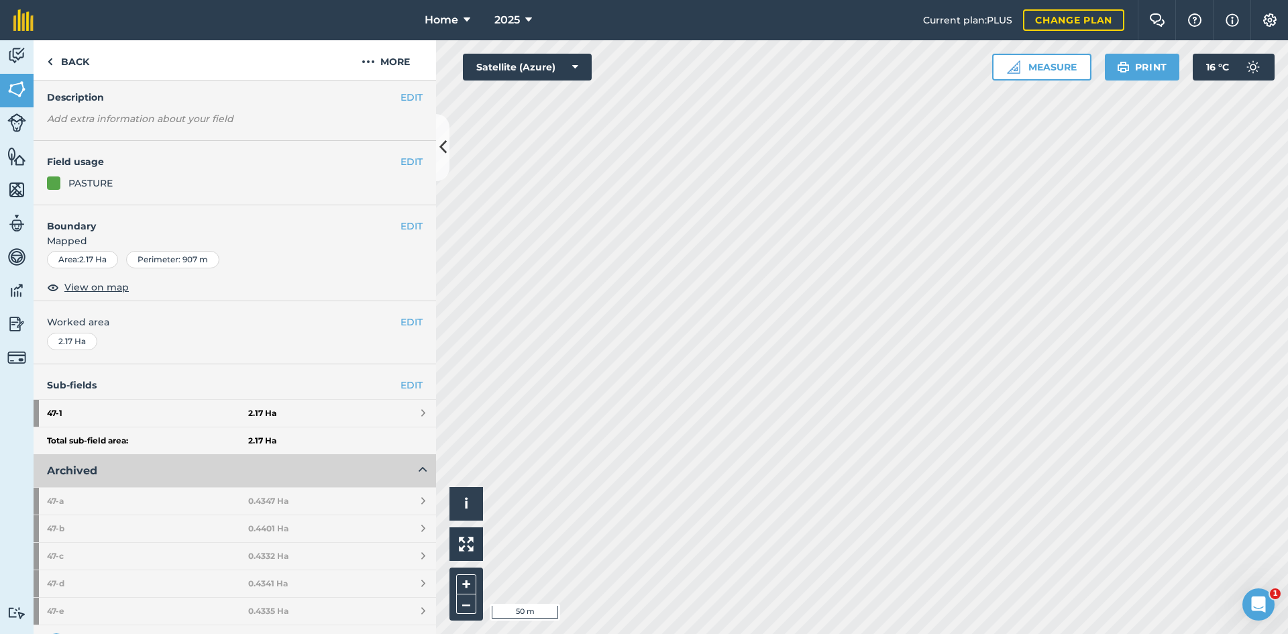
scroll to position [134, 0]
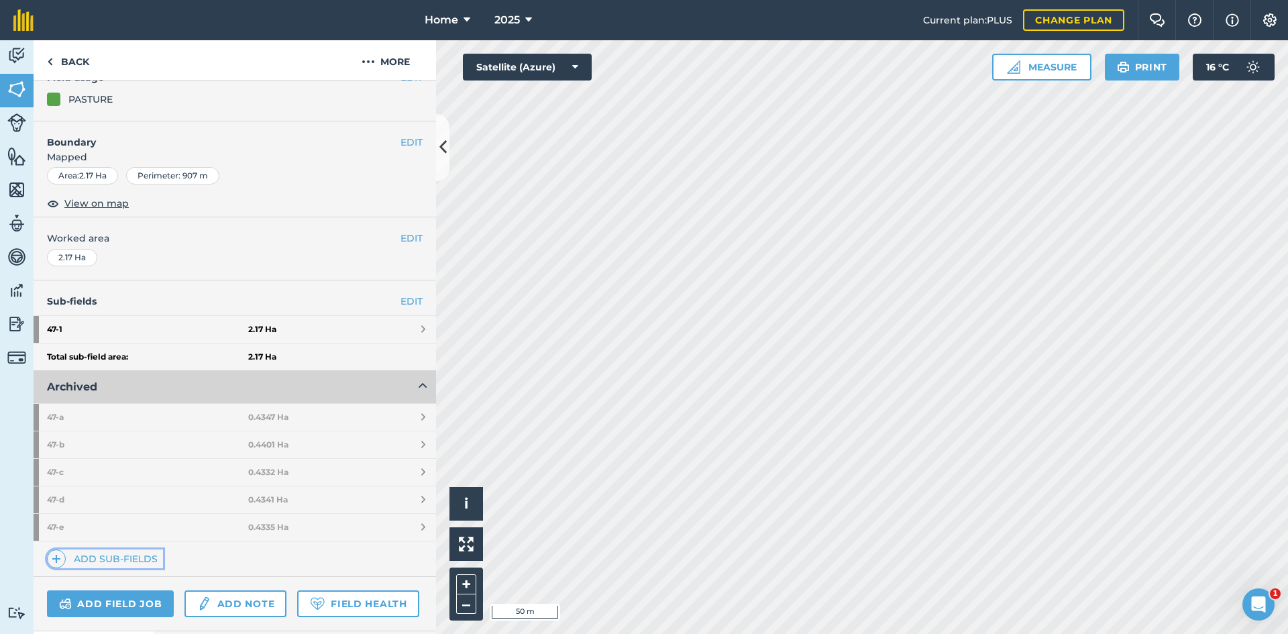
click at [131, 551] on link "Add sub-fields" at bounding box center [105, 558] width 116 height 19
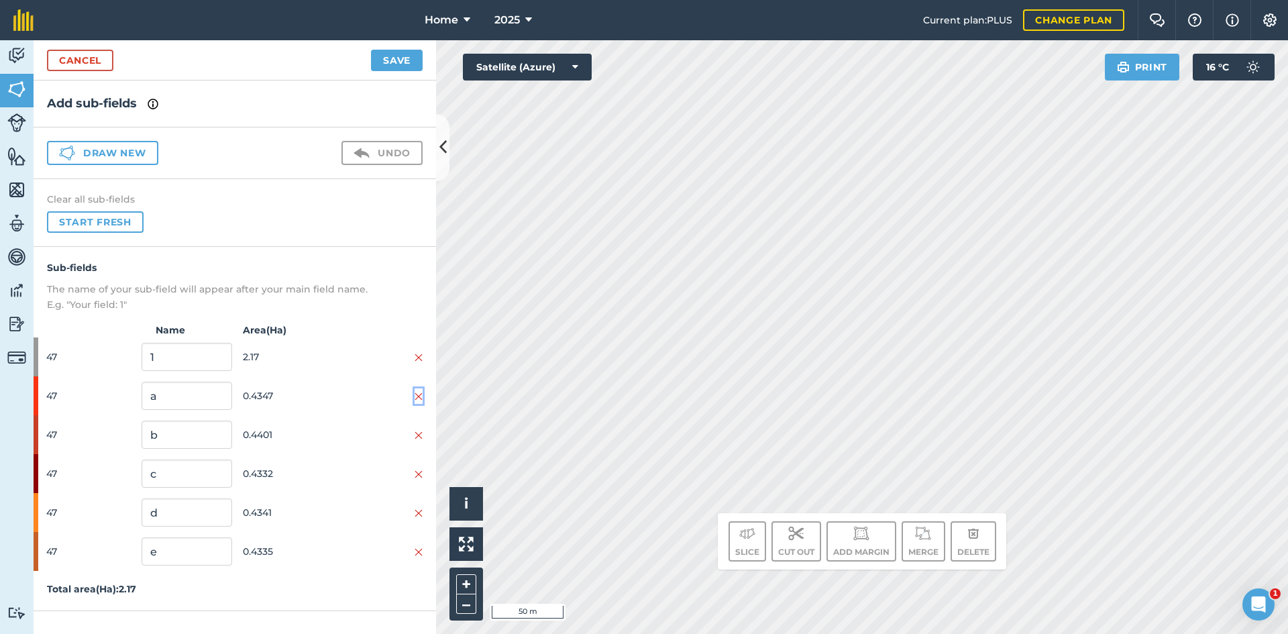
click at [417, 397] on img at bounding box center [418, 396] width 8 height 11
click at [417, 430] on img at bounding box center [418, 435] width 8 height 11
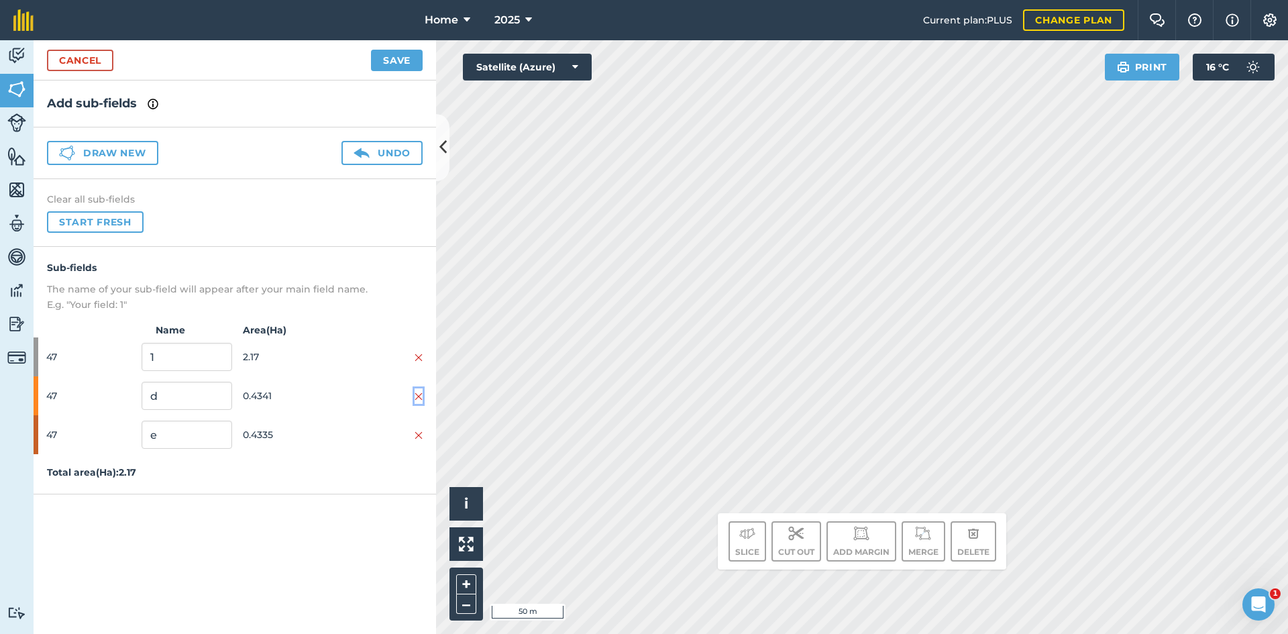
click at [417, 397] on img at bounding box center [418, 396] width 8 height 11
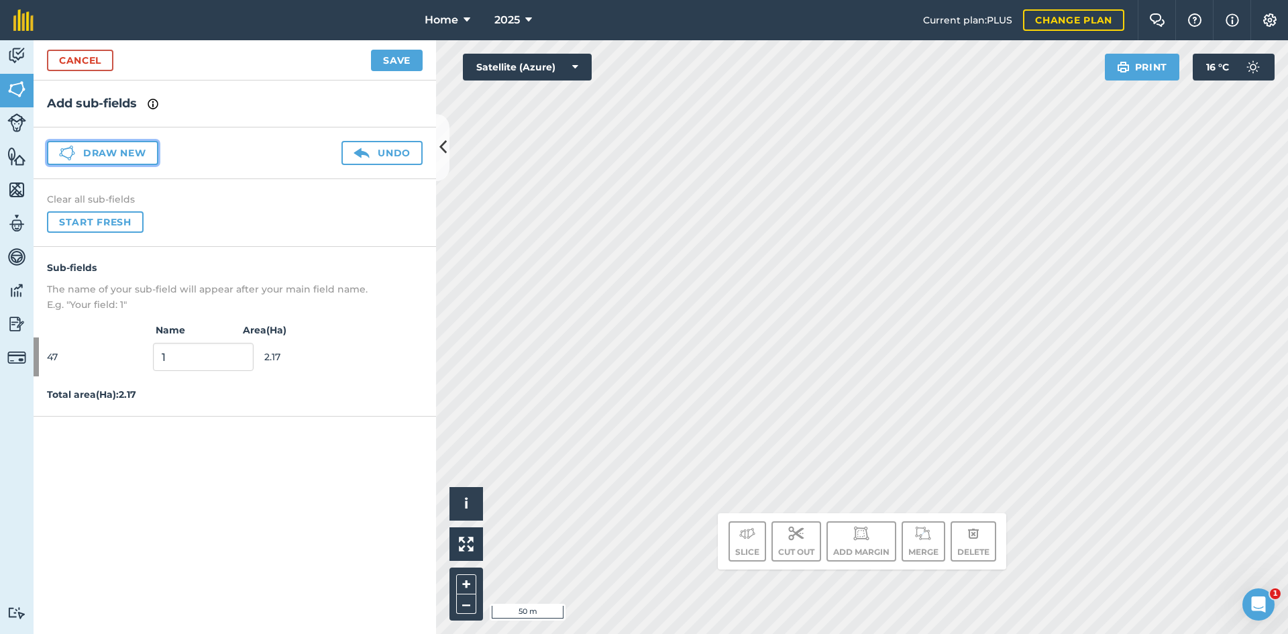
click at [106, 154] on button "Draw new" at bounding box center [102, 153] width 111 height 24
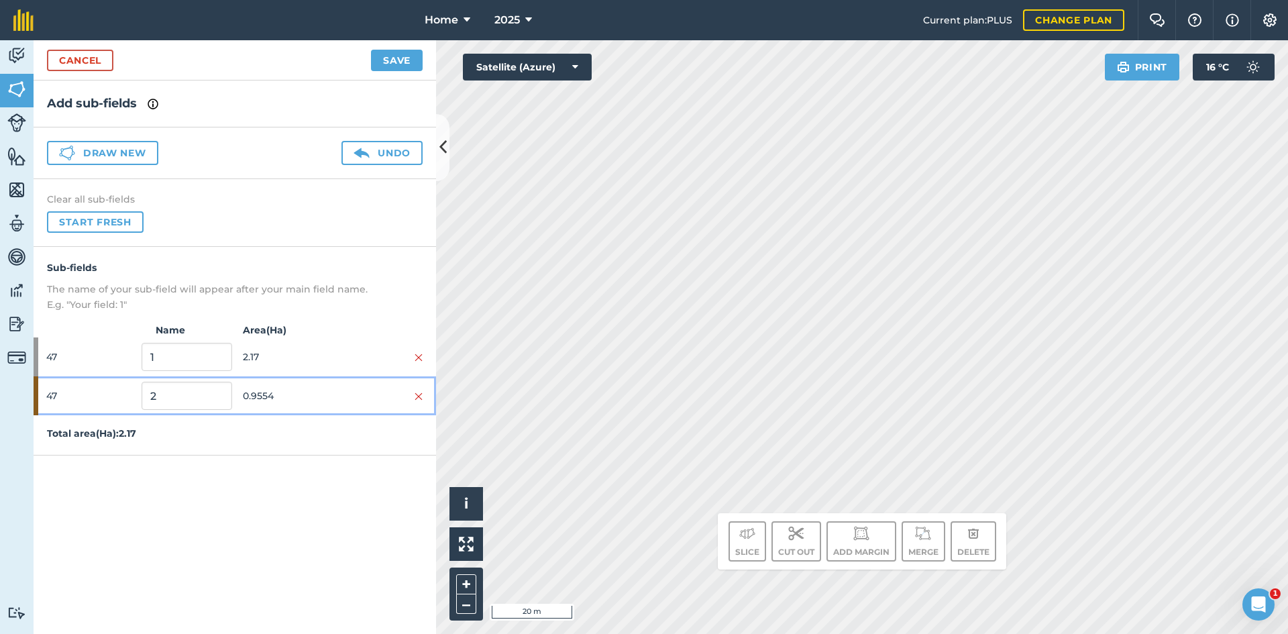
click at [270, 399] on span "0.9554" at bounding box center [288, 395] width 90 height 25
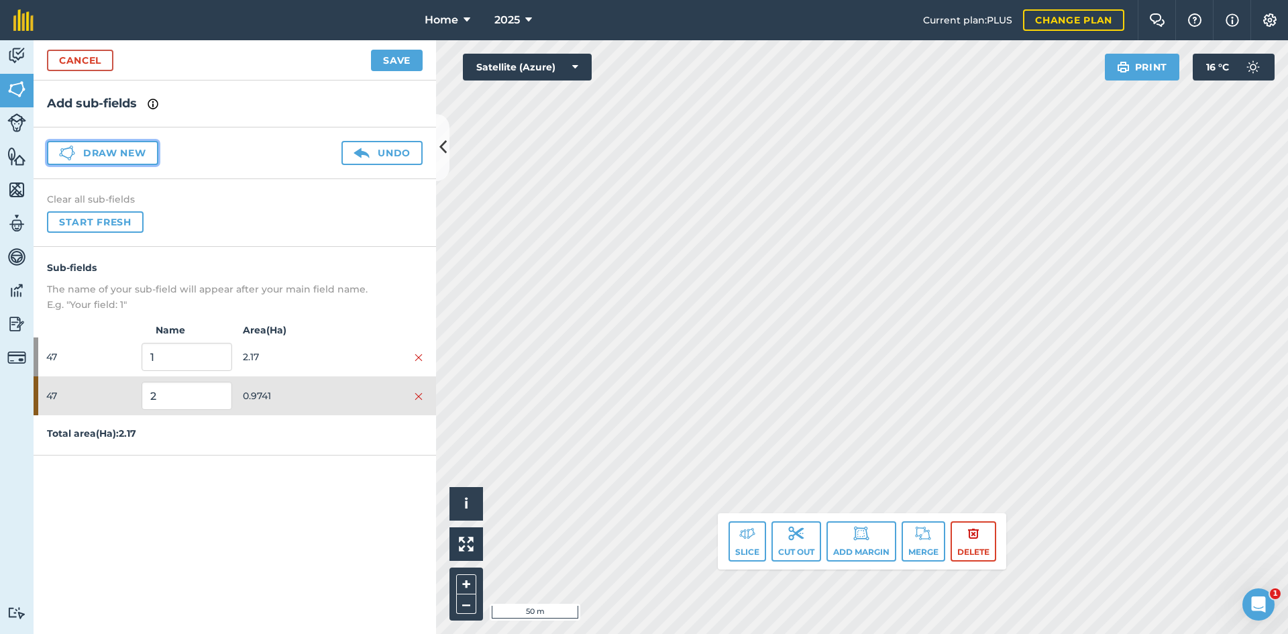
click at [145, 157] on button "Draw new" at bounding box center [102, 153] width 111 height 24
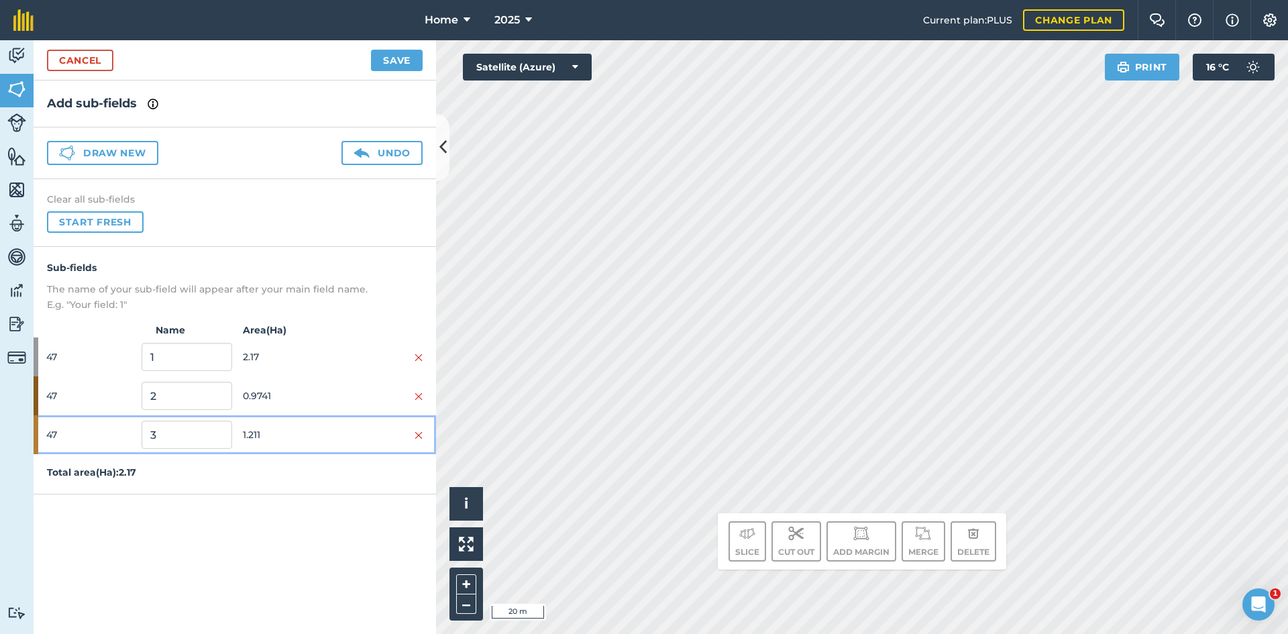
click at [268, 433] on span "1.211" at bounding box center [288, 434] width 90 height 25
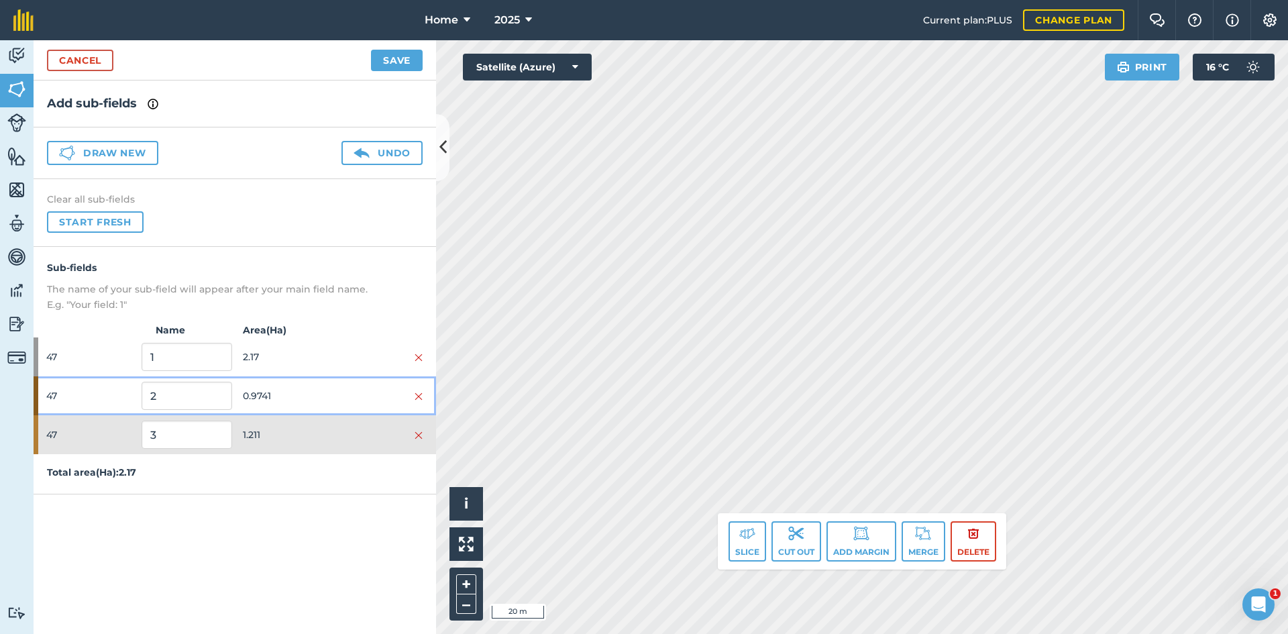
click at [288, 389] on span "0.9741" at bounding box center [288, 395] width 90 height 25
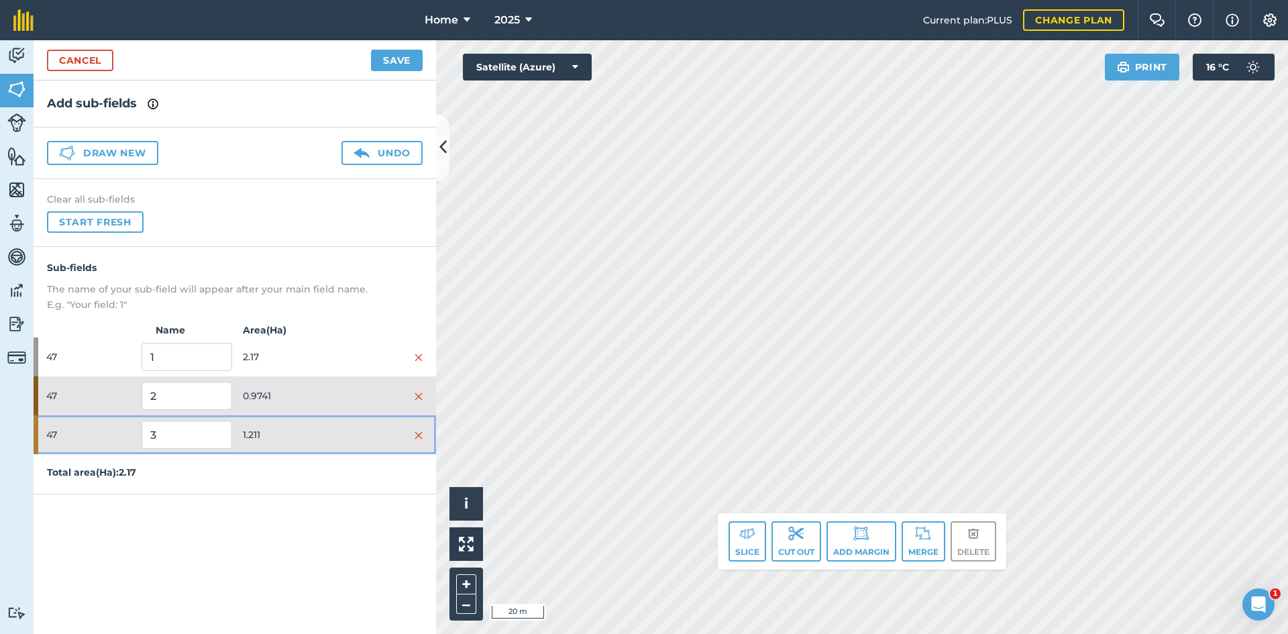
click at [282, 444] on span "1.211" at bounding box center [288, 434] width 90 height 25
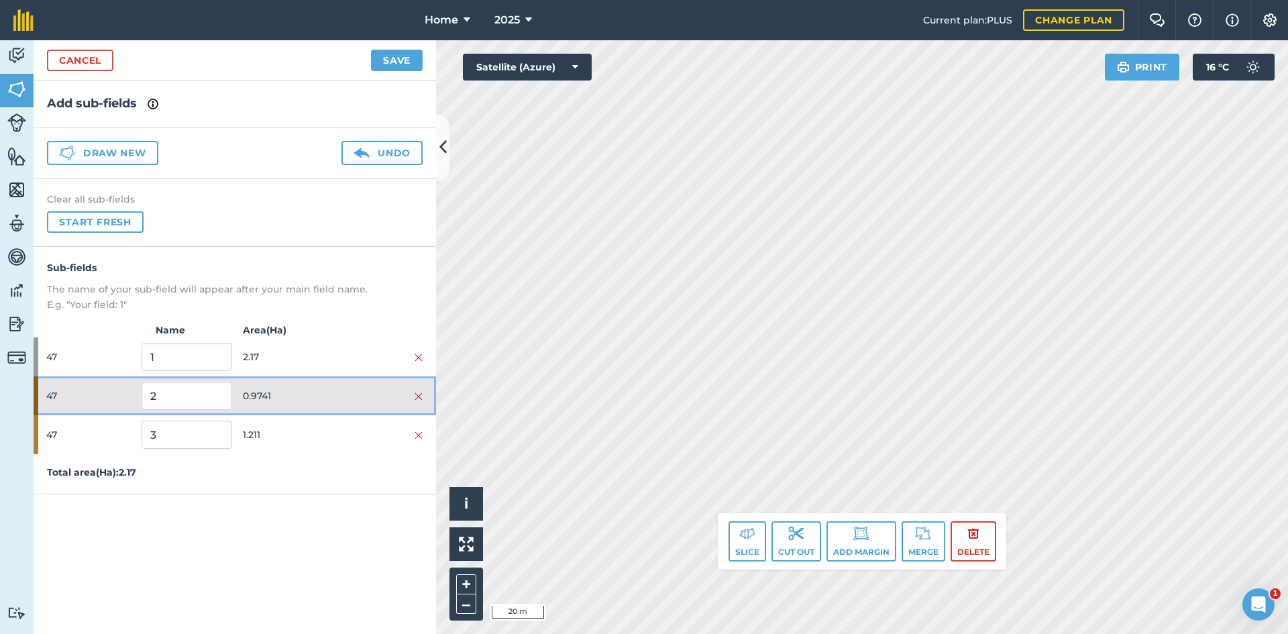
click at [302, 402] on span "0.9741" at bounding box center [288, 395] width 90 height 25
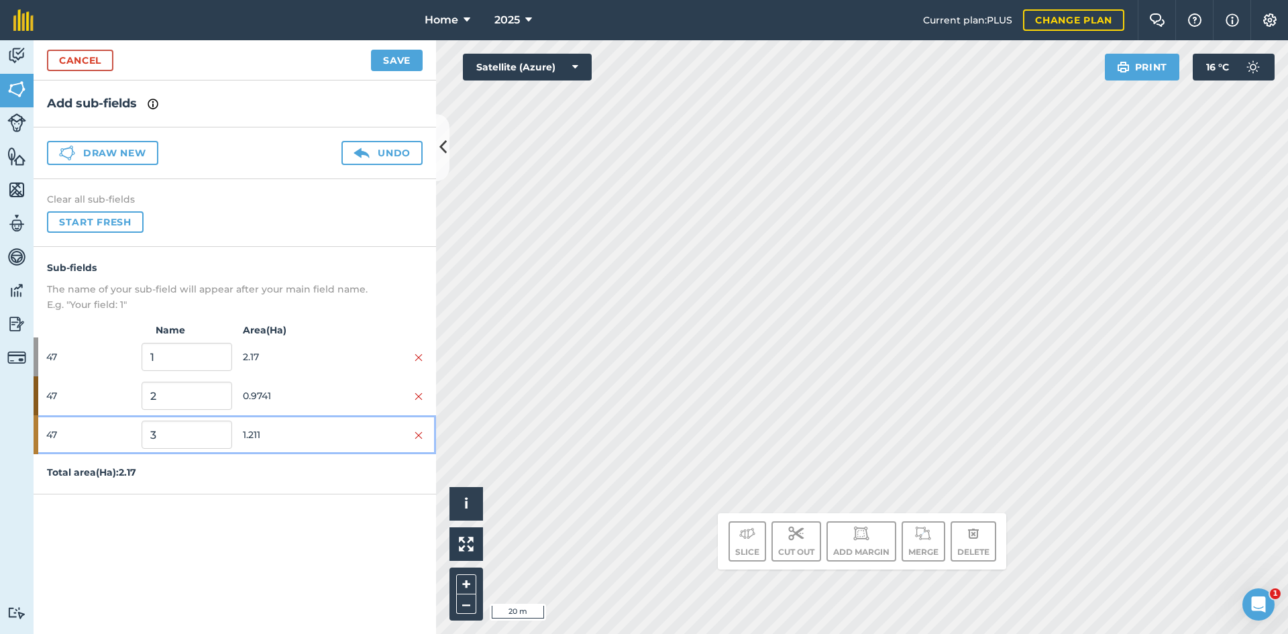
click at [302, 434] on span "1.211" at bounding box center [288, 434] width 90 height 25
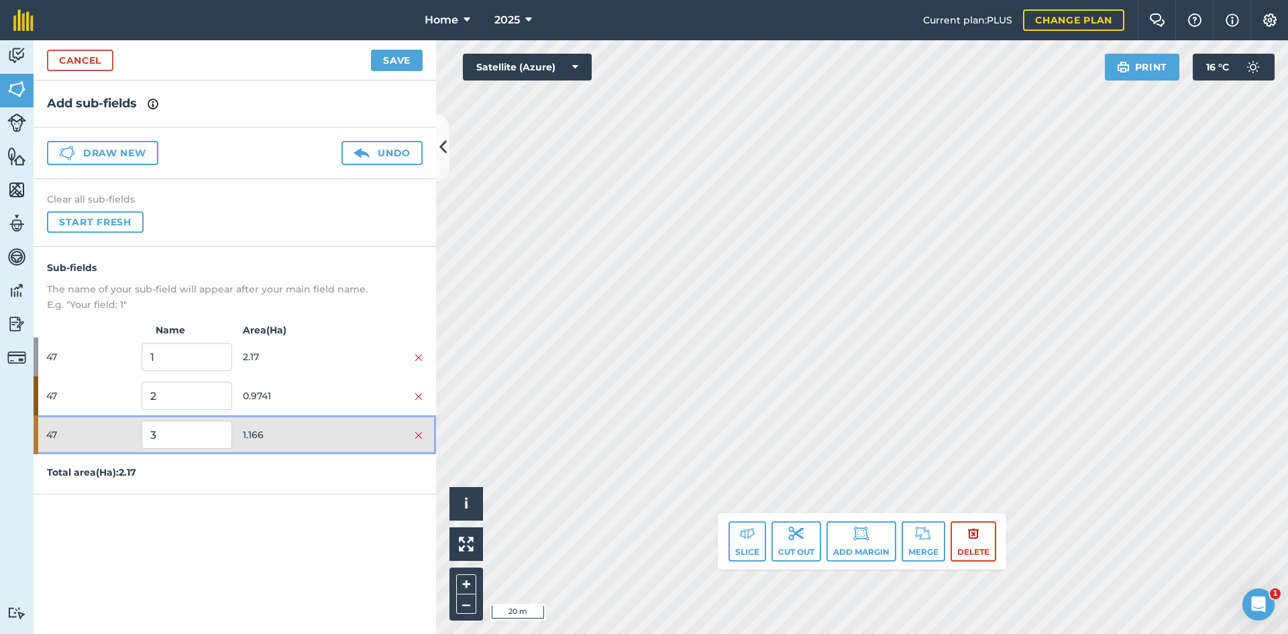
drag, startPoint x: 312, startPoint y: 445, endPoint x: 334, endPoint y: 394, distance: 54.7
click at [316, 437] on span "1.166" at bounding box center [288, 434] width 90 height 25
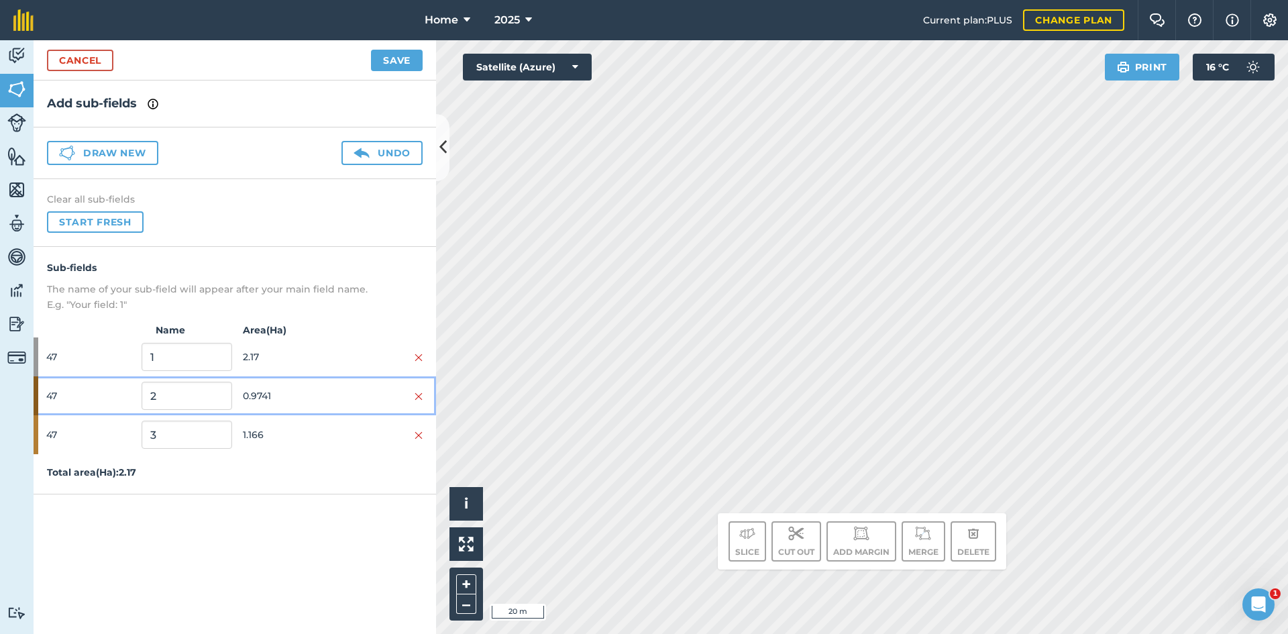
click at [337, 390] on div at bounding box center [378, 395] width 90 height 15
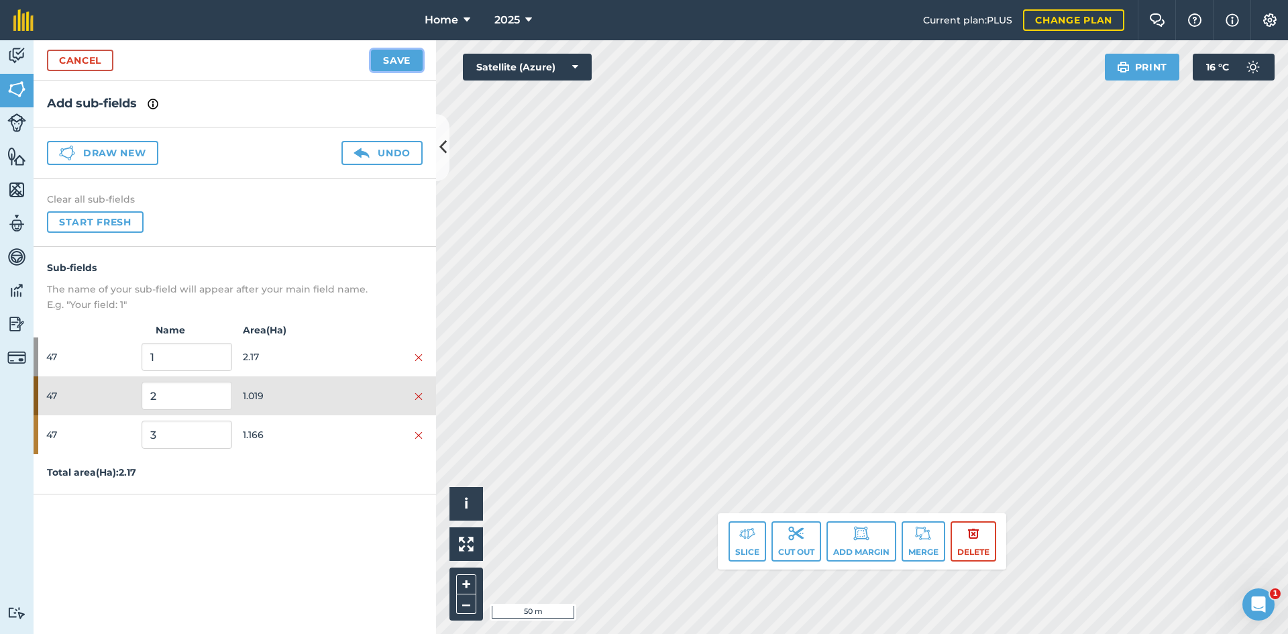
click at [395, 53] on button "Save" at bounding box center [397, 60] width 52 height 21
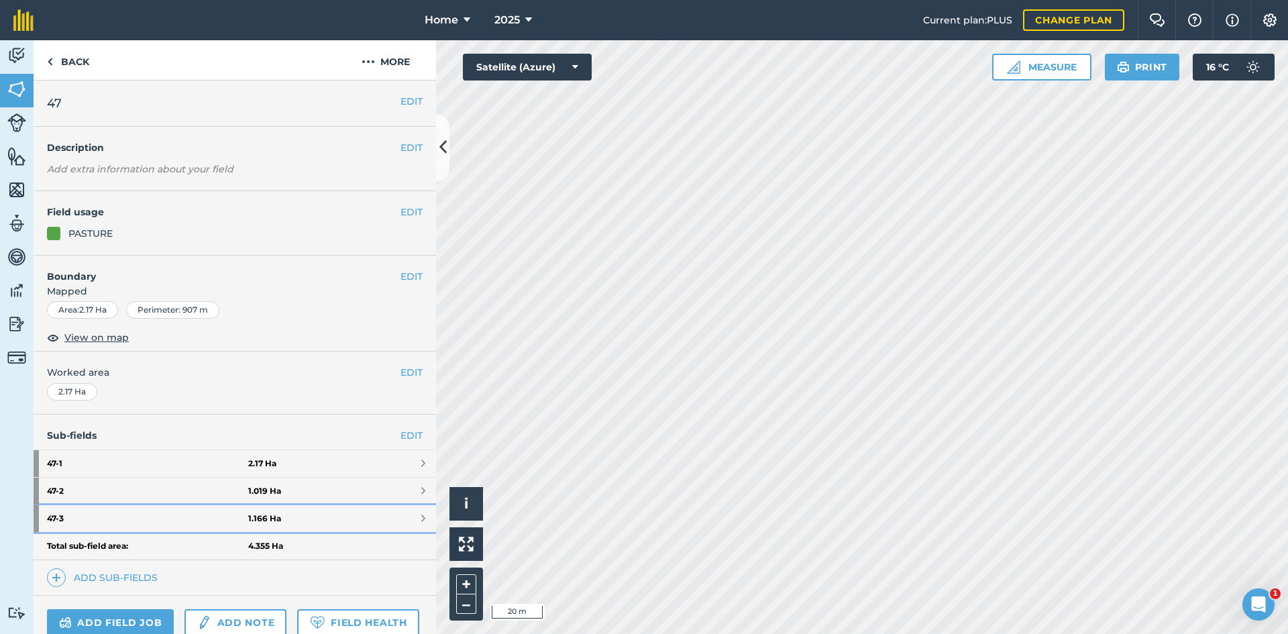
click at [312, 513] on link "47 - 3 1.166 Ha" at bounding box center [235, 518] width 402 height 27
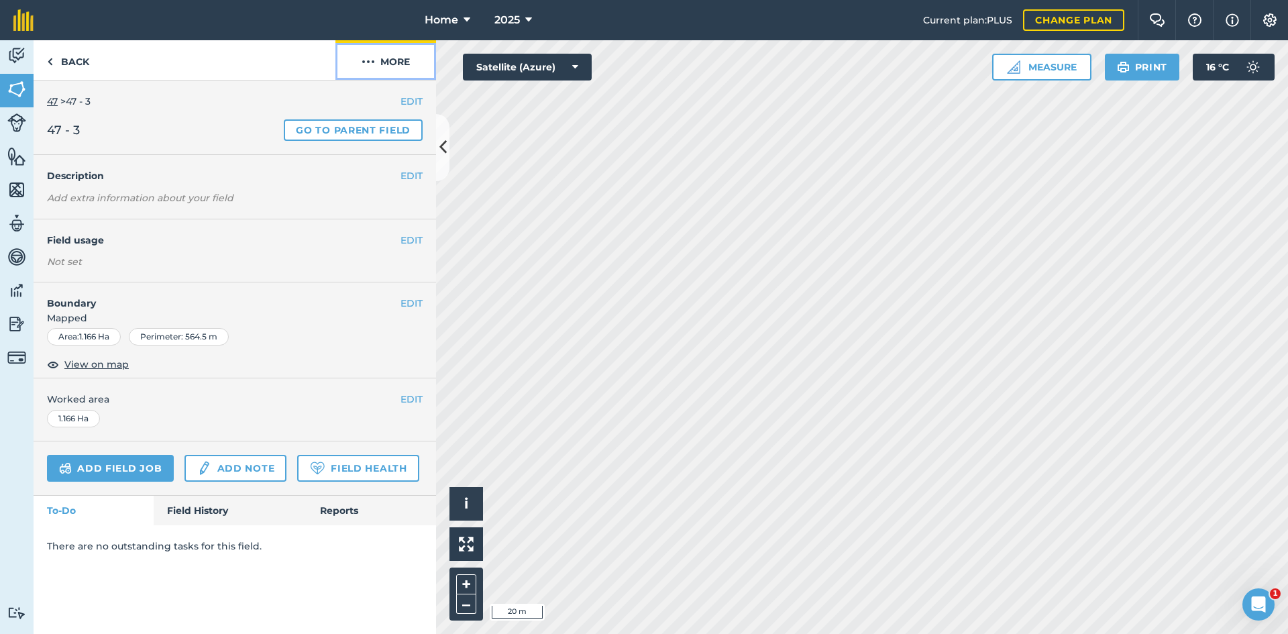
click at [410, 56] on button "More" at bounding box center [385, 60] width 101 height 40
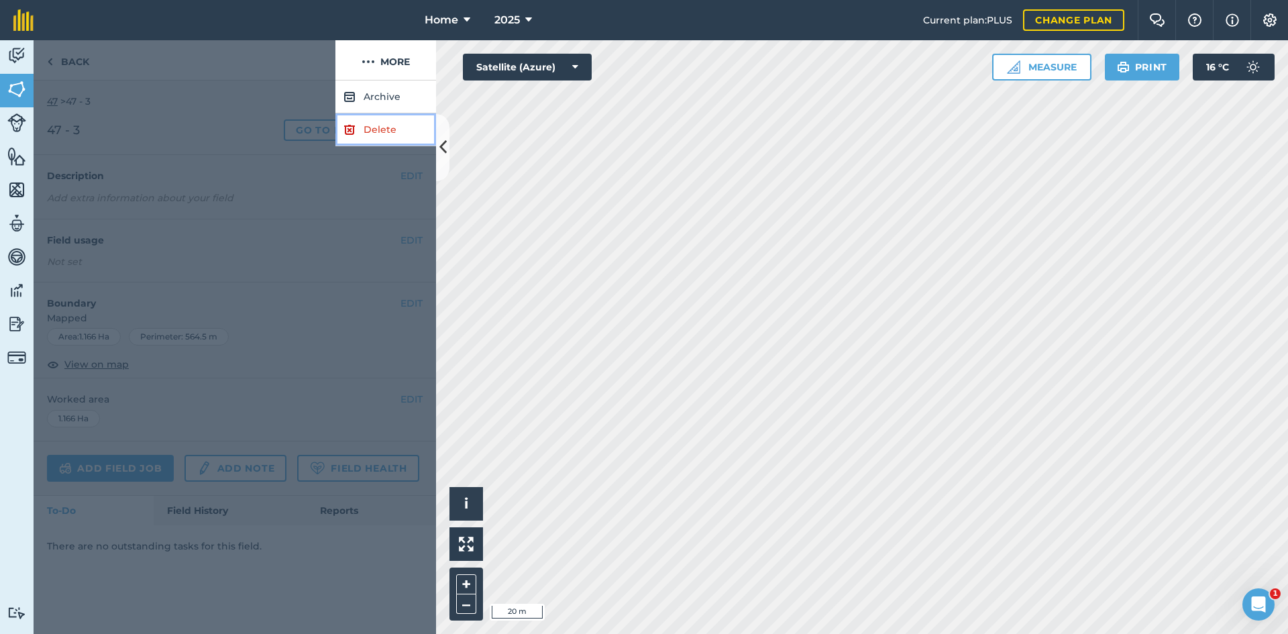
click at [382, 129] on link "Delete" at bounding box center [385, 129] width 101 height 33
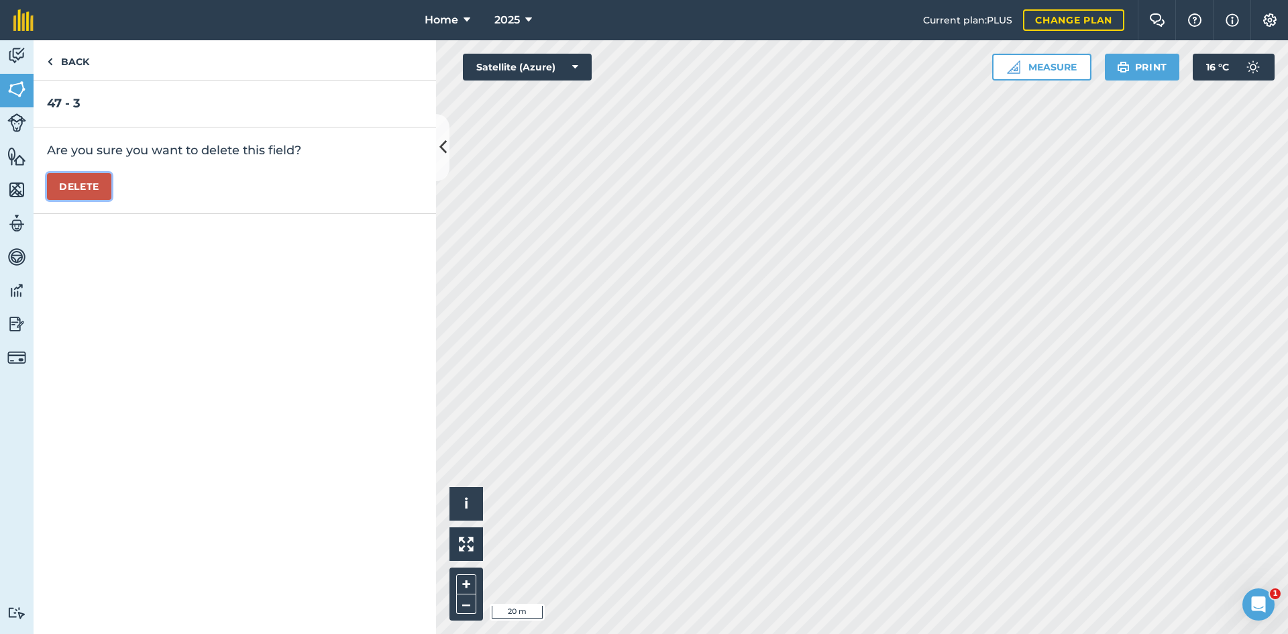
click at [97, 188] on button "Delete" at bounding box center [79, 186] width 64 height 27
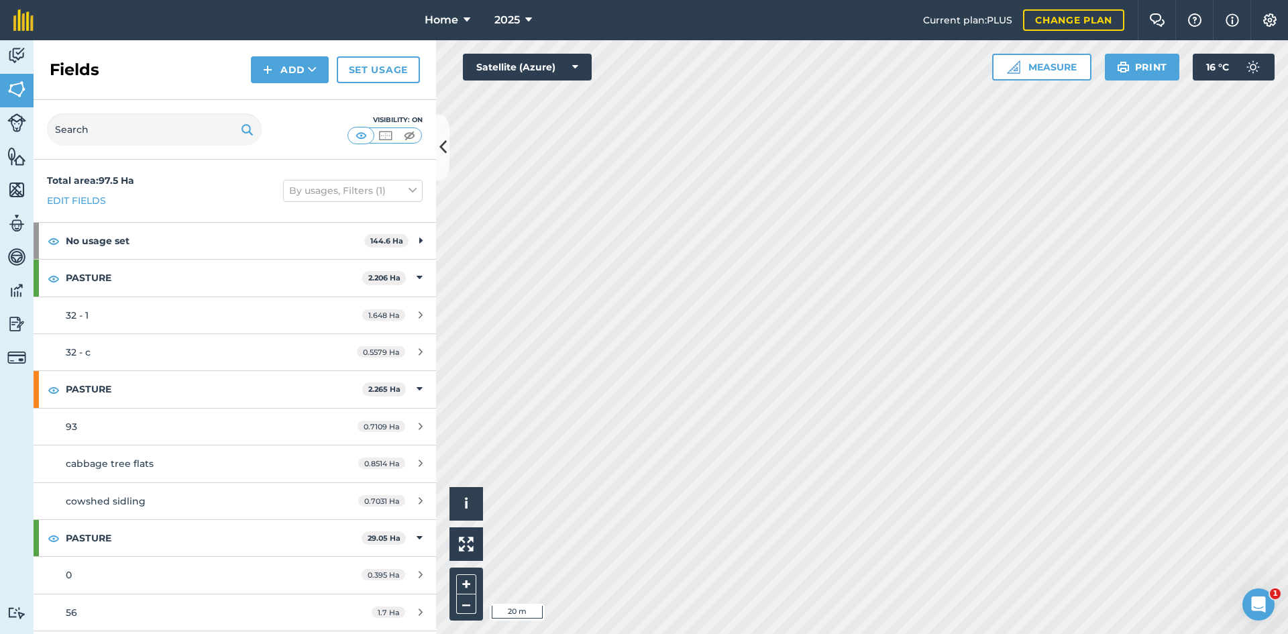
click at [95, 66] on h2 "Fields" at bounding box center [75, 69] width 50 height 21
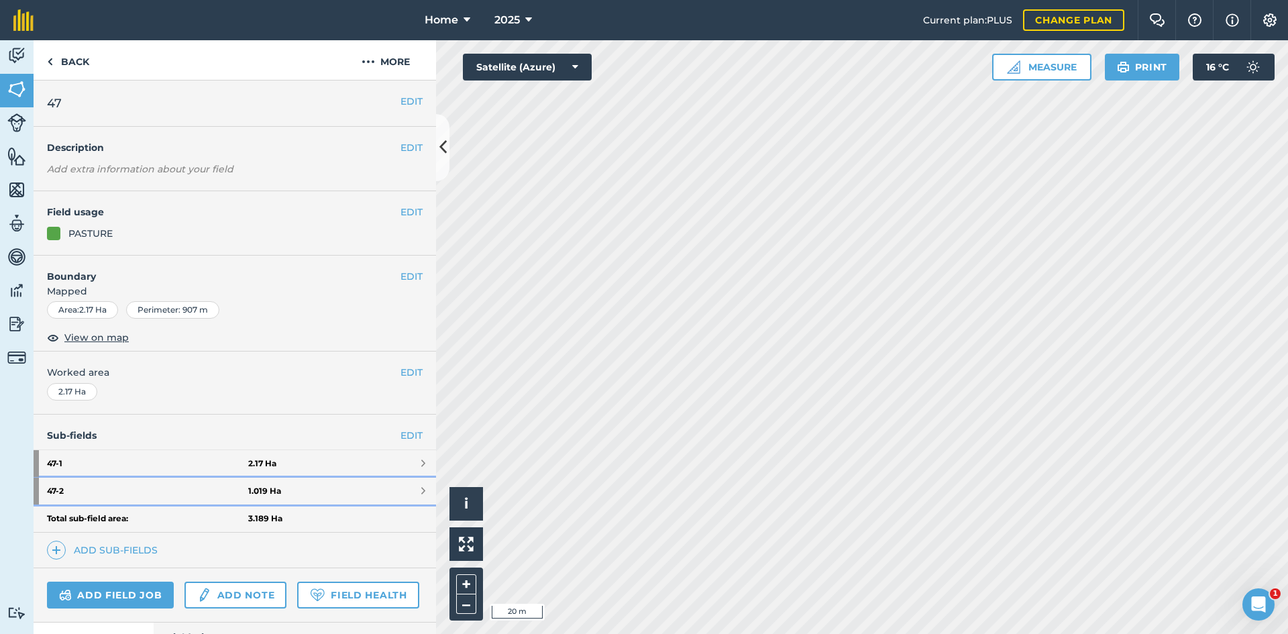
click at [228, 490] on strong "47 - 2" at bounding box center [147, 490] width 201 height 27
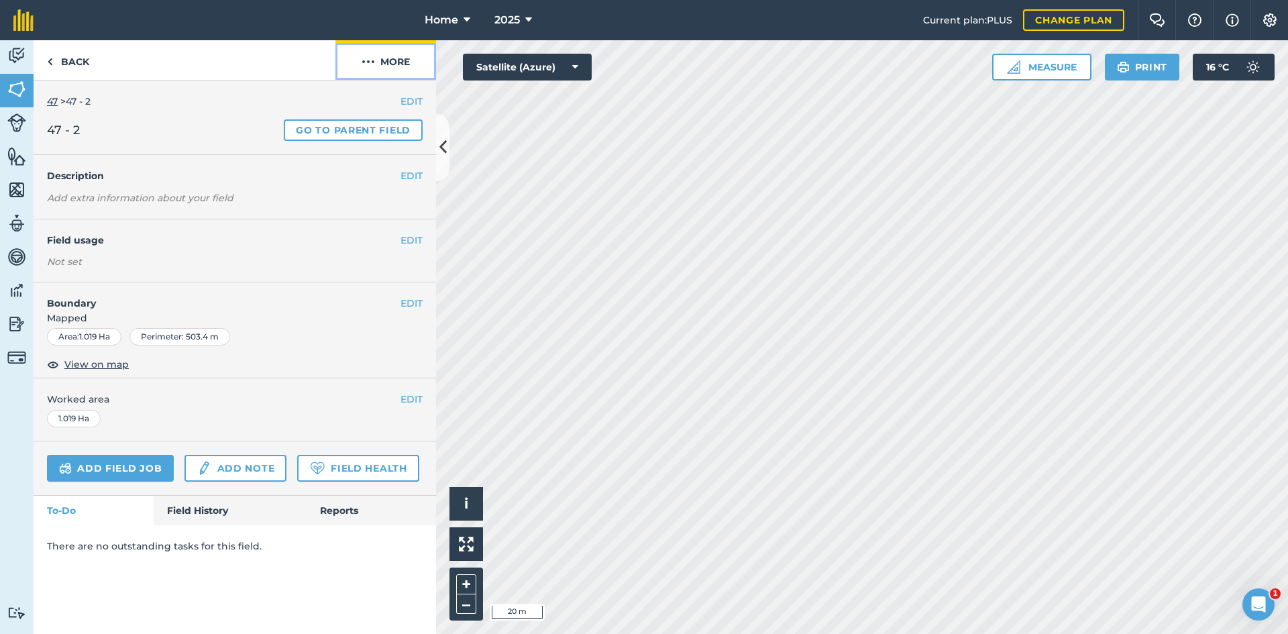
click at [392, 70] on button "More" at bounding box center [385, 60] width 101 height 40
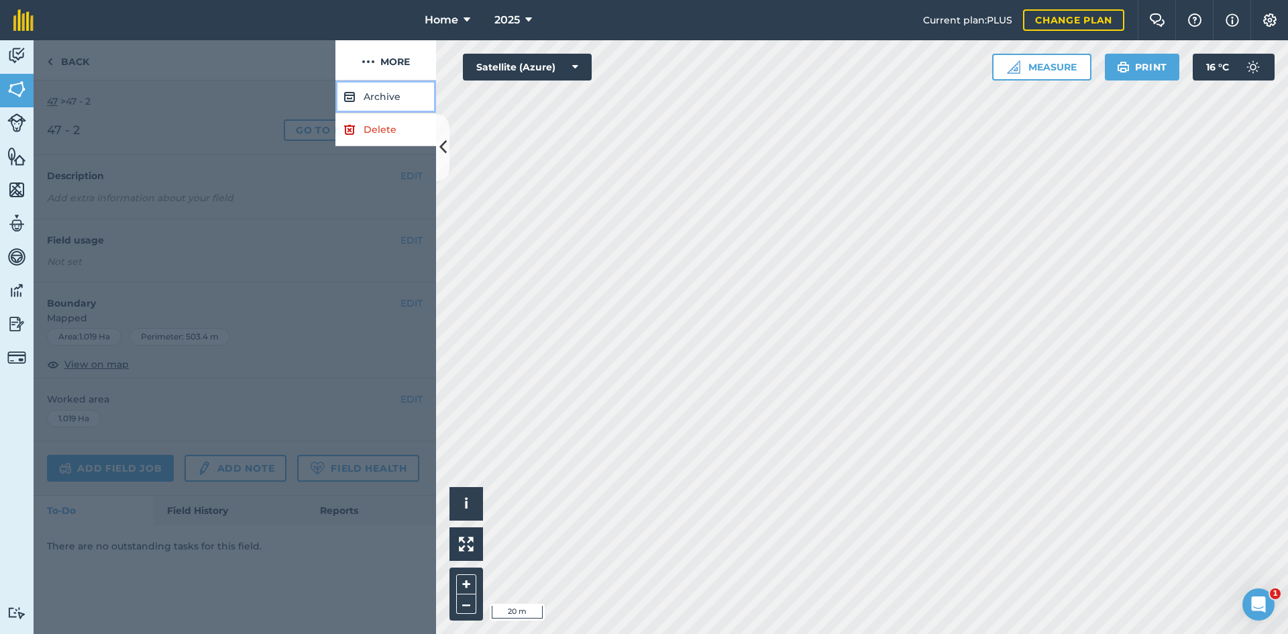
click at [386, 94] on button "Archive" at bounding box center [385, 96] width 101 height 33
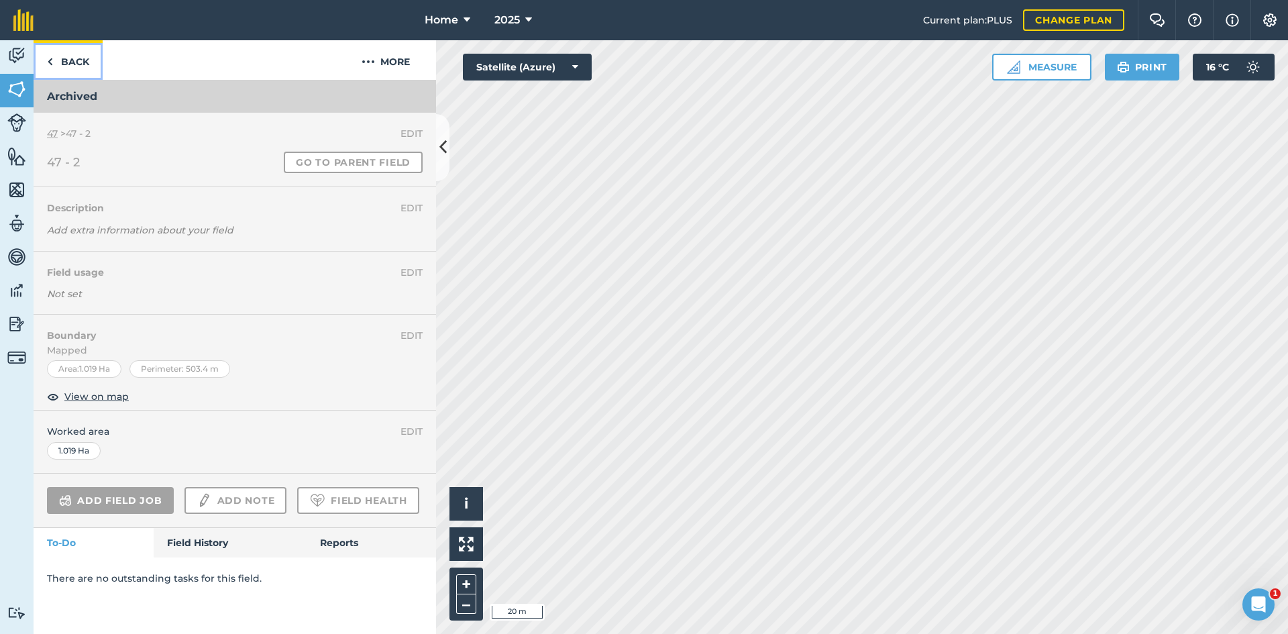
click at [92, 62] on link "Back" at bounding box center [68, 60] width 69 height 40
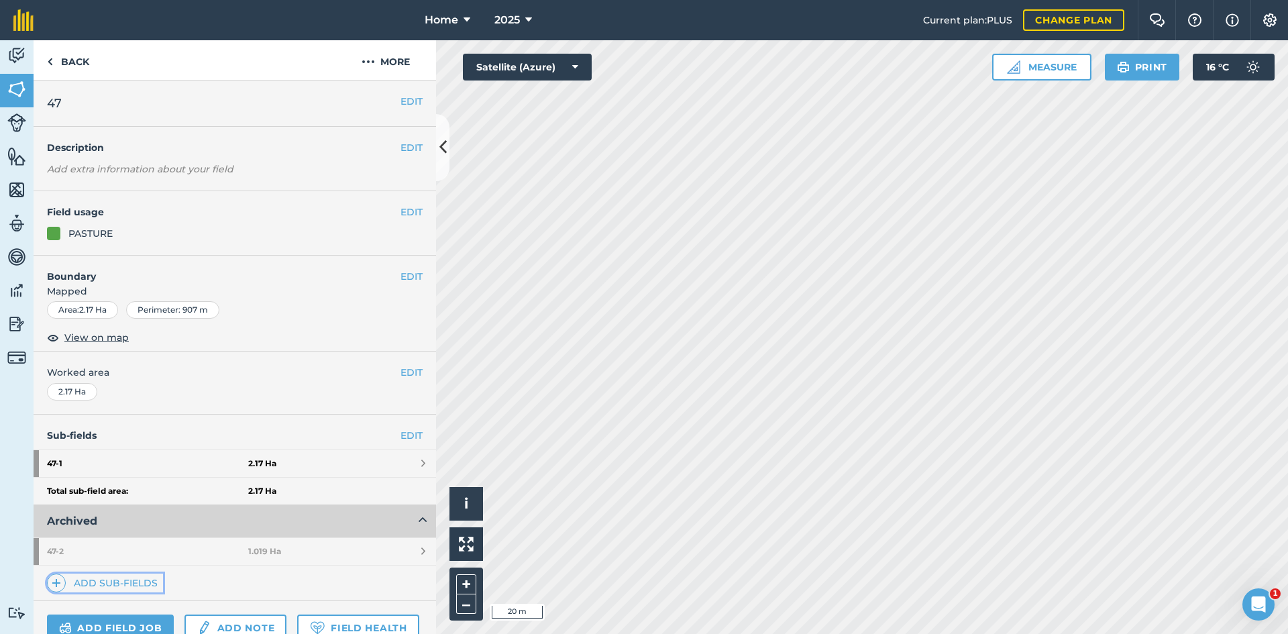
click at [117, 582] on link "Add sub-fields" at bounding box center [105, 582] width 116 height 19
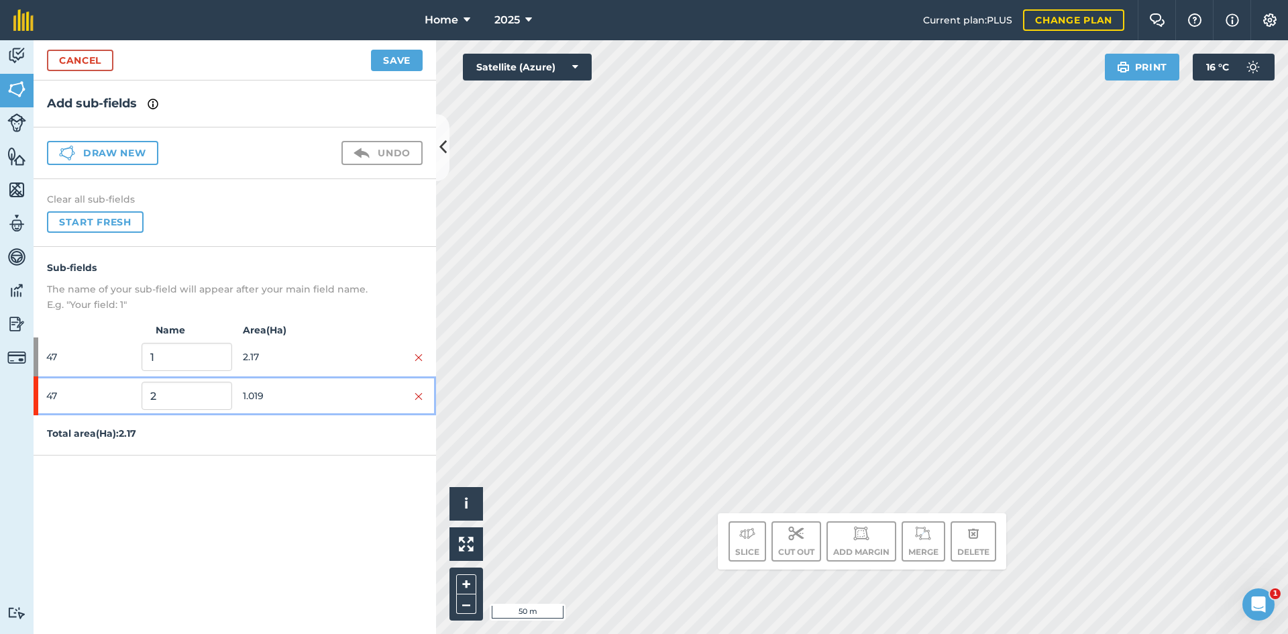
click at [414, 392] on div at bounding box center [378, 395] width 90 height 15
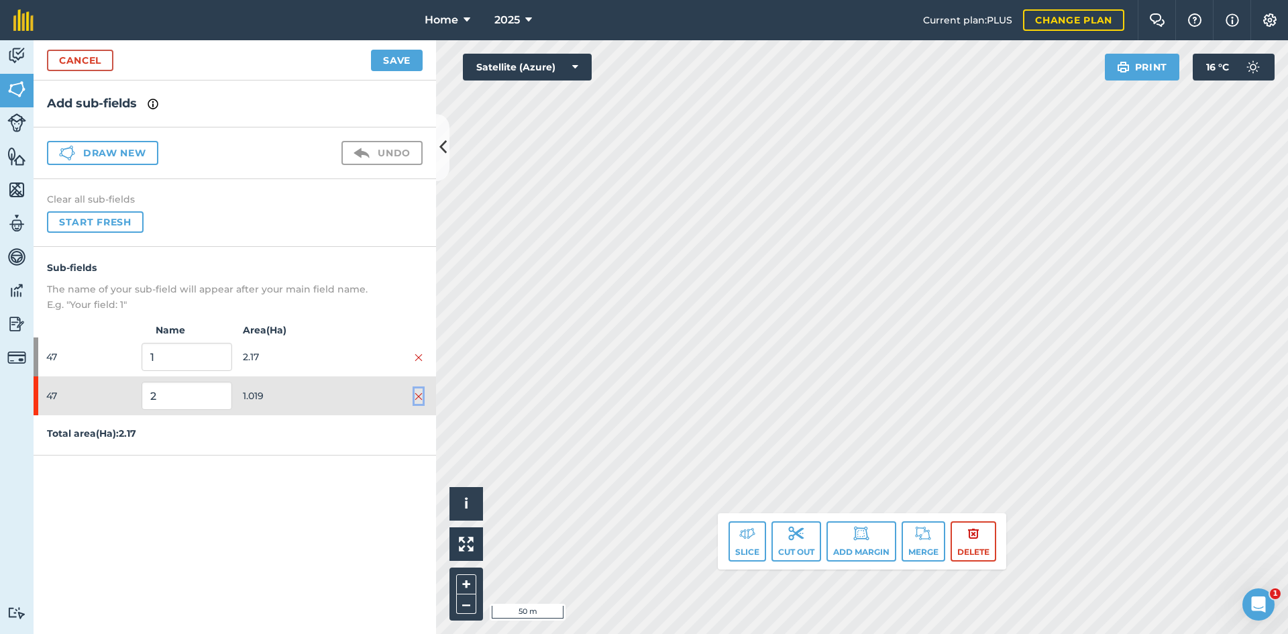
click at [421, 398] on img at bounding box center [418, 396] width 8 height 11
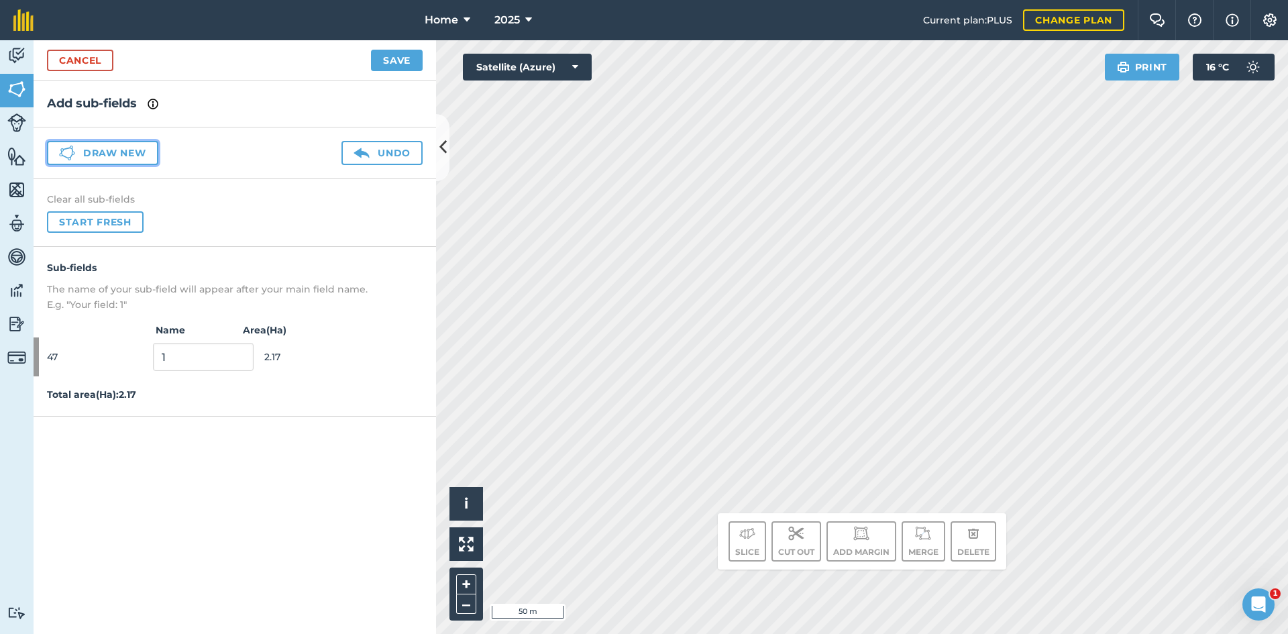
click at [136, 156] on button "Draw new" at bounding box center [102, 153] width 111 height 24
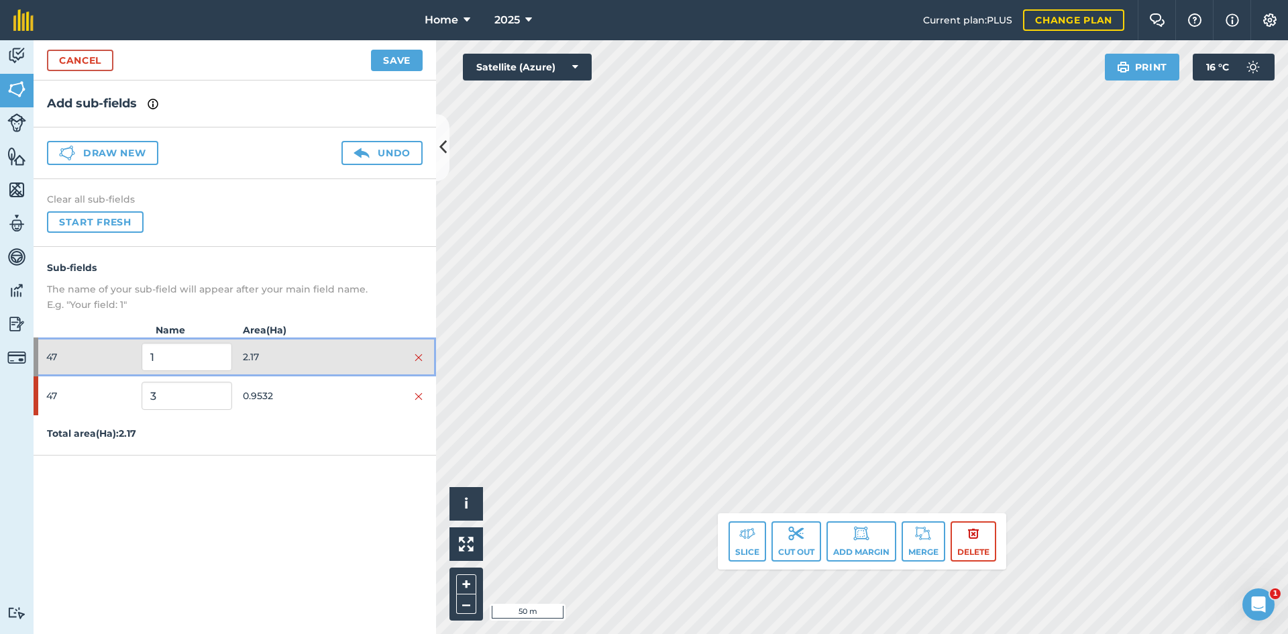
click at [284, 351] on span "2.17" at bounding box center [288, 356] width 90 height 25
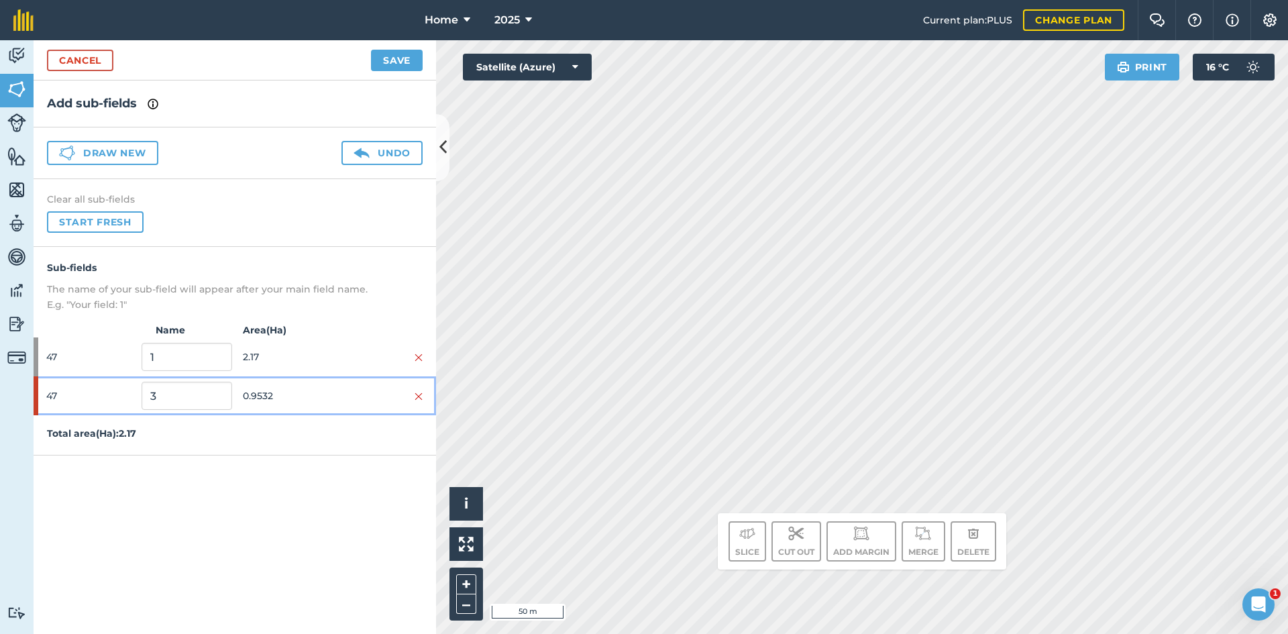
click at [294, 389] on span "0.9532" at bounding box center [288, 395] width 90 height 25
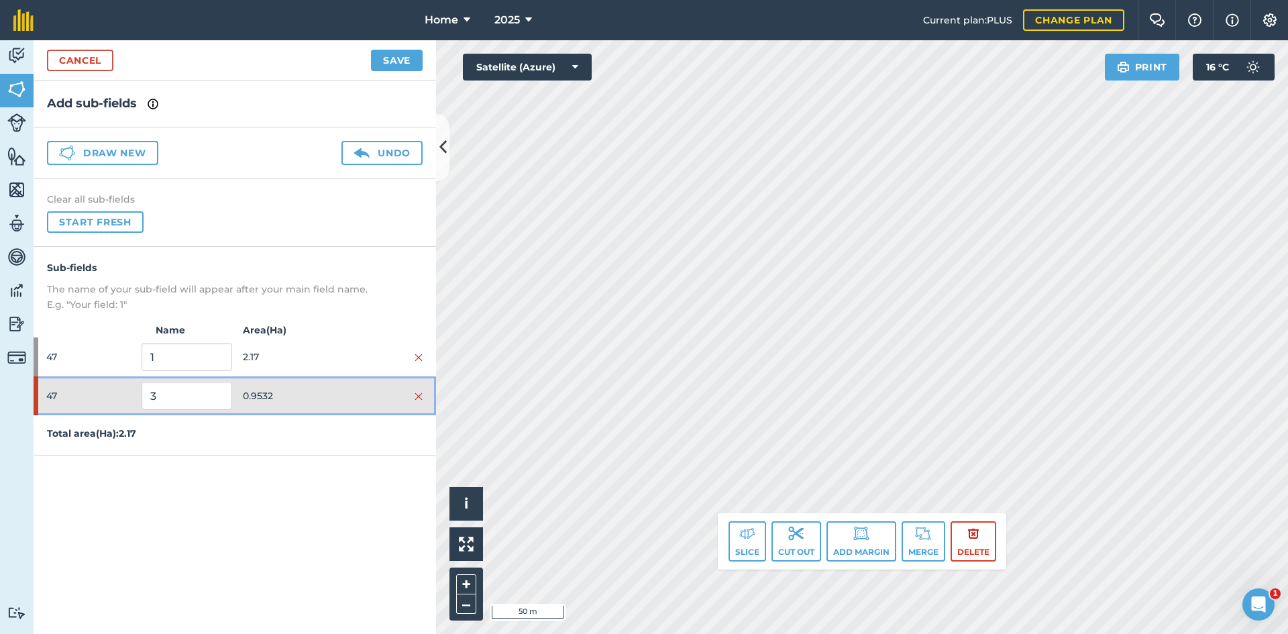
click at [296, 389] on span "0.9532" at bounding box center [288, 395] width 90 height 25
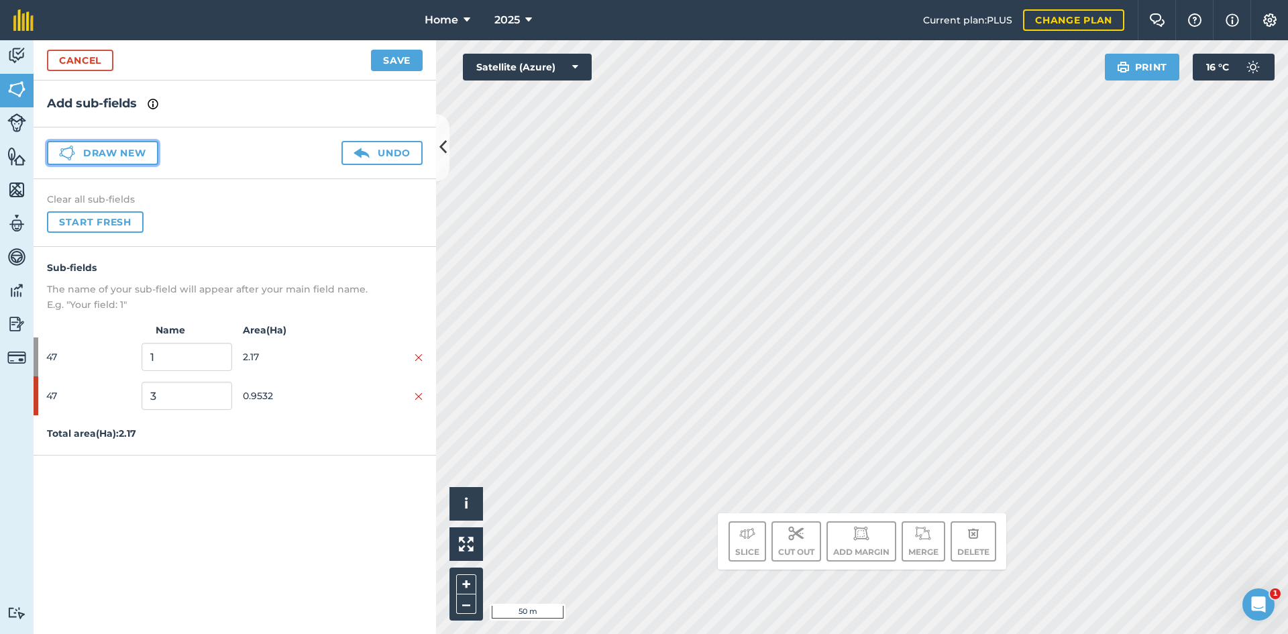
click at [103, 154] on button "Draw new" at bounding box center [102, 153] width 111 height 24
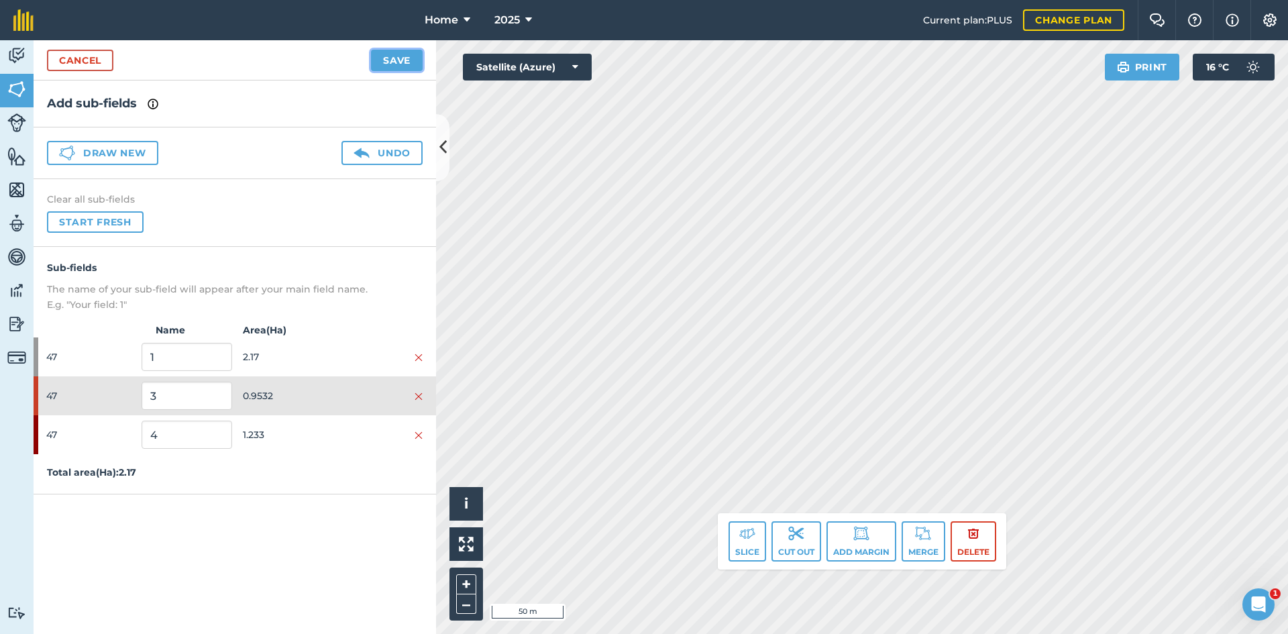
click at [417, 58] on button "Save" at bounding box center [397, 60] width 52 height 21
